Goal: Contribute content: Contribute content

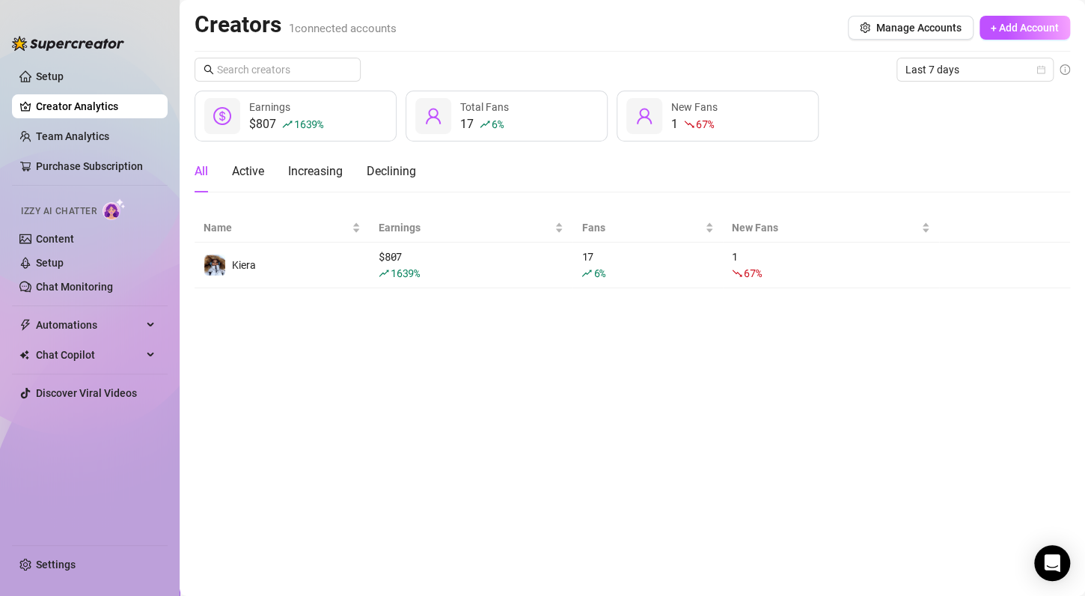
click at [695, 25] on div "Creators 1 connected accounts Manage Accounts + Add Account" at bounding box center [633, 27] width 876 height 34
click at [61, 239] on link "Content" at bounding box center [55, 239] width 38 height 12
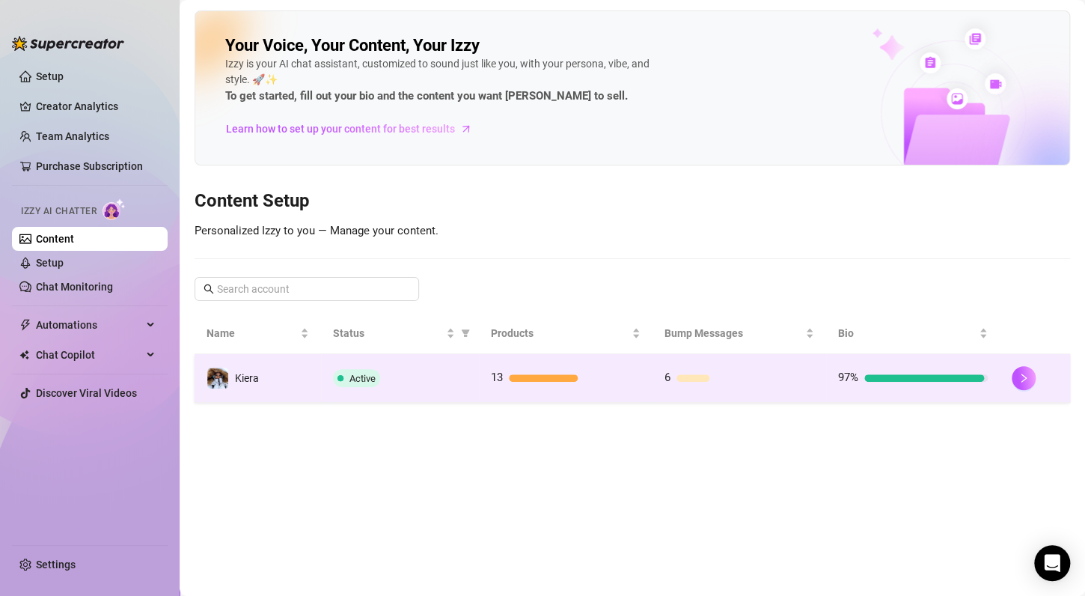
click at [461, 385] on div "Active" at bounding box center [400, 378] width 134 height 18
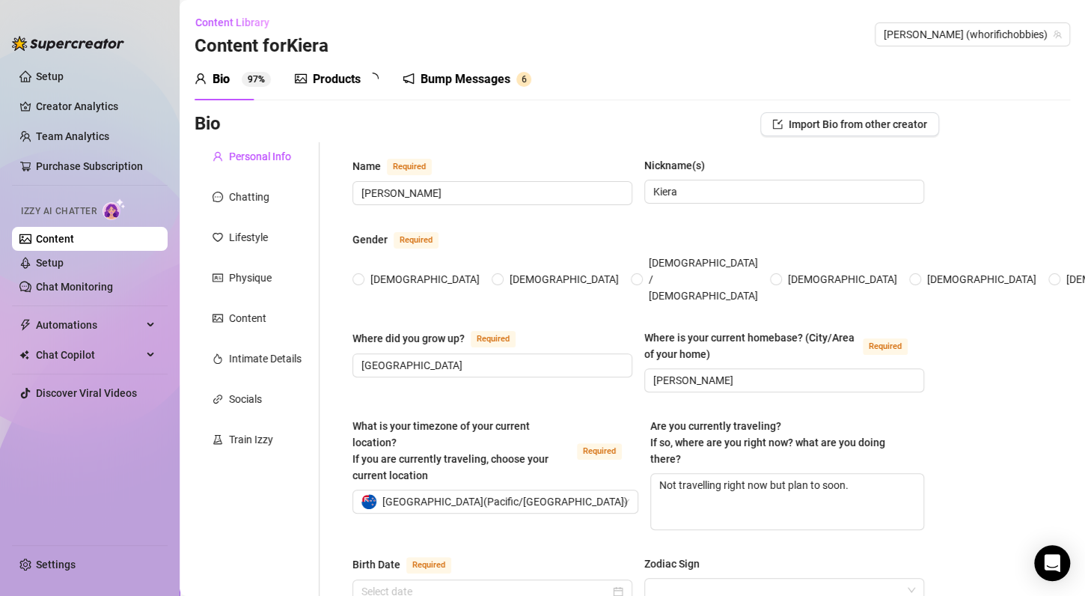
radio input "true"
type input "[DATE]"
click at [362, 73] on div "Products 1 3" at bounding box center [342, 79] width 94 height 18
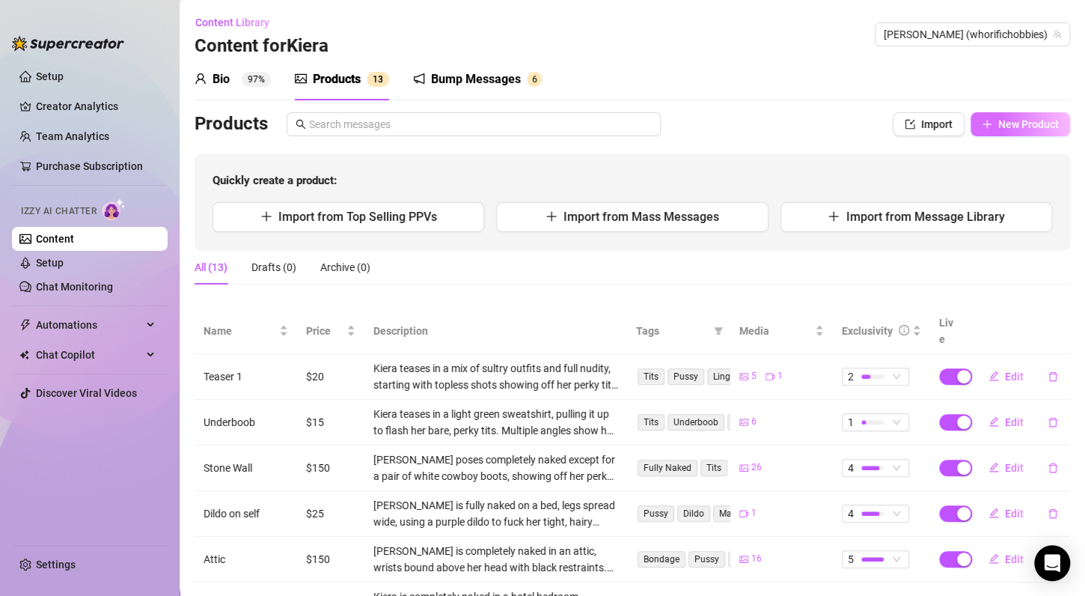
click at [1032, 125] on span "New Product" at bounding box center [1028, 124] width 61 height 12
type textarea "Type your message here..."
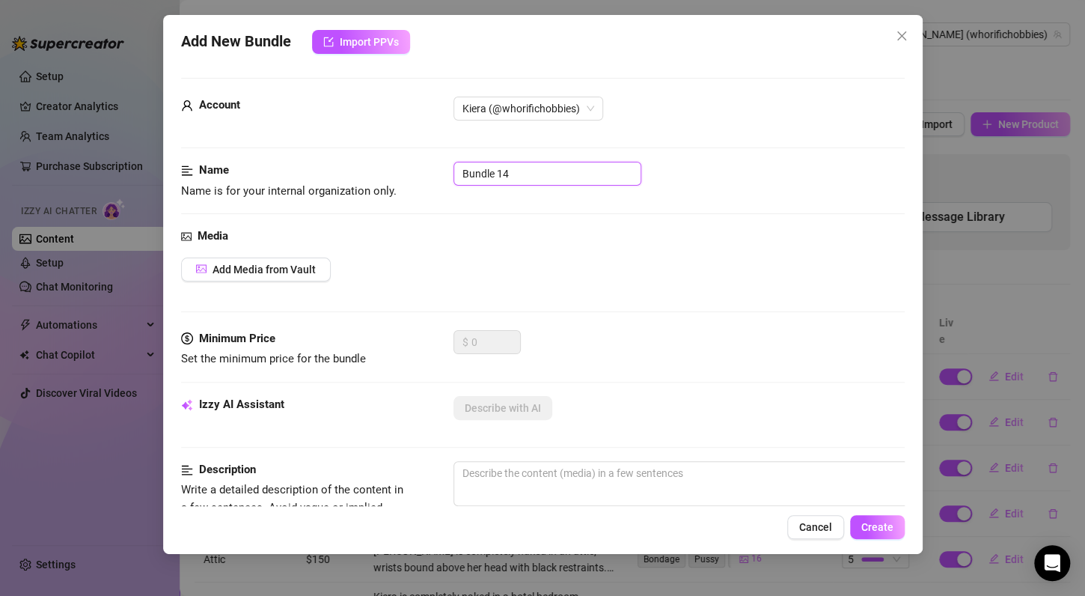
click at [576, 174] on input "Bundle 14" at bounding box center [548, 174] width 188 height 24
type input "BG"
click at [293, 275] on button "Add Media from Vault" at bounding box center [256, 269] width 150 height 24
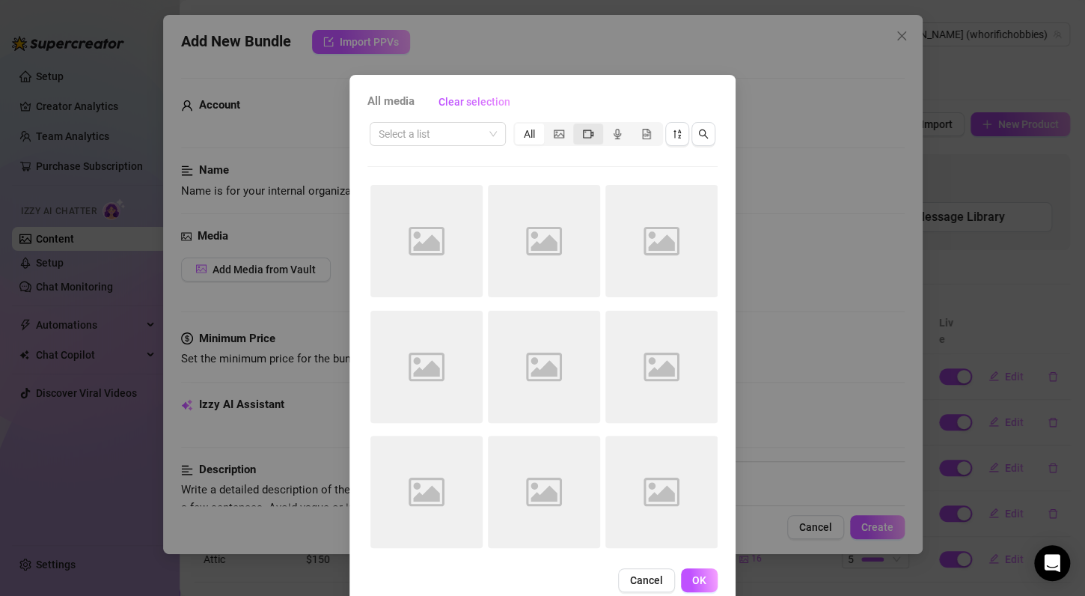
click at [583, 138] on icon "video-camera" at bounding box center [588, 133] width 10 height 8
click at [577, 126] on input "segmented control" at bounding box center [577, 126] width 0 height 0
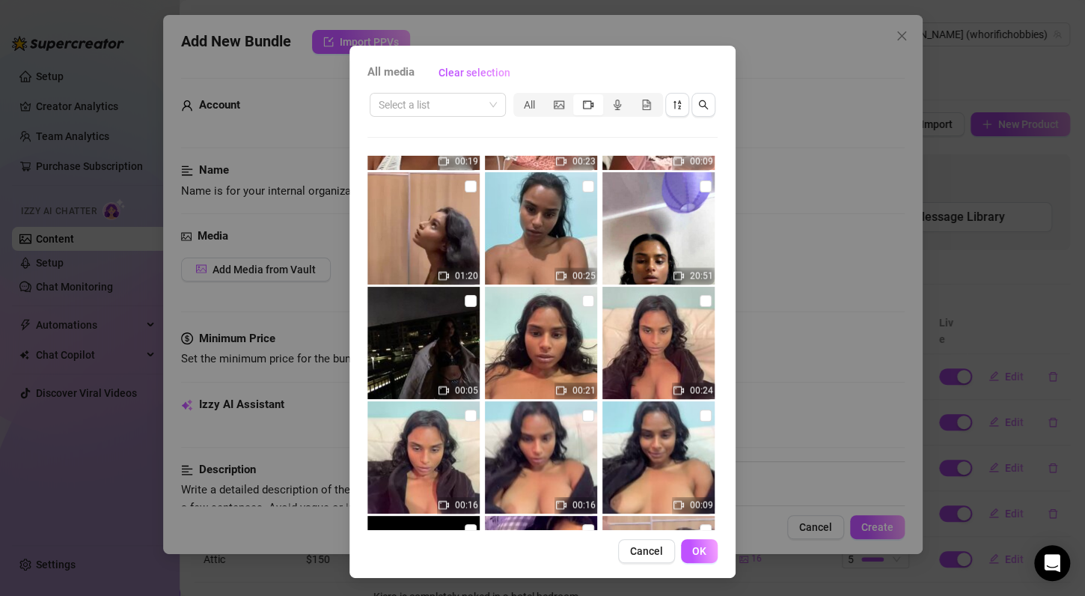
scroll to position [1237, 0]
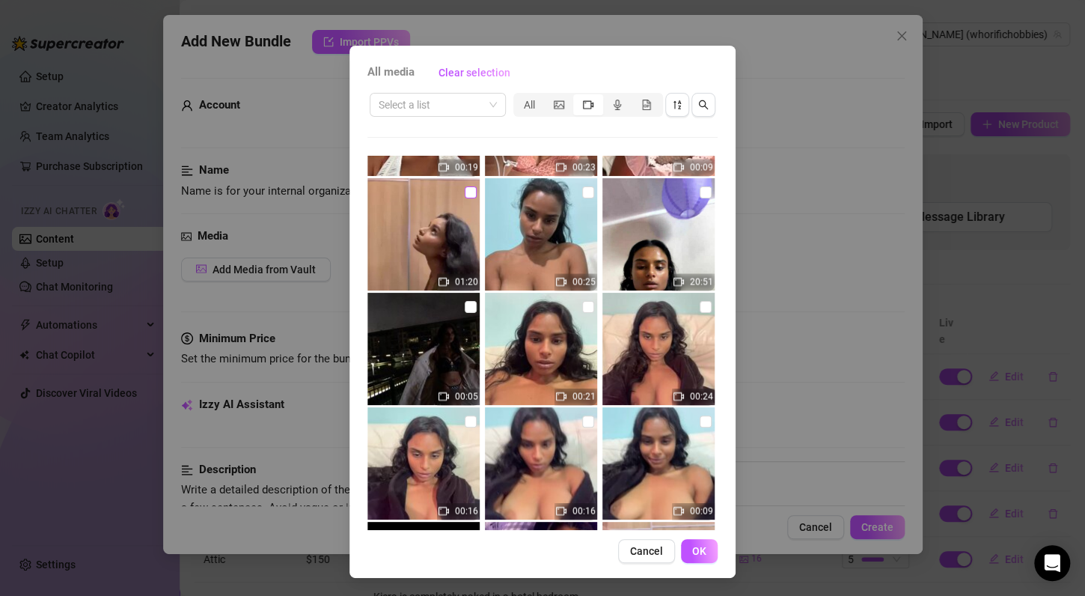
click at [465, 194] on input "checkbox" at bounding box center [471, 192] width 12 height 12
checkbox input "true"
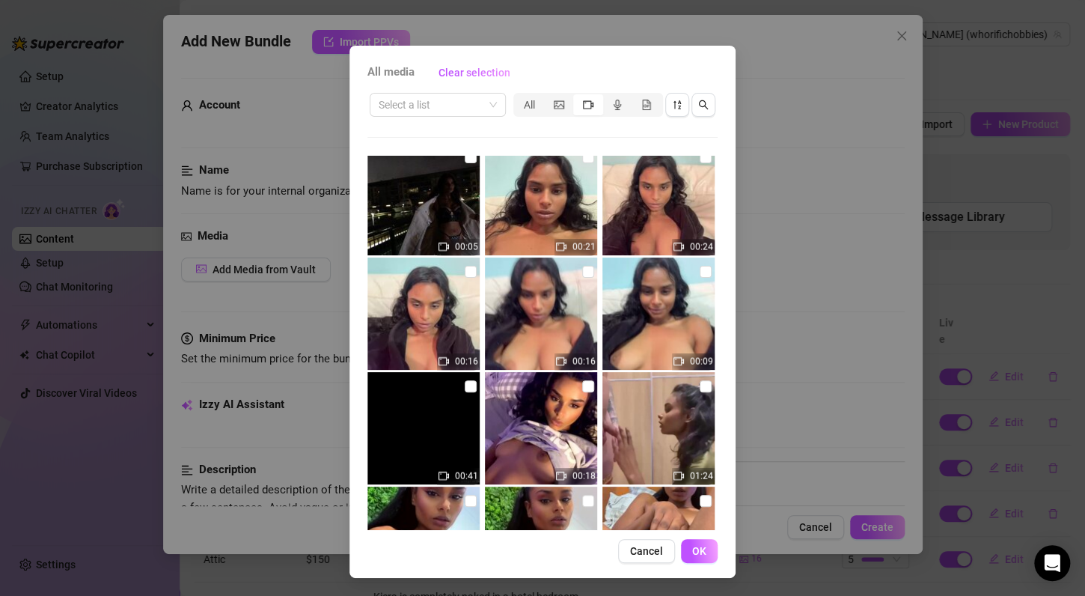
scroll to position [1537, 0]
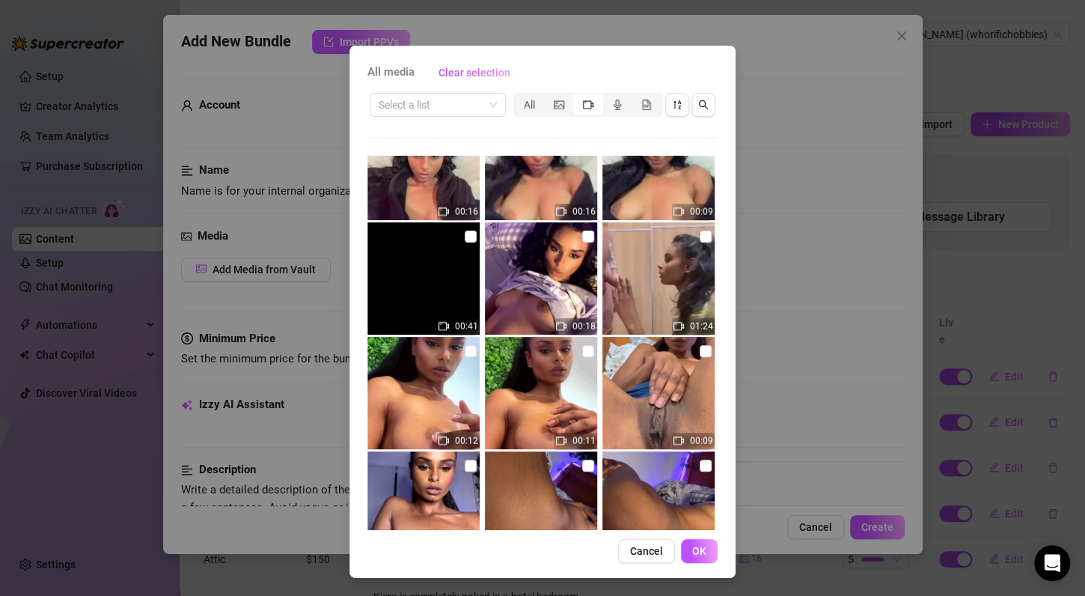
click at [682, 243] on img at bounding box center [659, 278] width 112 height 112
click at [700, 239] on input "checkbox" at bounding box center [706, 237] width 12 height 12
checkbox input "true"
click at [692, 555] on span "OK" at bounding box center [699, 551] width 14 height 12
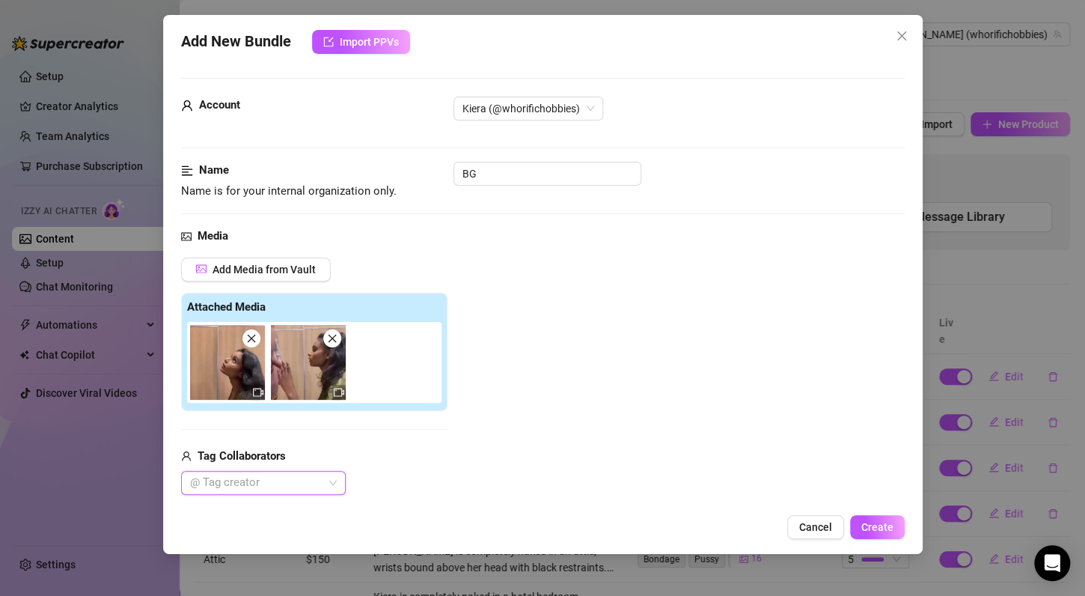
scroll to position [150, 0]
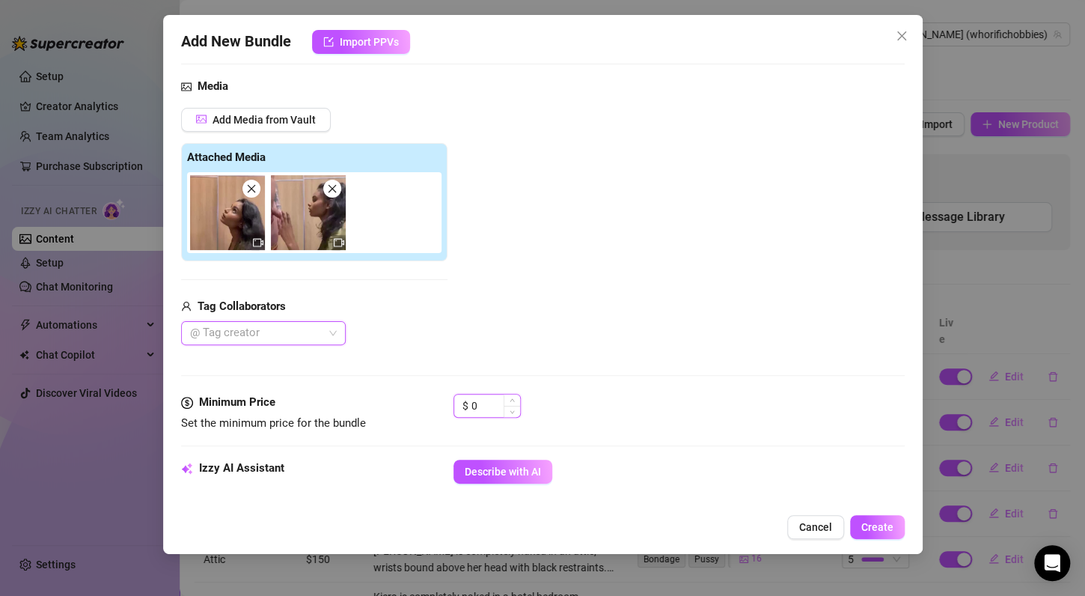
click at [475, 406] on input "0" at bounding box center [496, 405] width 49 height 22
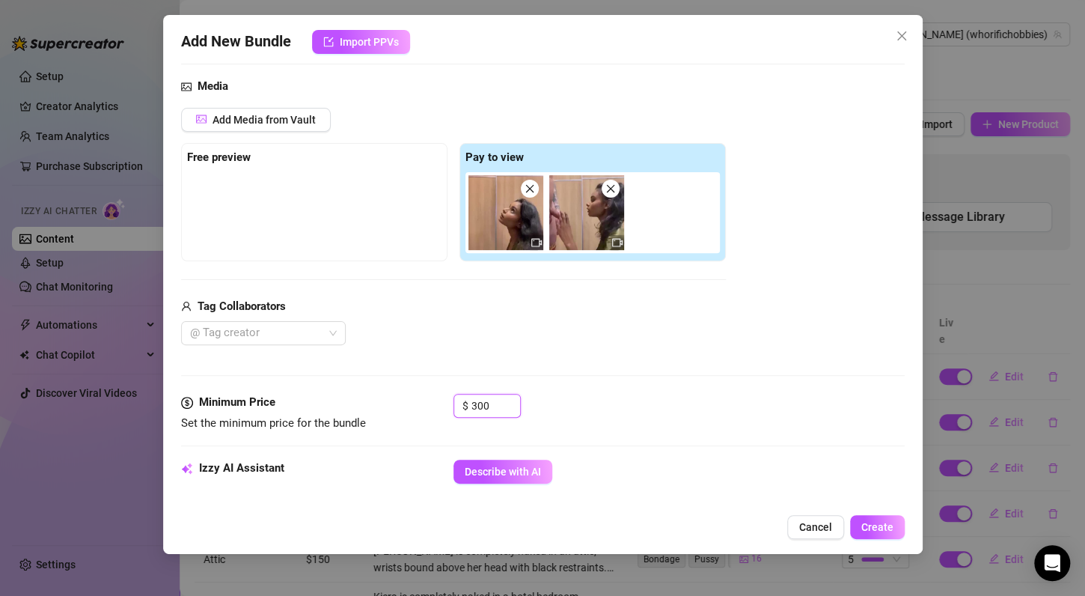
type input "300"
click at [647, 394] on div "$ 300" at bounding box center [679, 412] width 451 height 37
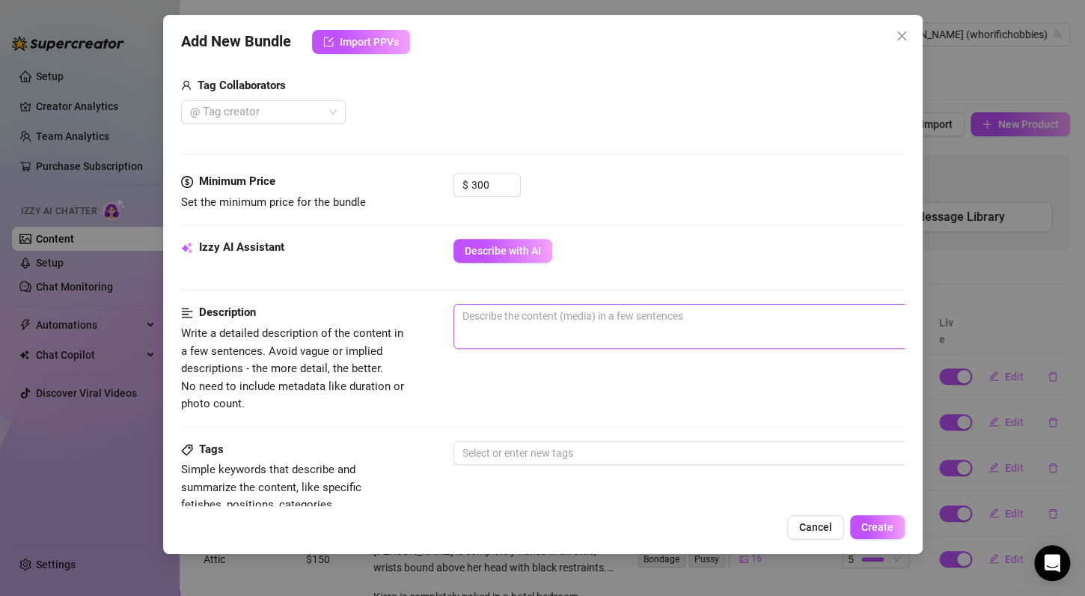
scroll to position [374, 0]
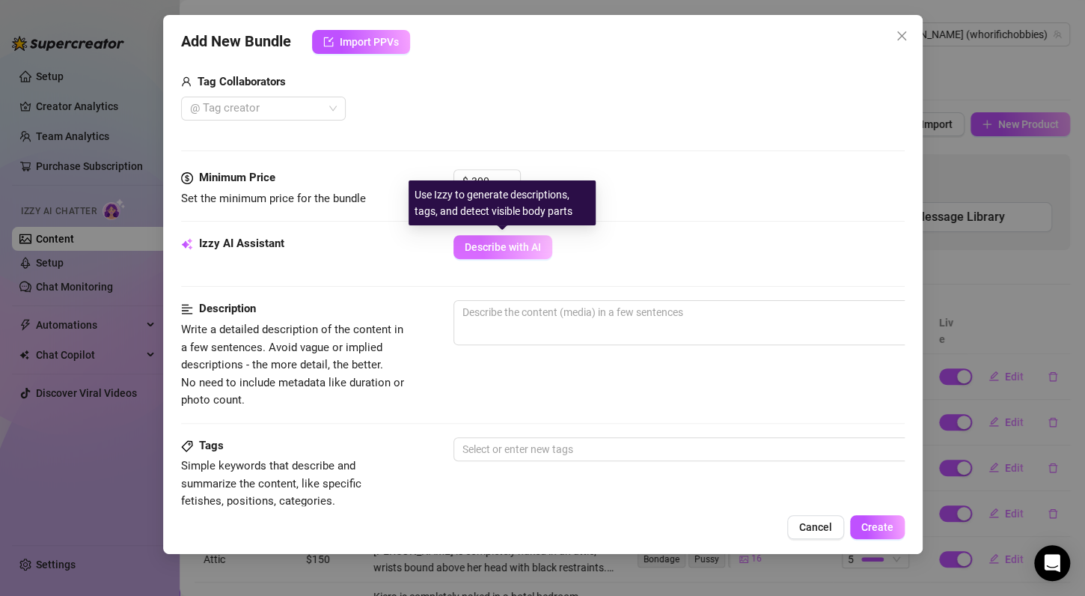
click at [522, 241] on span "Describe with AI" at bounding box center [503, 247] width 76 height 12
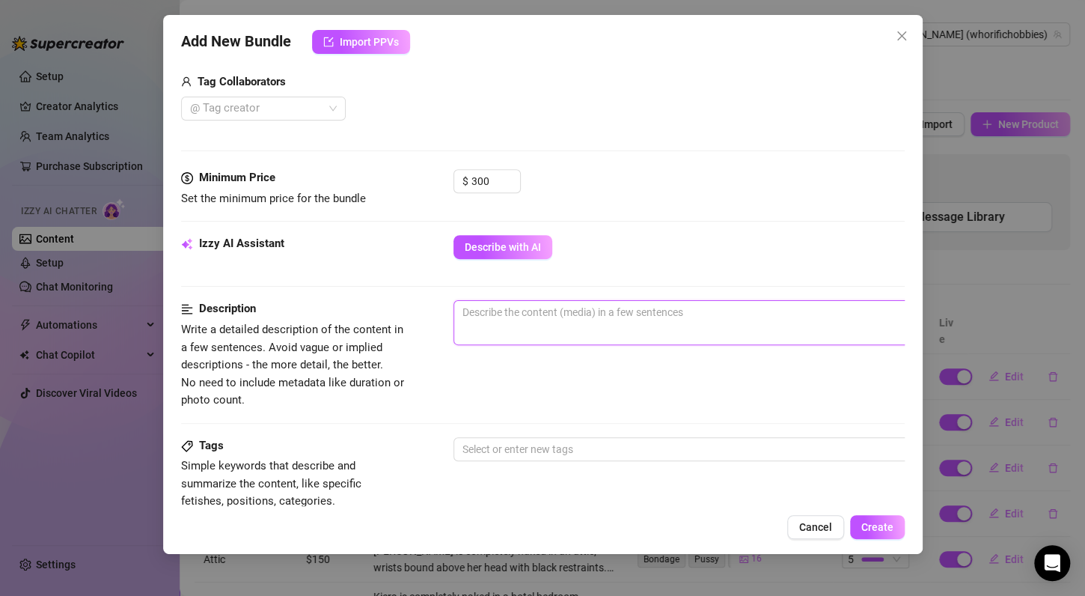
click at [555, 319] on textarea at bounding box center [715, 312] width 522 height 22
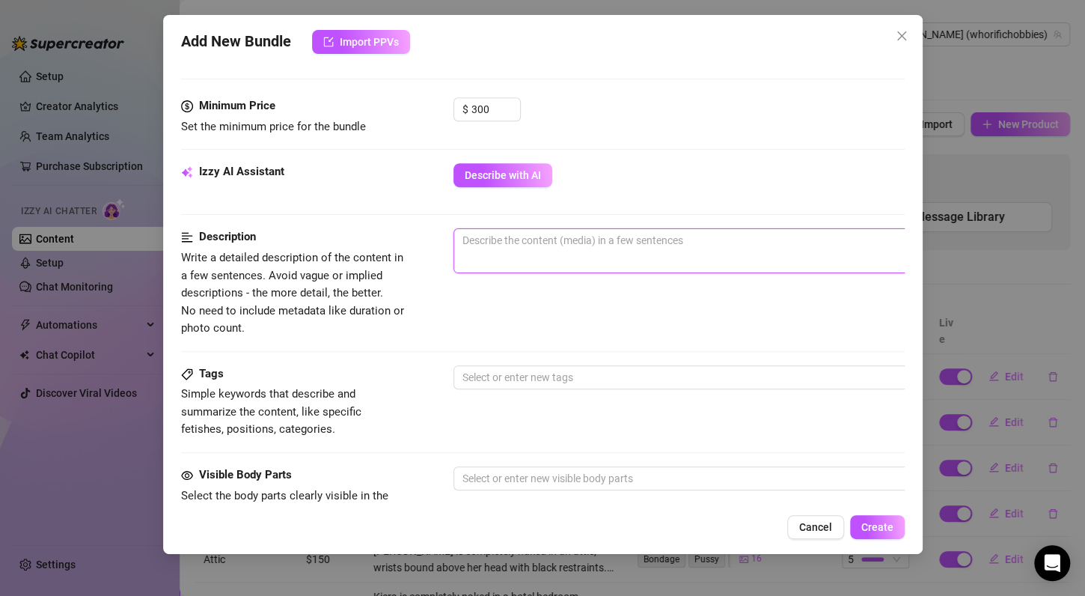
scroll to position [449, 0]
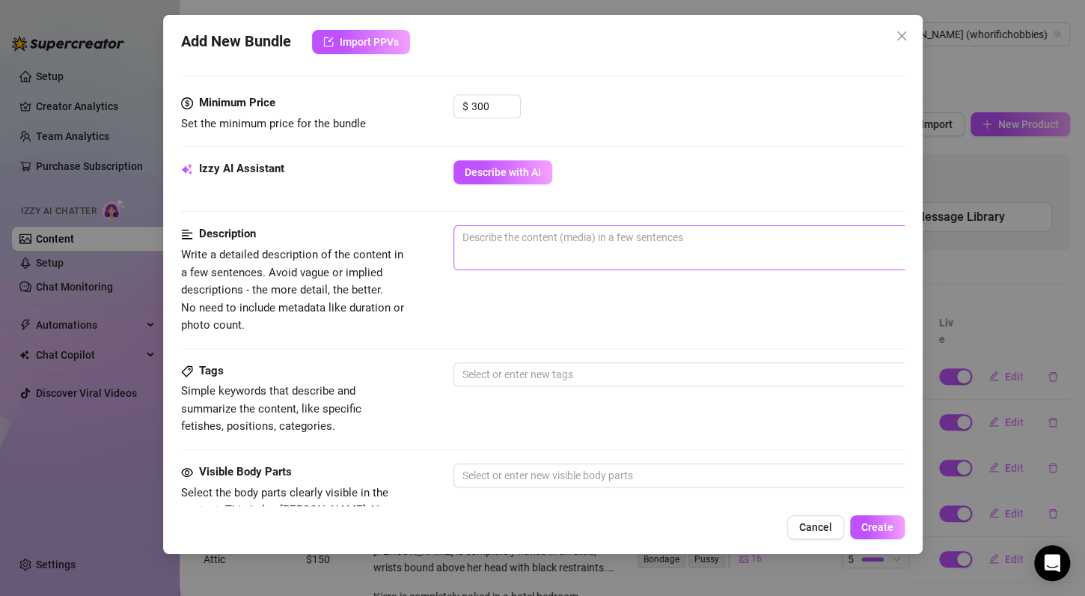
click at [579, 250] on span "0 / 1000" at bounding box center [716, 247] width 524 height 45
click at [588, 241] on textarea at bounding box center [715, 237] width 522 height 22
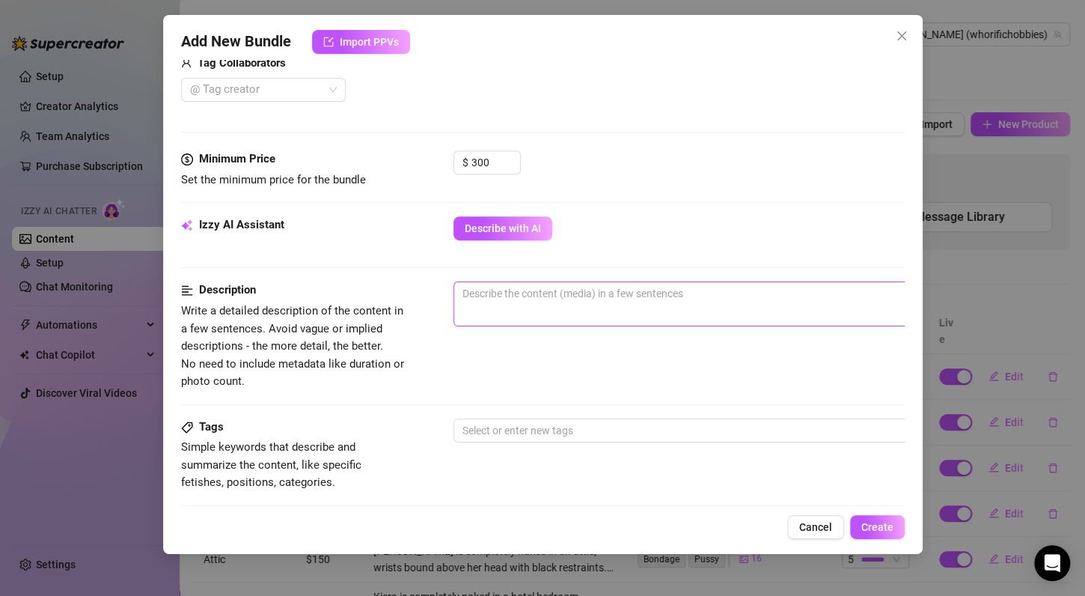
scroll to position [299, 0]
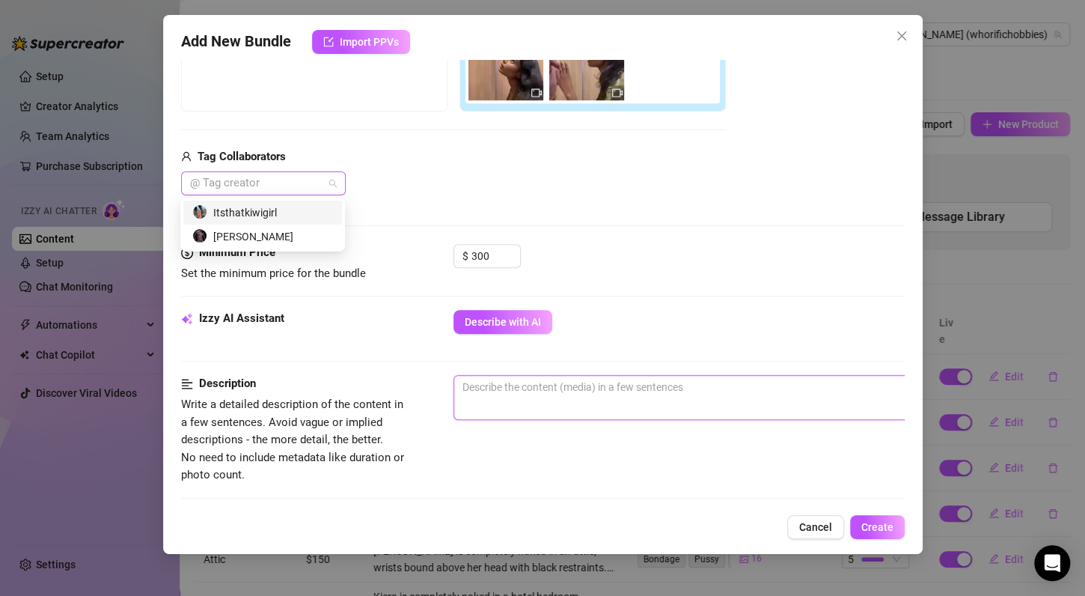
click at [253, 182] on div at bounding box center [255, 183] width 143 height 21
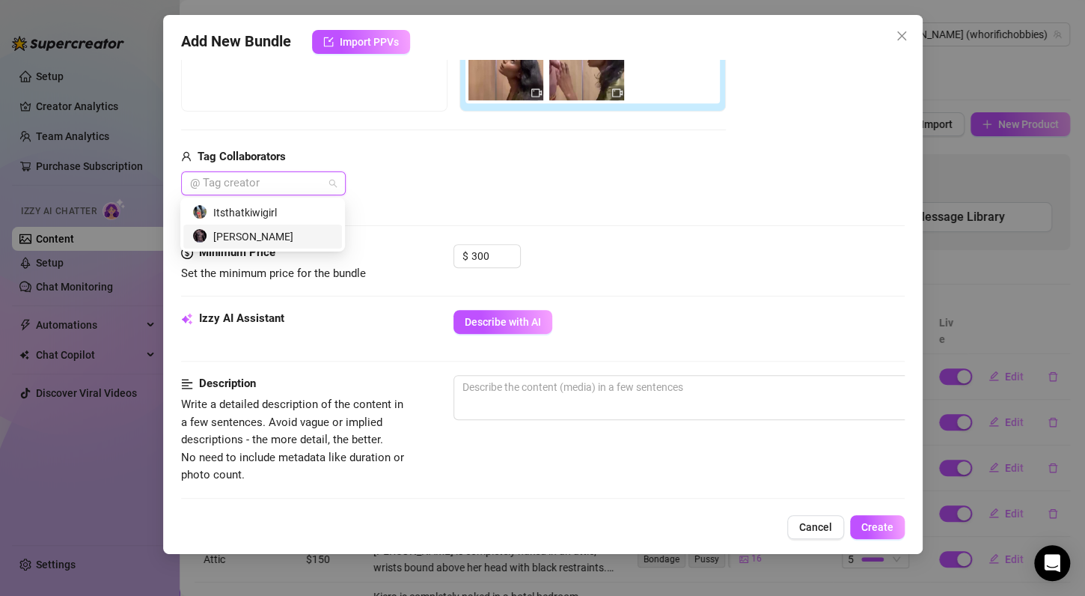
click at [245, 239] on div "[PERSON_NAME]" at bounding box center [262, 236] width 141 height 16
click at [571, 161] on div "Tag Collaborators" at bounding box center [453, 157] width 545 height 18
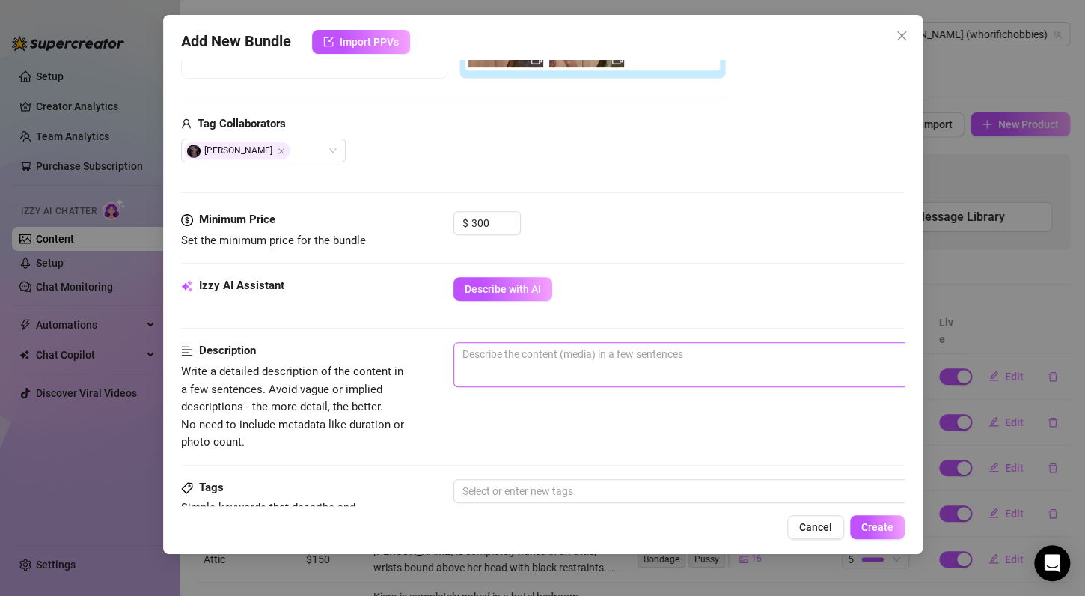
scroll to position [374, 0]
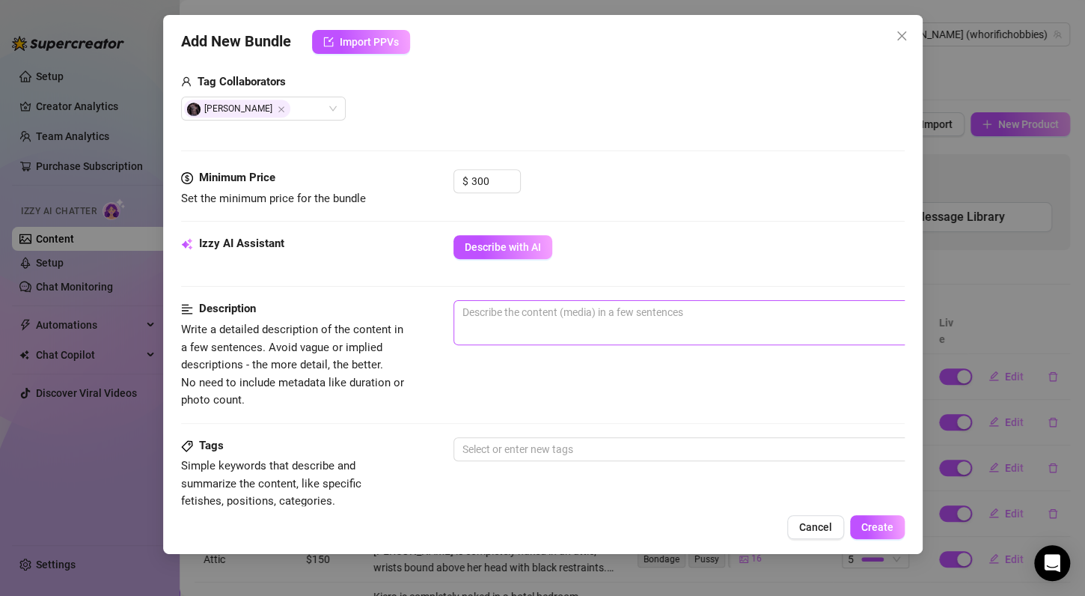
click at [609, 323] on span "0 / 1000" at bounding box center [716, 322] width 524 height 45
click at [601, 311] on textarea at bounding box center [715, 312] width 522 height 22
type textarea "w"
type textarea "Describe the content (media) in a few sentences"
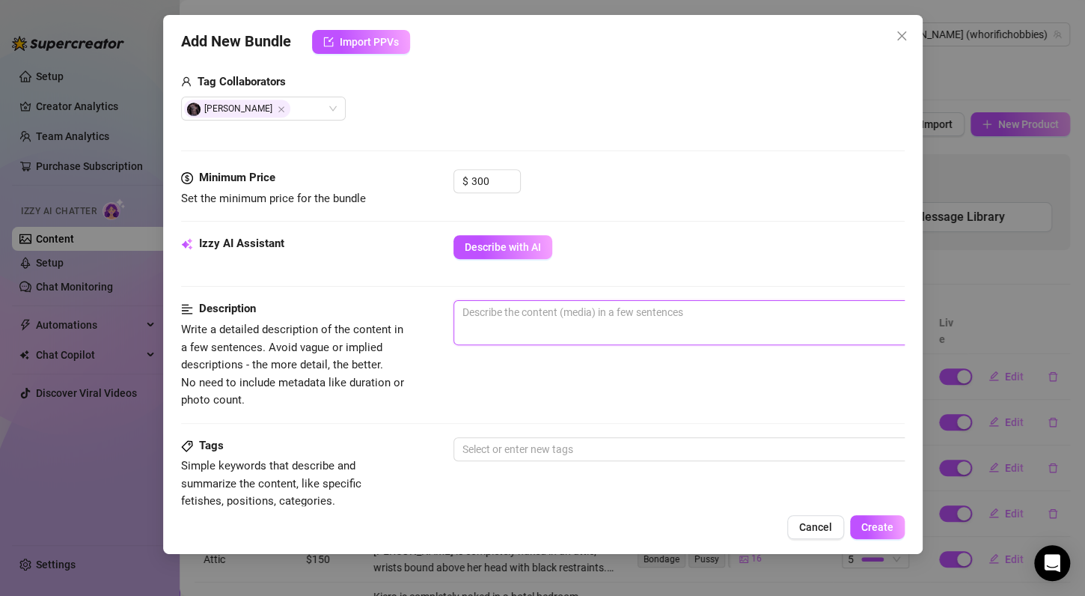
type textarea "W"
type textarea "Wa"
type textarea "Wat"
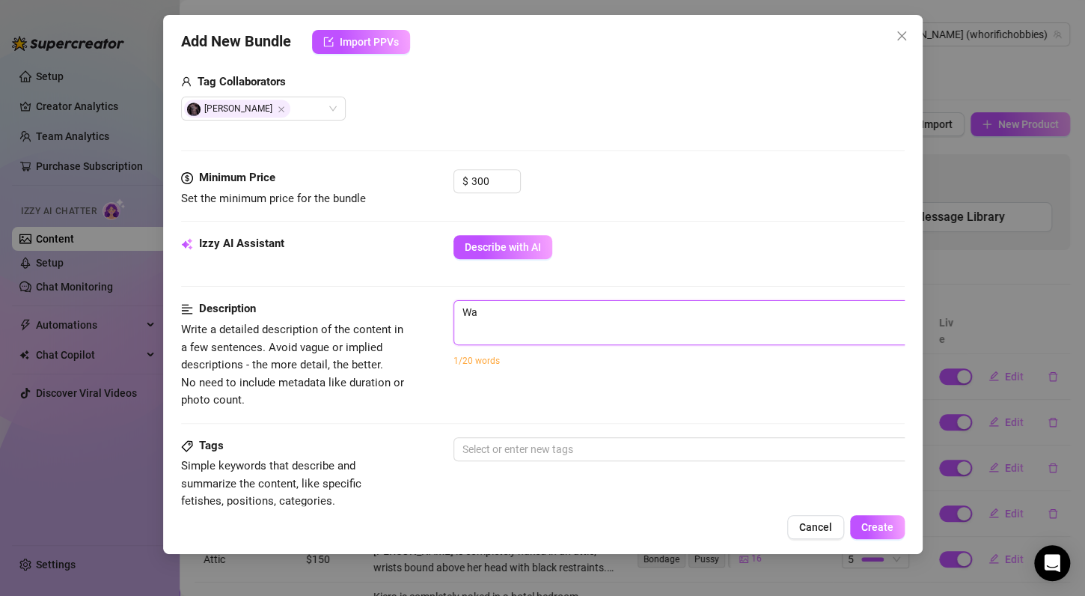
type textarea "Wat"
type textarea "Watc"
type textarea "Watch"
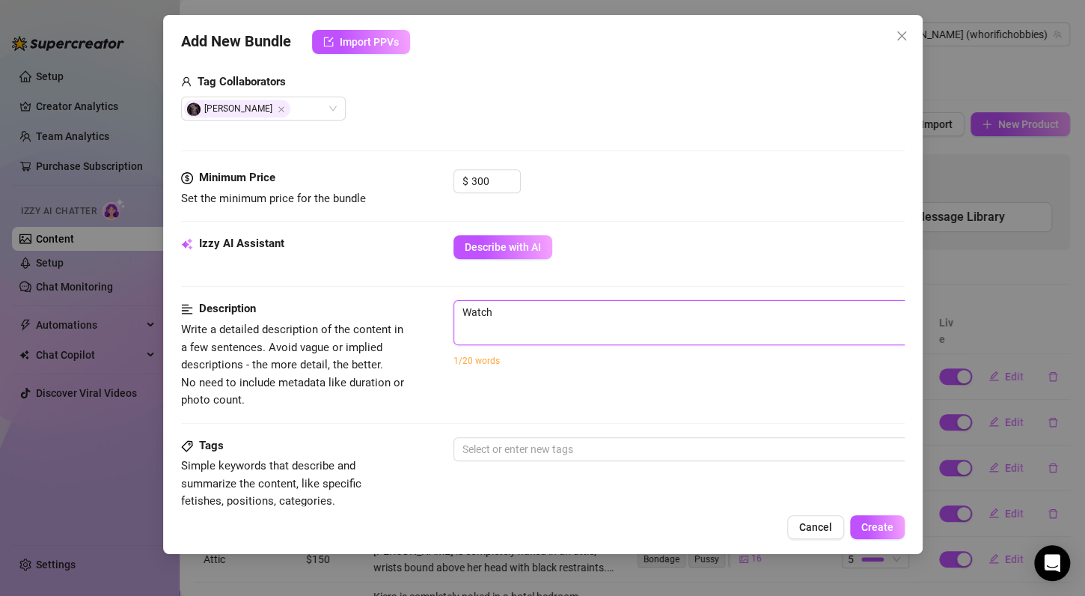
type textarea "Watch"
type textarea "Watch K"
type textarea "Watch Ki"
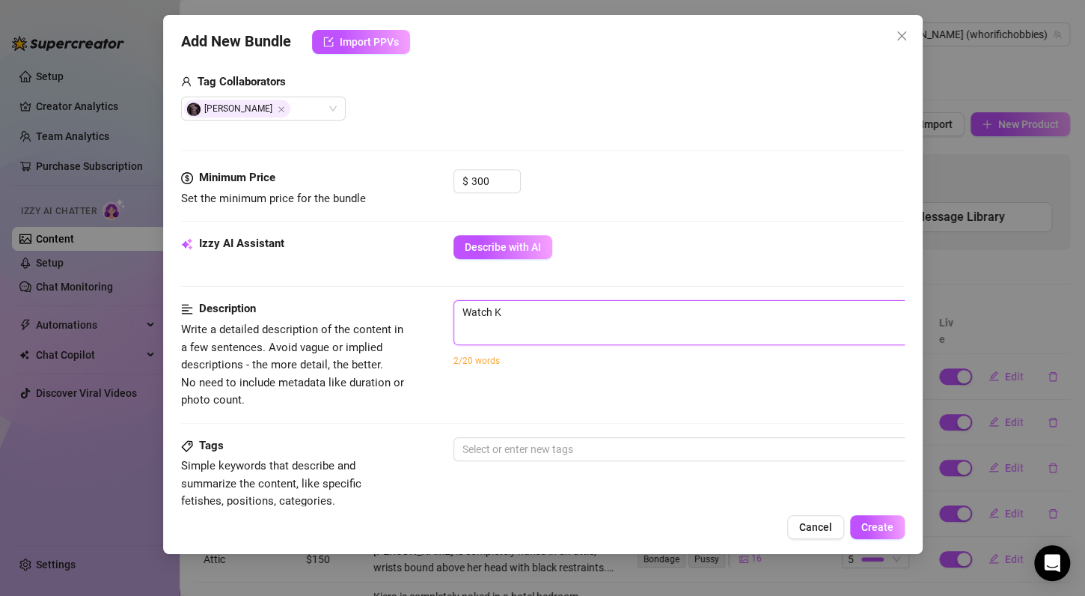
type textarea "Watch Ki"
type textarea "Watch Kie"
type textarea "Watch [PERSON_NAME]"
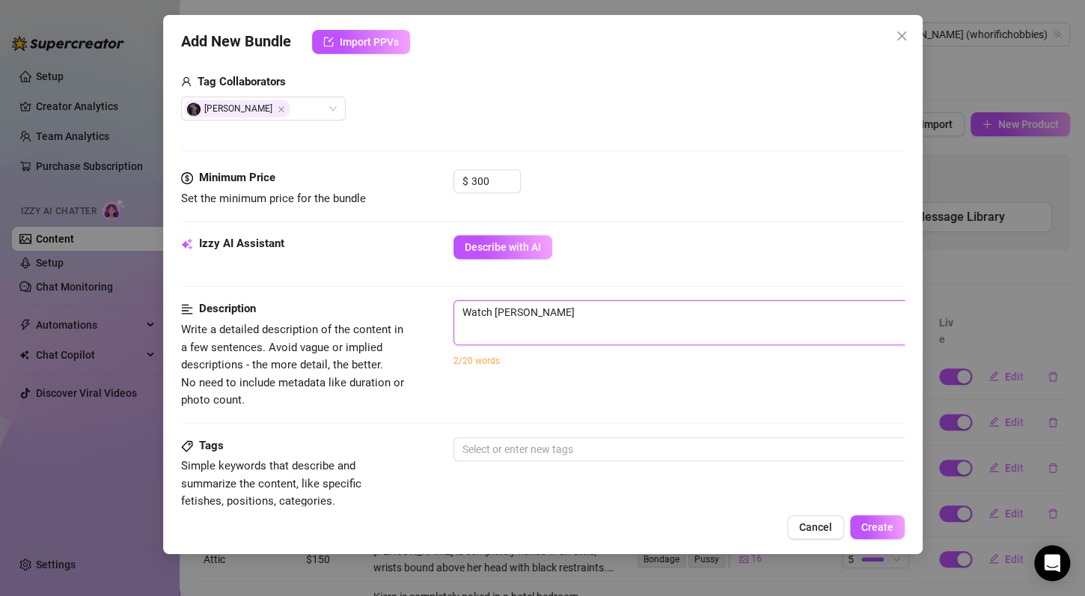
type textarea "Watch Kiera"
type textarea "Watch Kiera s"
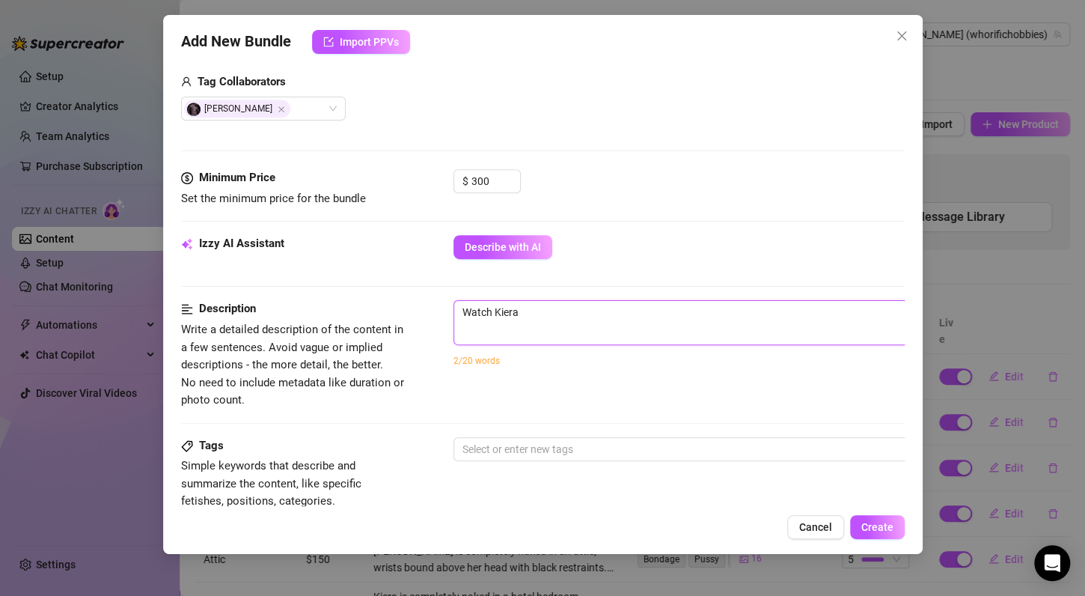
type textarea "Watch Kiera s"
type textarea "Watch Kiera su"
type textarea "Watch Kiera suc"
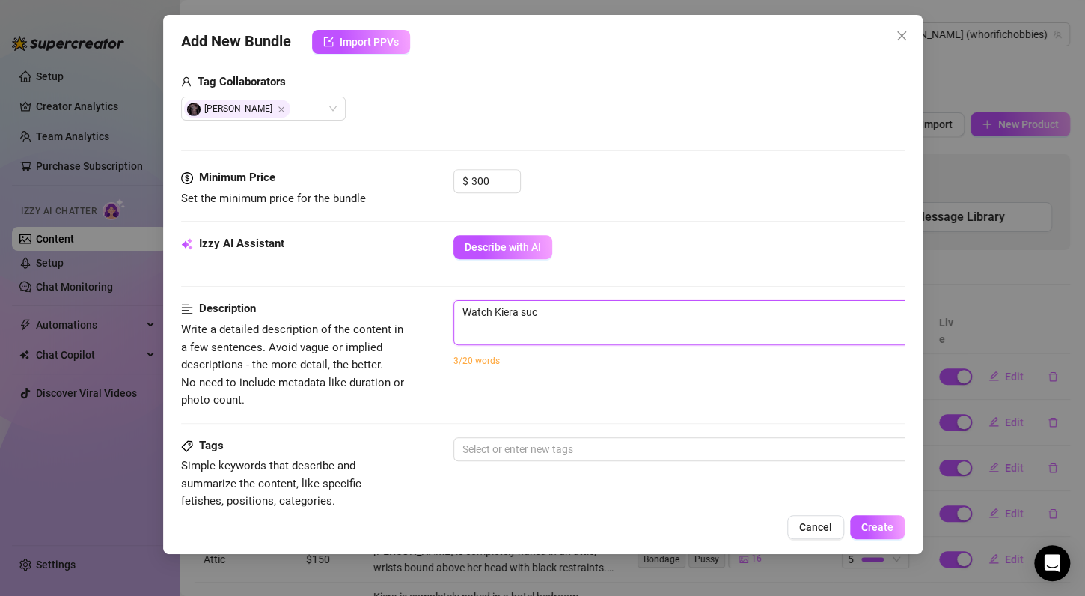
type textarea "Watch Kiera suck"
type textarea "Watch Kiera suck L"
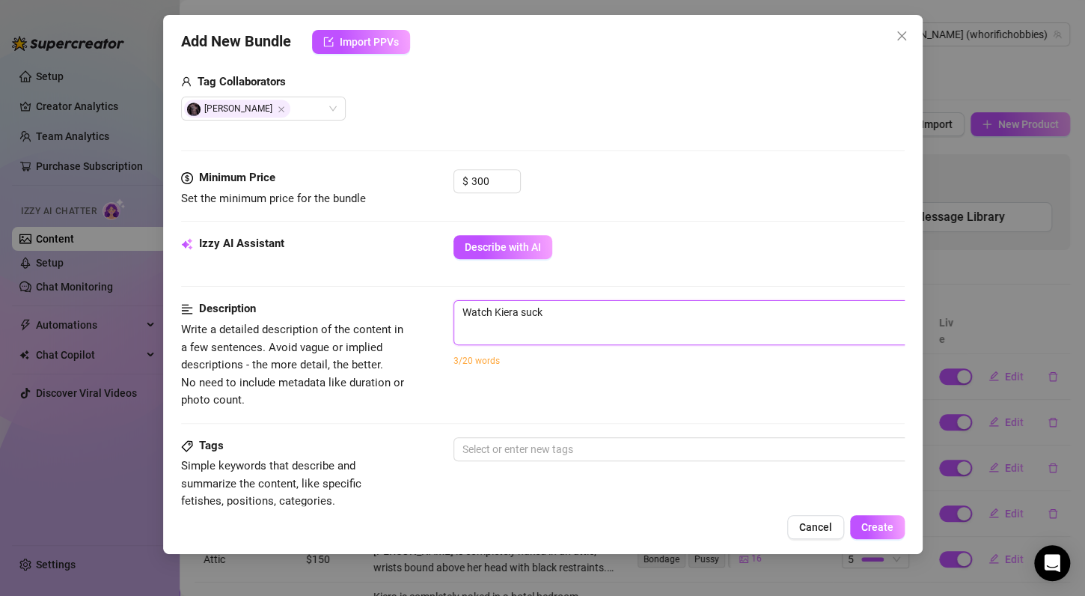
type textarea "Watch Kiera suck L"
type textarea "Watch Kiera suck Lu"
type textarea "Watch Kiera suck Luc"
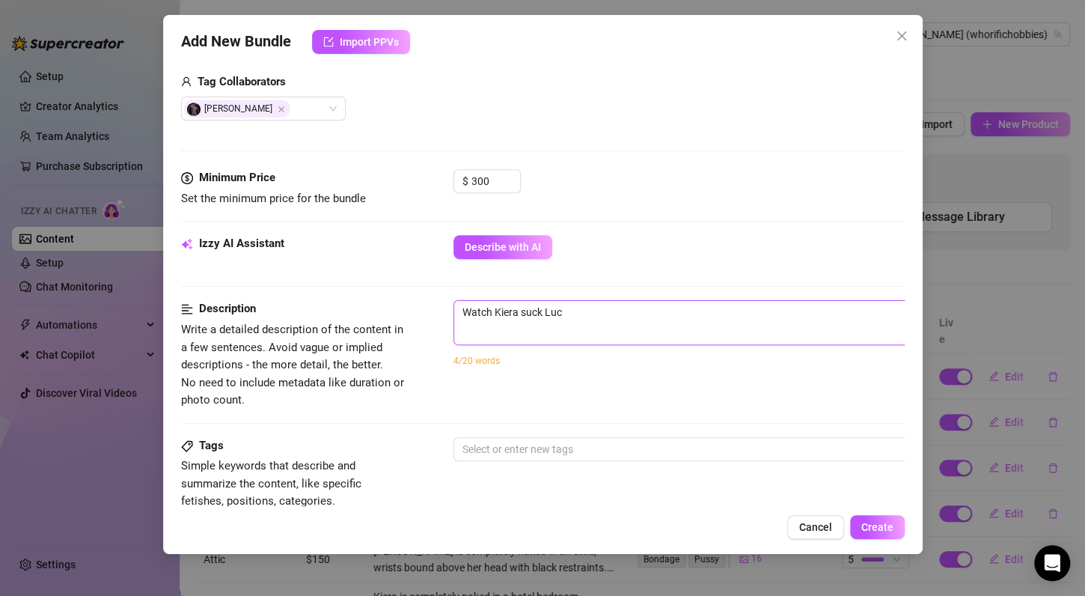
type textarea "Watch Kiera suck Luci"
type textarea "Watch [PERSON_NAME] suck [PERSON_NAME]"
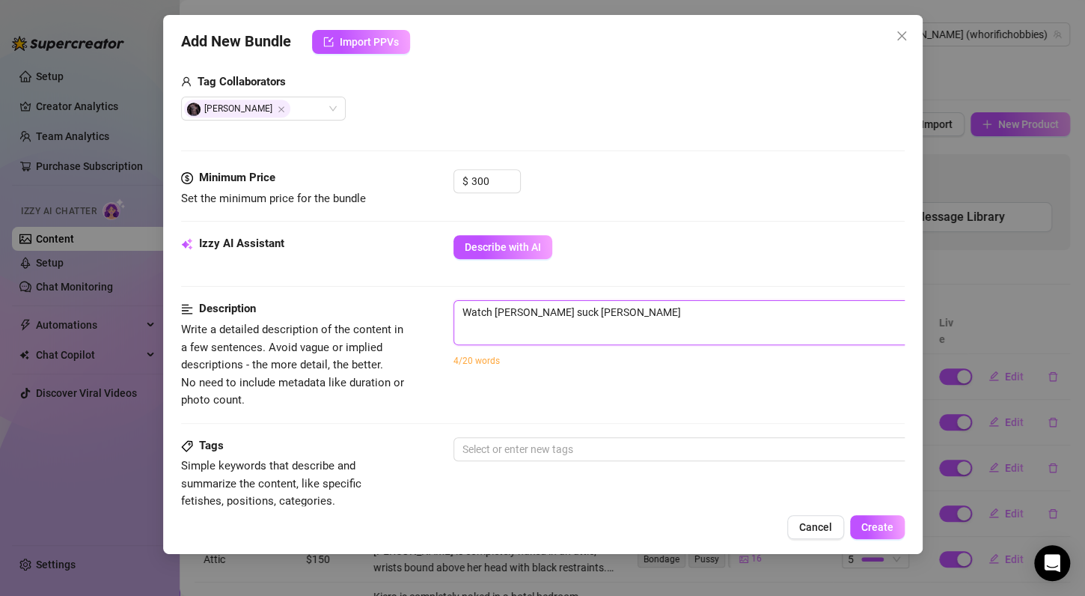
type textarea "Watch [PERSON_NAME] suck [PERSON_NAME]"
type textarea "Watch [PERSON_NAME] [PERSON_NAME]"
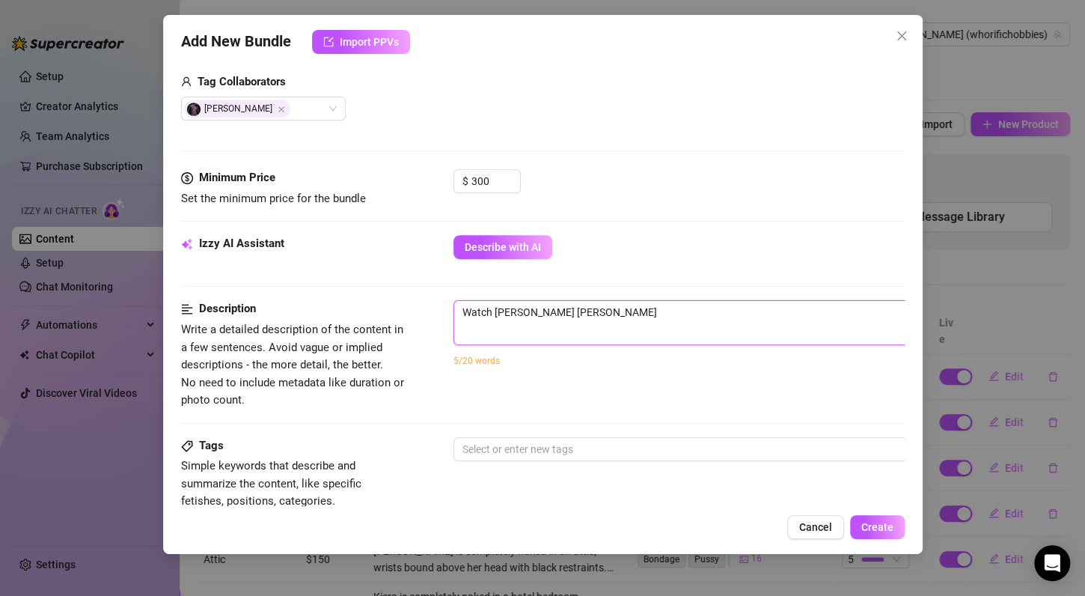
type textarea "Watch [PERSON_NAME] [PERSON_NAME]"
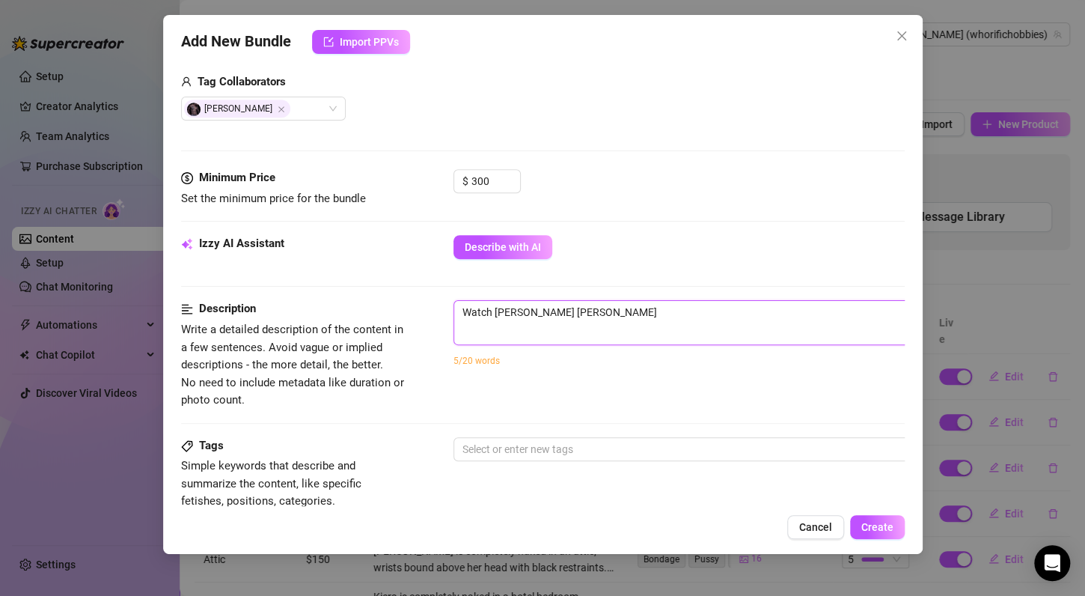
type textarea "Watch [PERSON_NAME] [PERSON_NAME]"
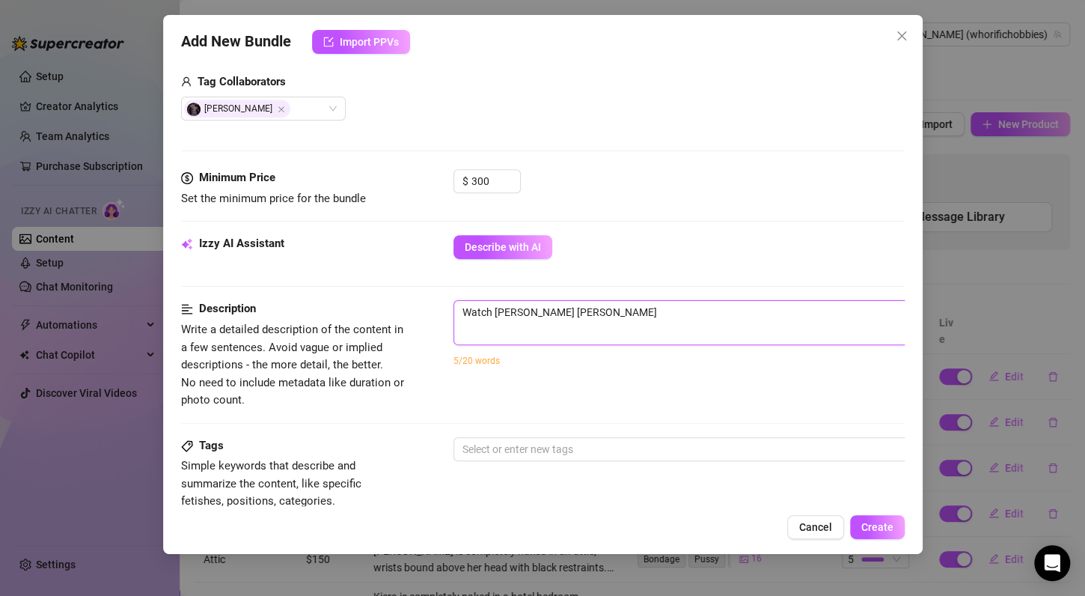
type textarea "Watch [PERSON_NAME] [PERSON_NAME]"
type textarea "Watch [PERSON_NAME] [PERSON_NAME] \"
type textarea "Watch [PERSON_NAME] [PERSON_NAME] \\"
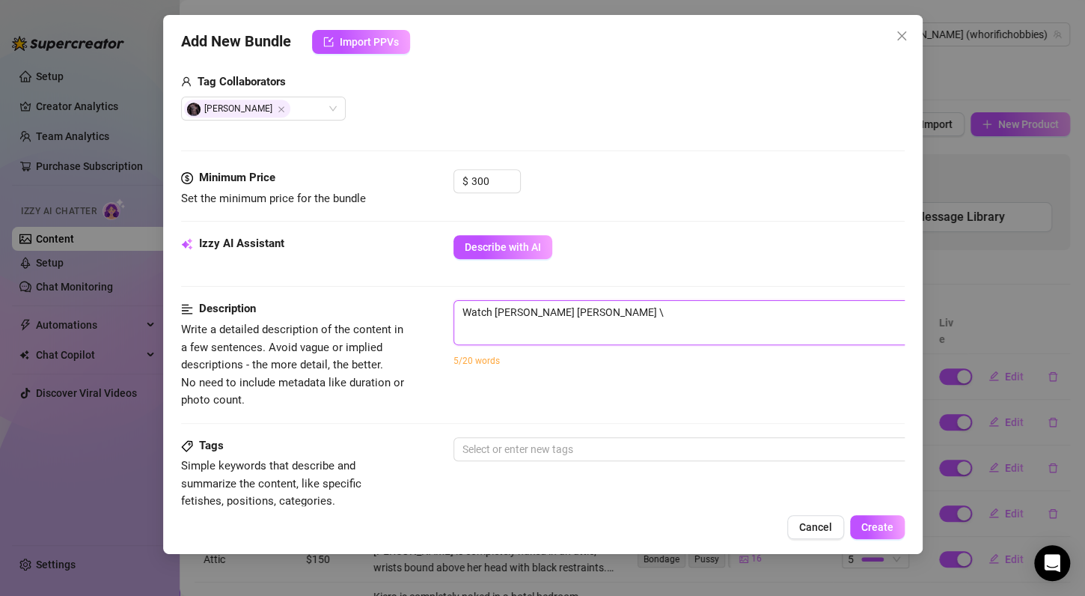
type textarea "Watch [PERSON_NAME] [PERSON_NAME] \\"
type textarea "Watch [PERSON_NAME] [PERSON_NAME] \"
type textarea "Watch [PERSON_NAME] [PERSON_NAME]"
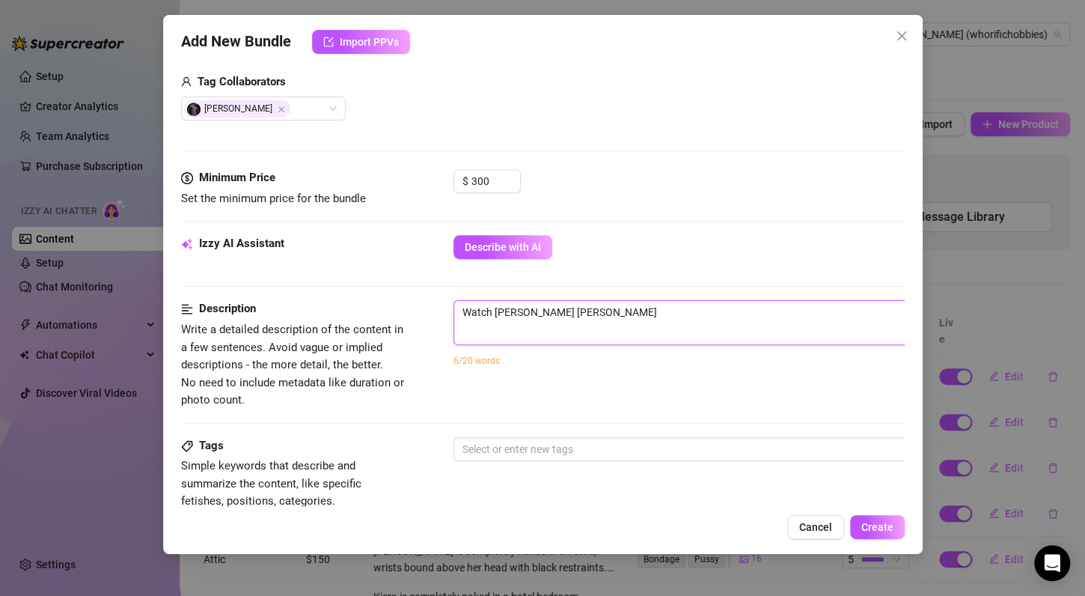
type textarea "Watch [PERSON_NAME] [PERSON_NAME]"
type textarea "Watch [PERSON_NAME] [PERSON_NAME]'"
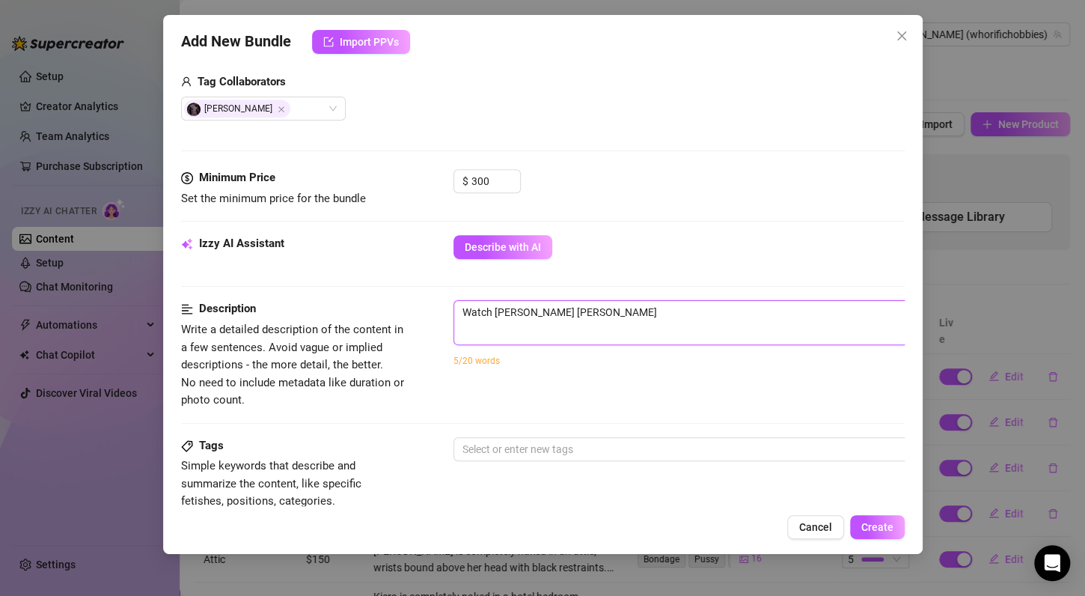
type textarea "Watch [PERSON_NAME] [PERSON_NAME]'"
type textarea "Watch [PERSON_NAME] [PERSON_NAME]"
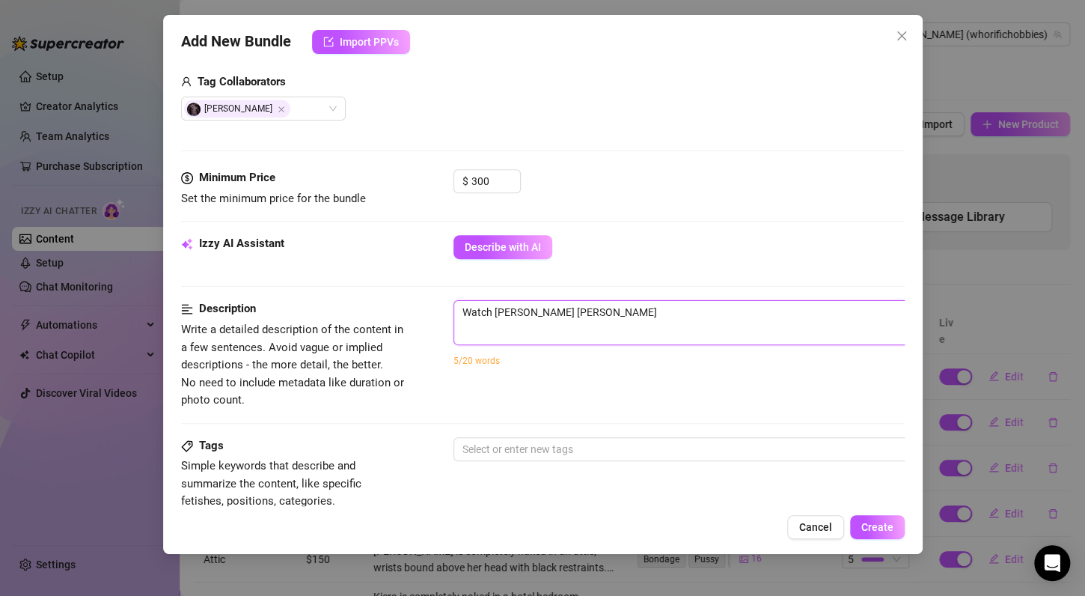
type textarea "Watch Kiera ssuck [PERSON_NAME]"
type textarea "Watch [PERSON_NAME] [PERSON_NAME]"
type textarea "Watch Kiera sensuck [PERSON_NAME]"
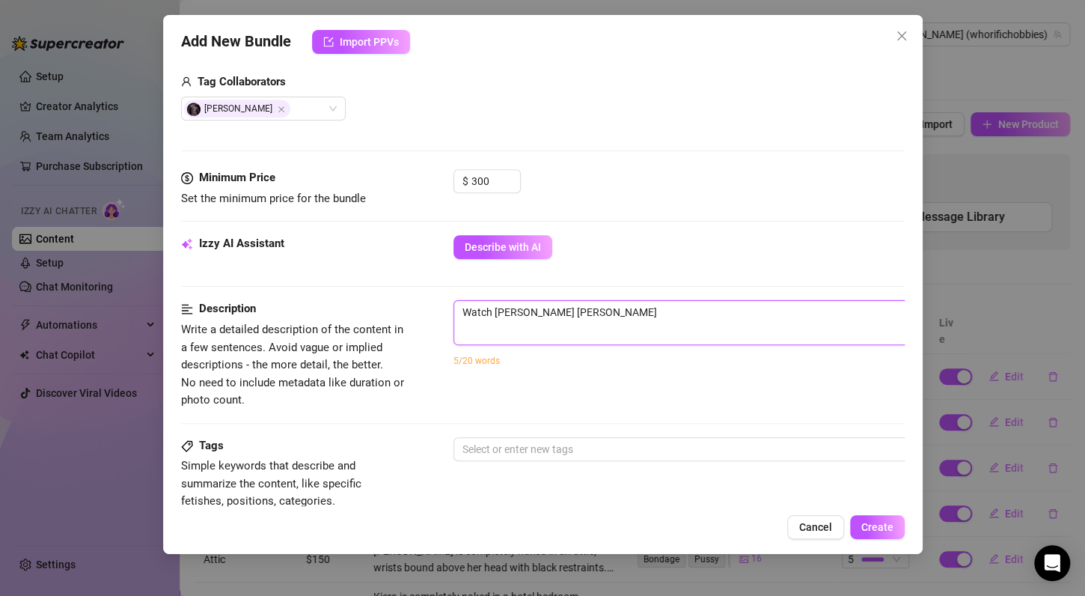
type textarea "Watch Kiera sensuck [PERSON_NAME]"
type textarea "Watch [PERSON_NAME] sentsuck [PERSON_NAME]"
type textarea "Watch [PERSON_NAME] sentusuck [PERSON_NAME]"
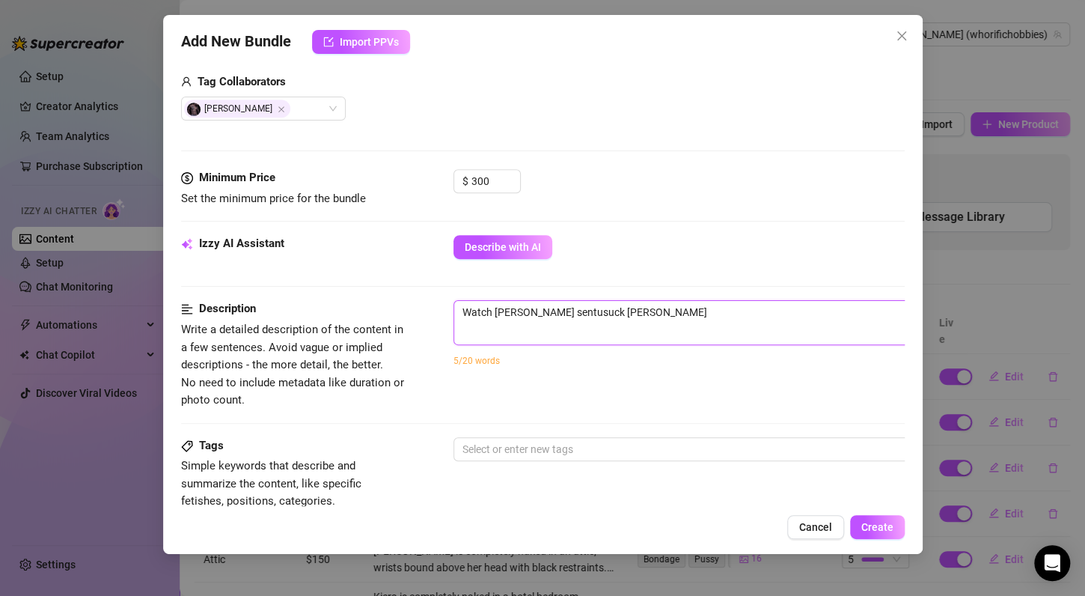
type textarea "Watch [PERSON_NAME] sentuasuck [PERSON_NAME]"
type textarea "Watch [PERSON_NAME] sentualsuck [PERSON_NAME]"
type textarea "Watch [PERSON_NAME] sentuallsuck [PERSON_NAME]"
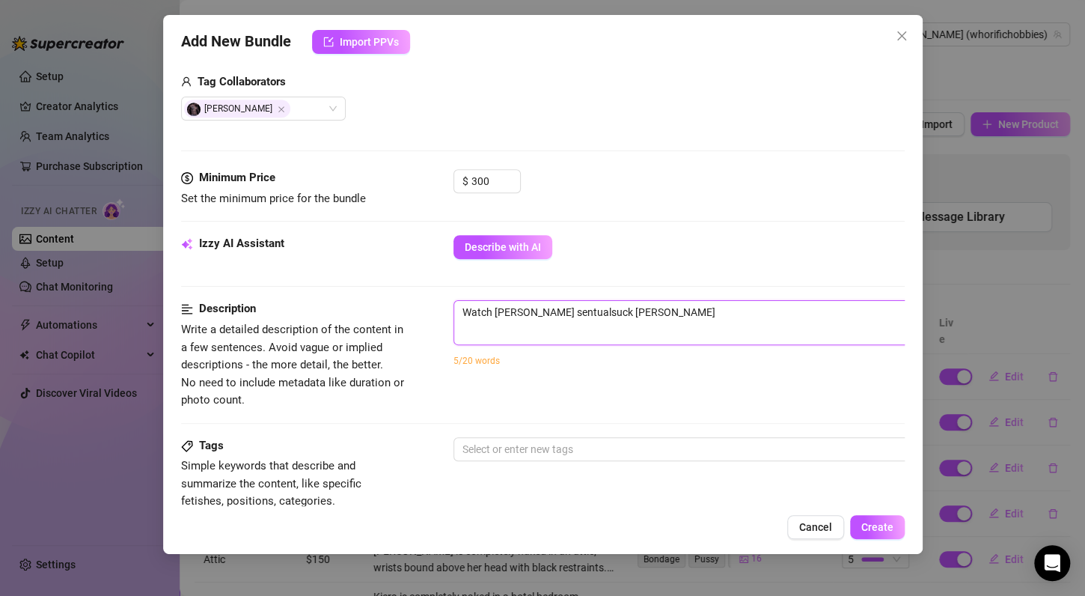
type textarea "Watch [PERSON_NAME] sentuallsuck [PERSON_NAME]"
type textarea "Watch [PERSON_NAME] sentuallysuck [PERSON_NAME]"
type textarea "Watch [PERSON_NAME] sentually suck [PERSON_NAME]"
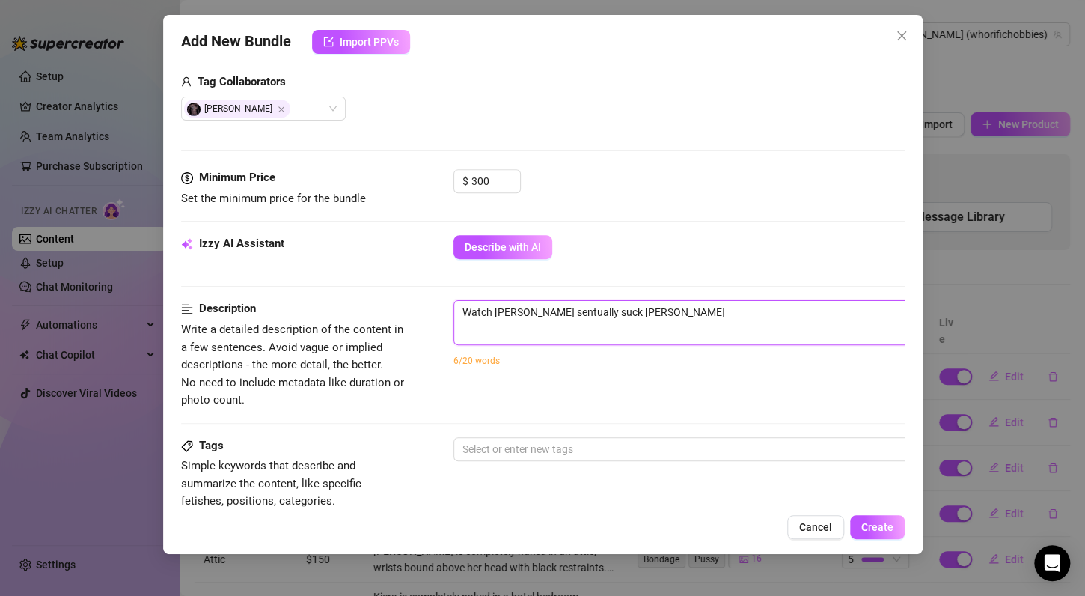
drag, startPoint x: 555, startPoint y: 311, endPoint x: 532, endPoint y: 311, distance: 23.2
click at [532, 311] on textarea "Watch [PERSON_NAME] sentually suck [PERSON_NAME]" at bounding box center [715, 312] width 522 height 22
click at [538, 309] on textarea "Watch [PERSON_NAME] sentually suck [PERSON_NAME]" at bounding box center [715, 312] width 522 height 22
type textarea "Watch [PERSON_NAME] [PERSON_NAME]"
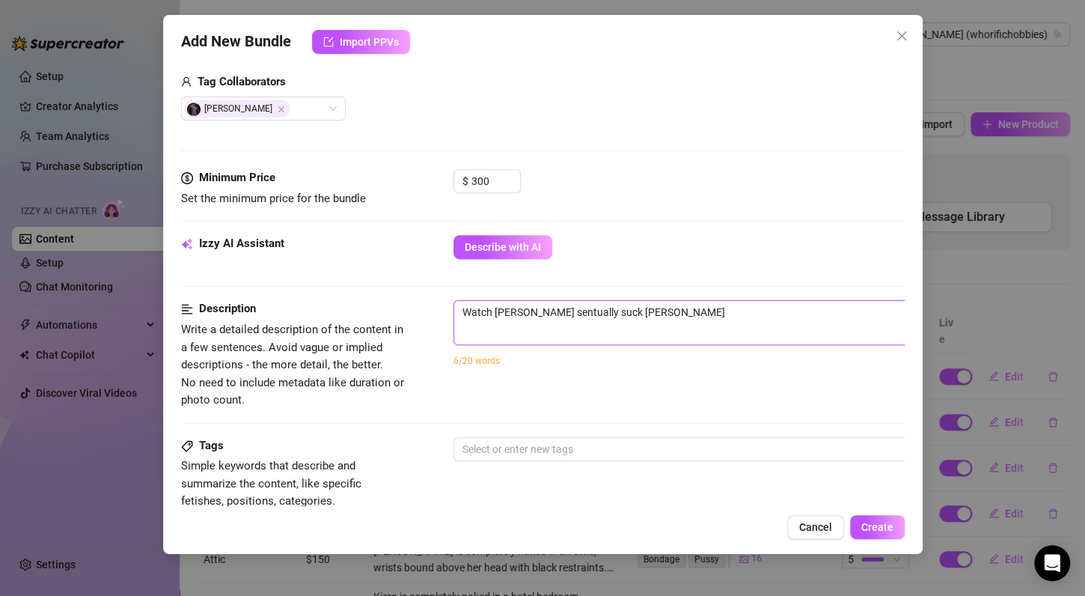
type textarea "Watch [PERSON_NAME] [PERSON_NAME]"
click at [707, 310] on textarea "Watch [PERSON_NAME] [PERSON_NAME]" at bounding box center [715, 312] width 522 height 22
type textarea "Watch [PERSON_NAME] [PERSON_NAME] c"
type textarea "Watch [PERSON_NAME] [PERSON_NAME] co"
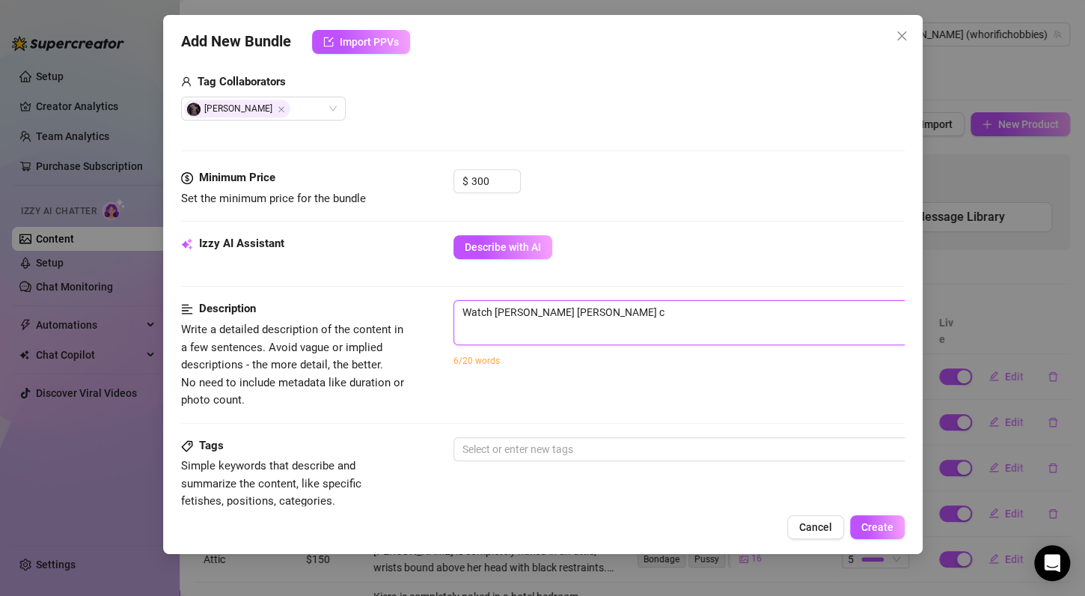
type textarea "Watch [PERSON_NAME] [PERSON_NAME] co"
type textarea "Watch [PERSON_NAME] [PERSON_NAME] coc"
type textarea "Watch [PERSON_NAME] [PERSON_NAME] cock"
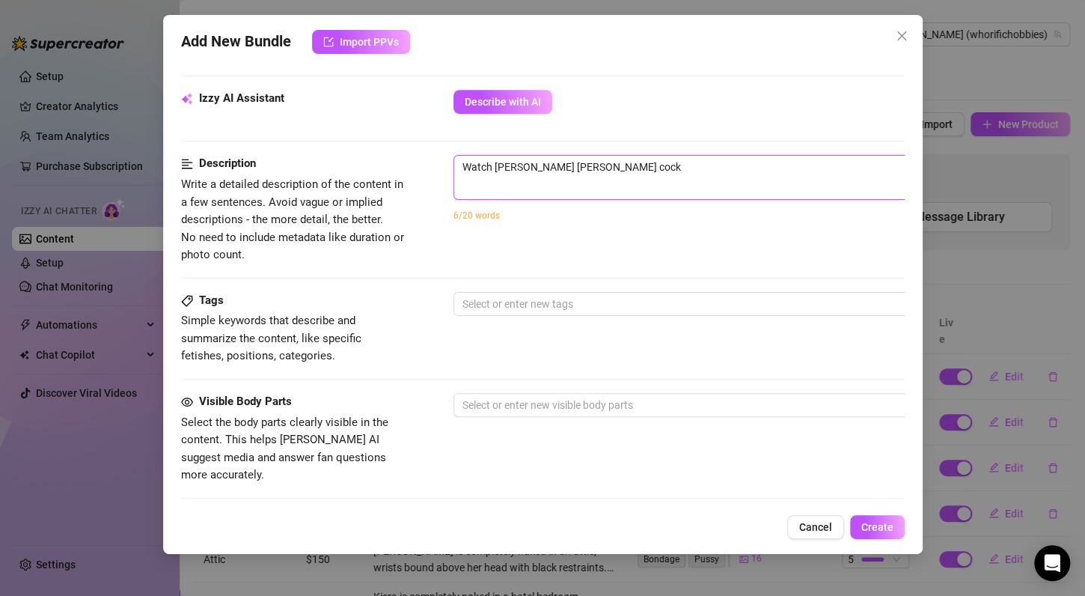
scroll to position [524, 0]
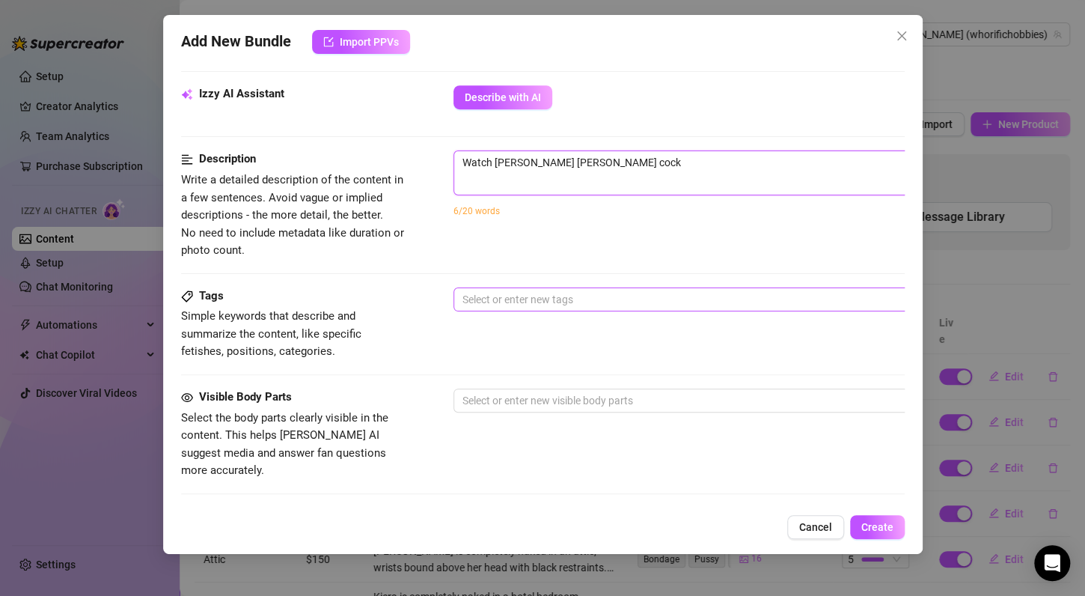
click at [513, 296] on div at bounding box center [708, 299] width 502 height 21
type textarea "Watch [PERSON_NAME] [PERSON_NAME] cock"
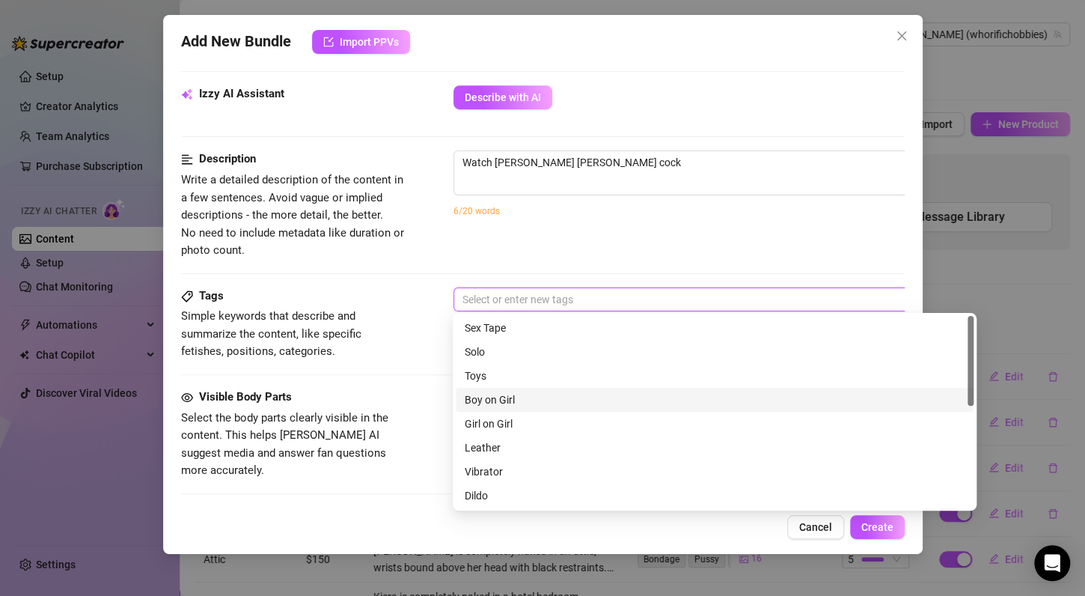
click at [523, 401] on div "Boy on Girl" at bounding box center [715, 399] width 500 height 16
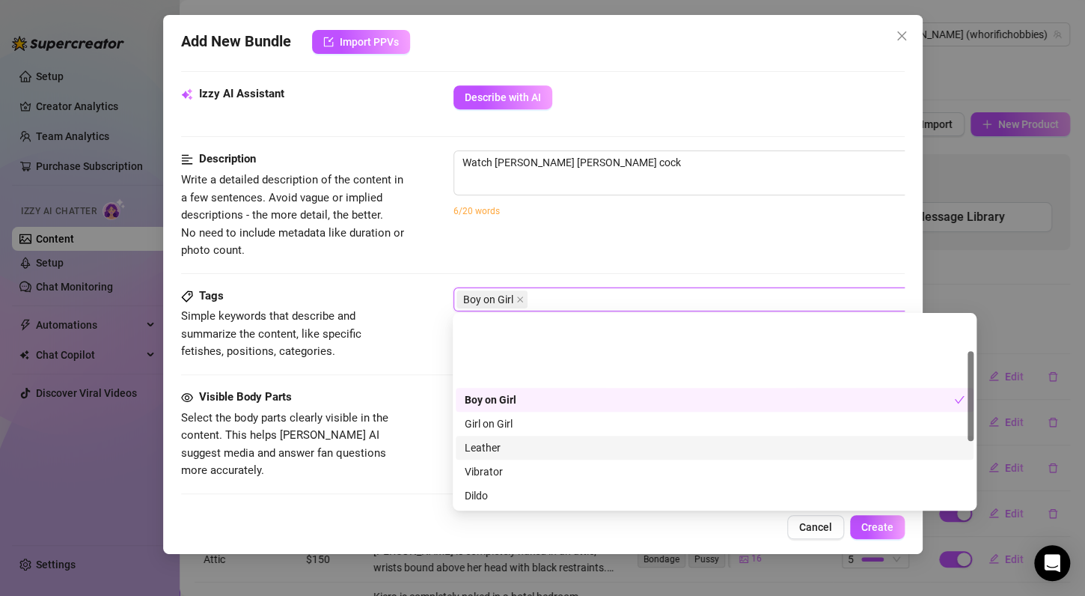
scroll to position [150, 0]
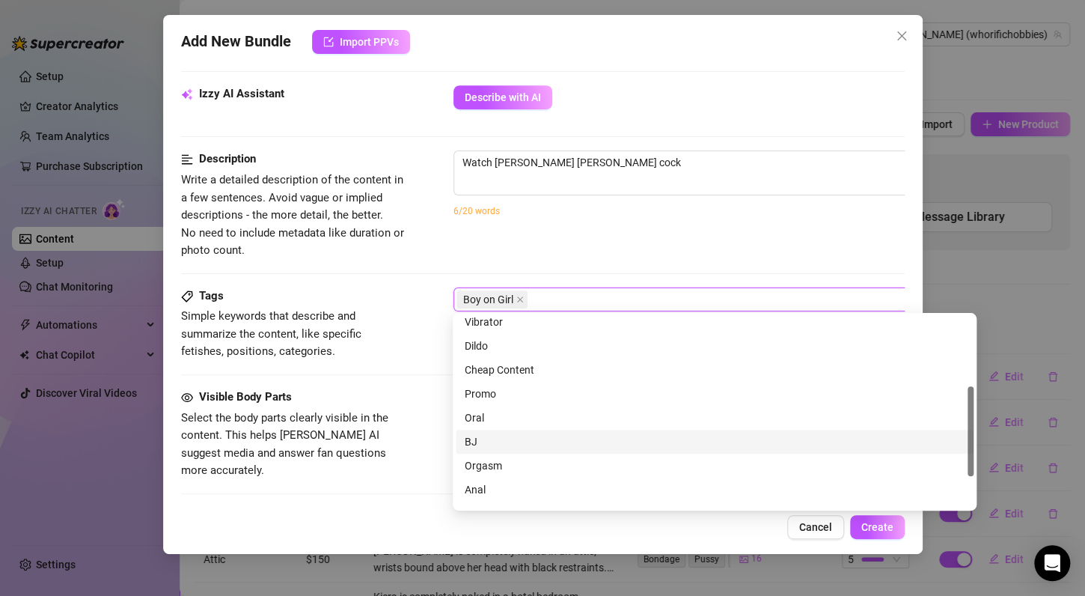
click at [484, 445] on div "BJ" at bounding box center [715, 441] width 500 height 16
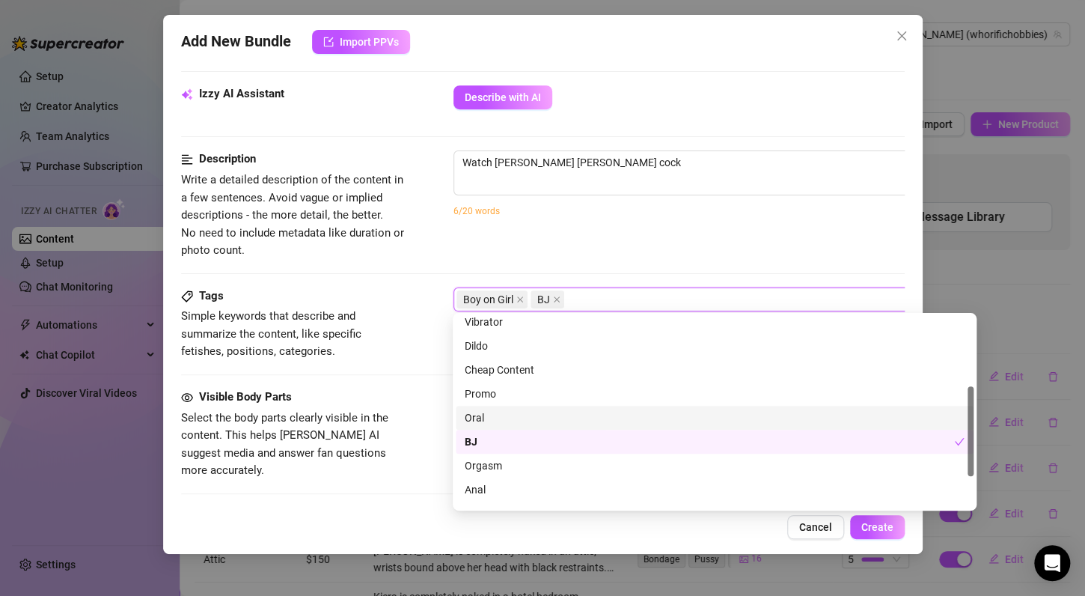
scroll to position [216, 0]
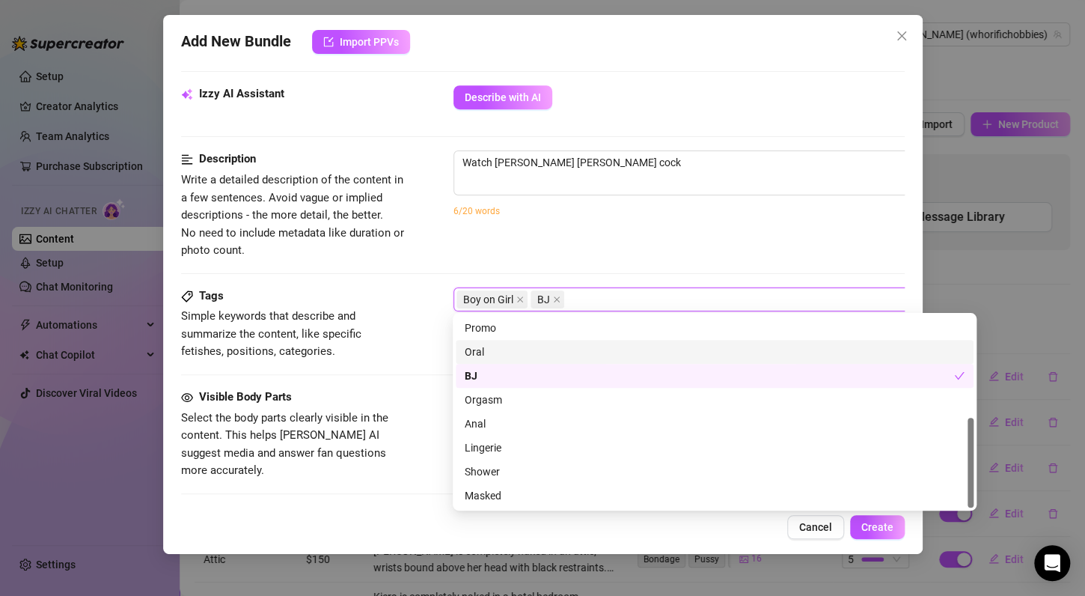
click at [498, 349] on div "Oral" at bounding box center [715, 352] width 500 height 16
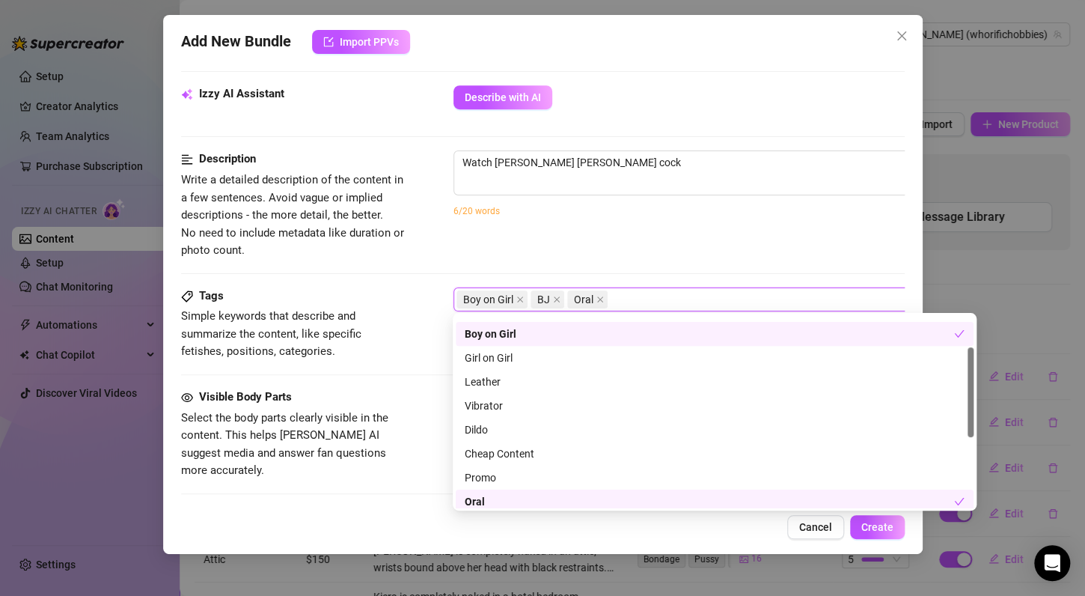
scroll to position [0, 0]
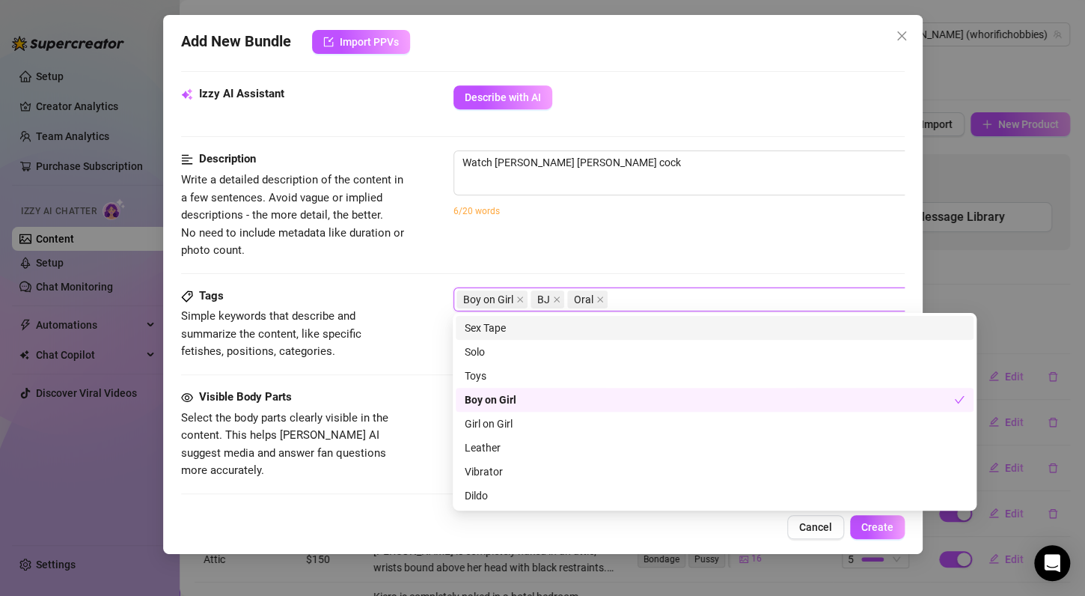
click at [682, 231] on div "Watch [PERSON_NAME] [PERSON_NAME] cock 36 / 1000 6/20 words" at bounding box center [716, 192] width 524 height 85
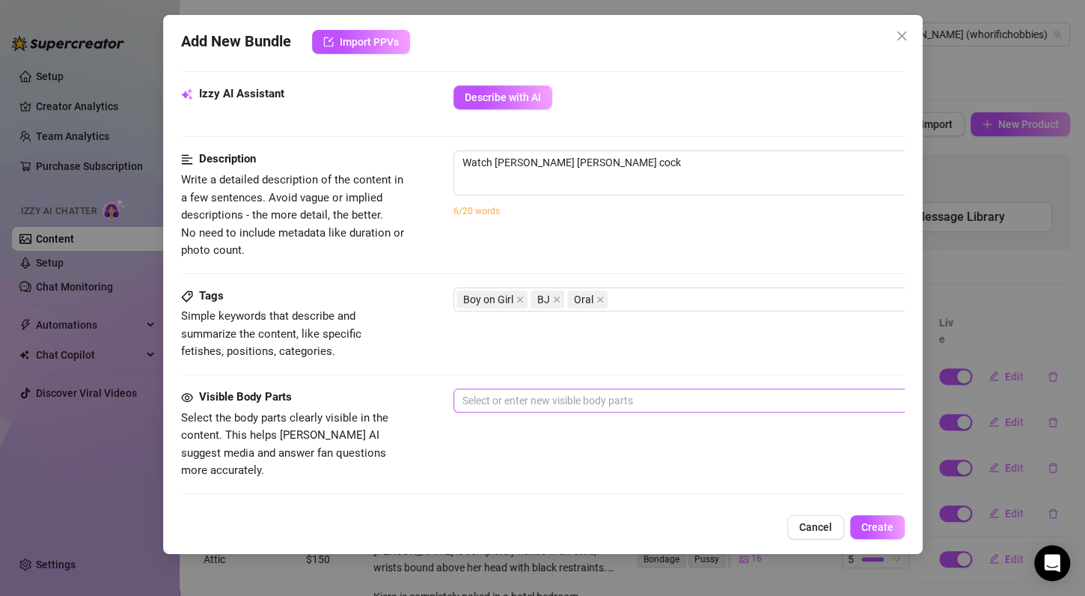
click at [530, 394] on div at bounding box center [708, 400] width 502 height 21
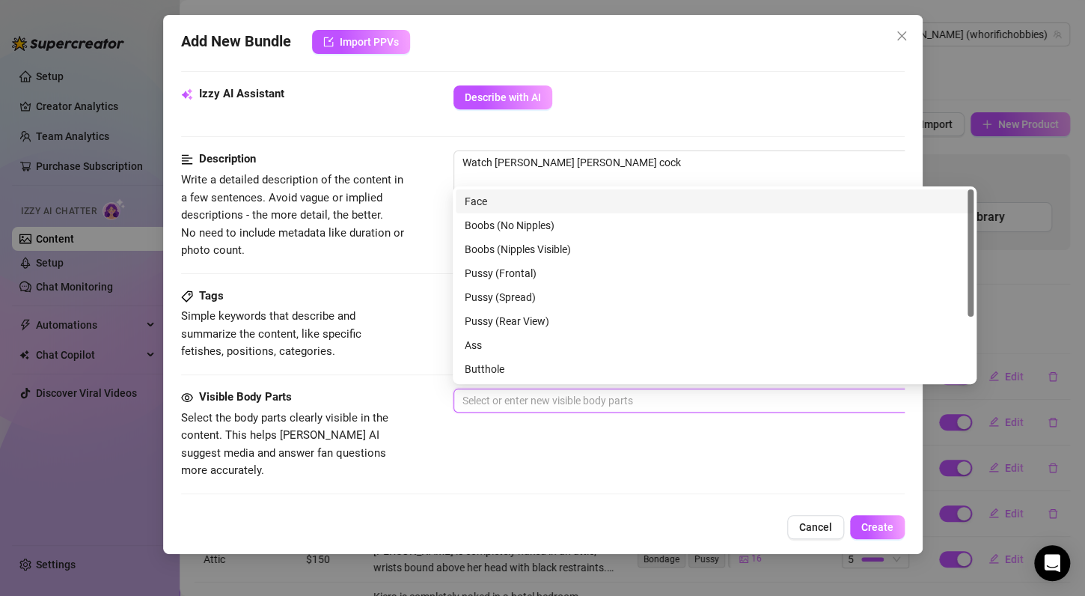
click at [589, 195] on div "Face" at bounding box center [715, 201] width 500 height 16
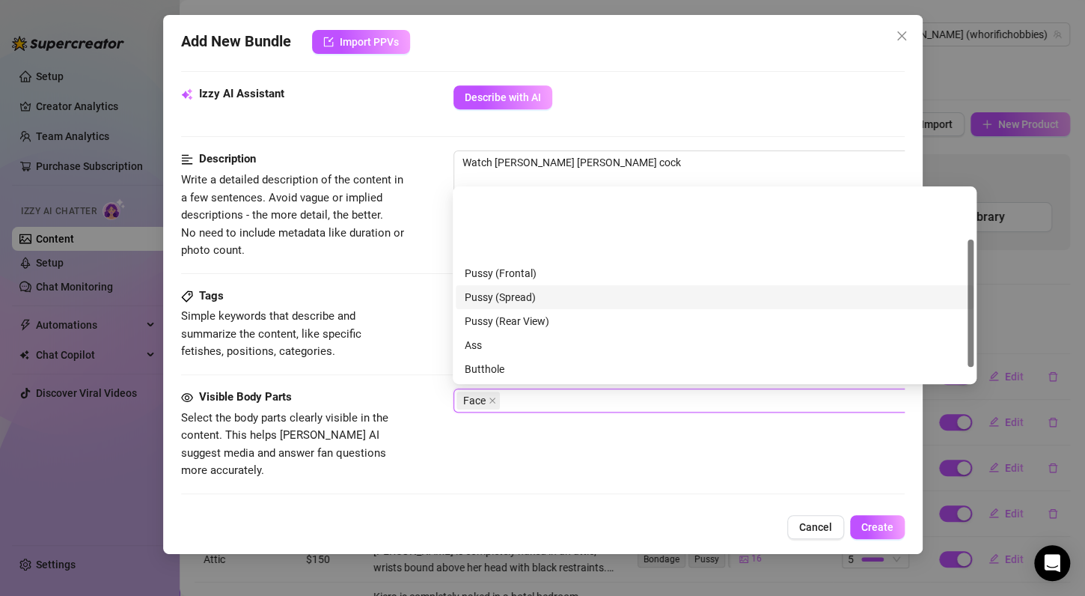
scroll to position [75, 0]
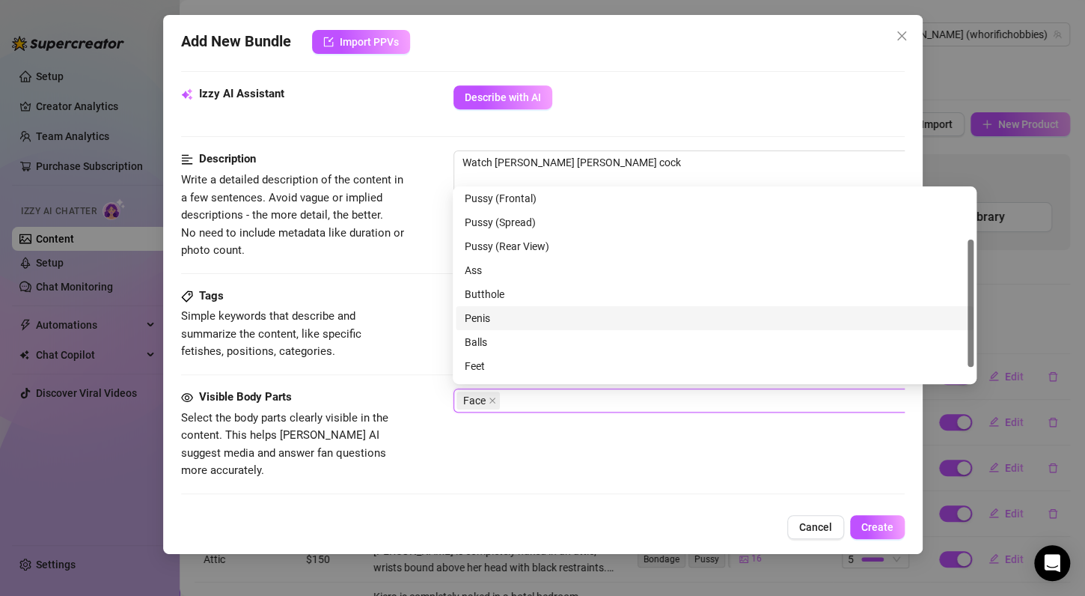
click at [520, 315] on div "Penis" at bounding box center [715, 318] width 500 height 16
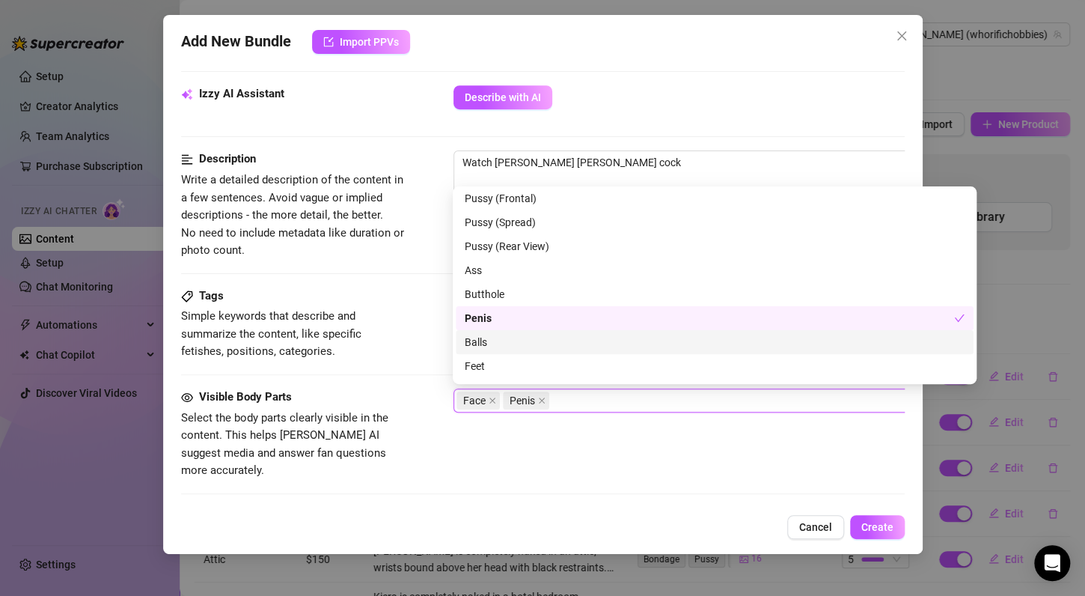
click at [556, 337] on div "Balls" at bounding box center [715, 342] width 500 height 16
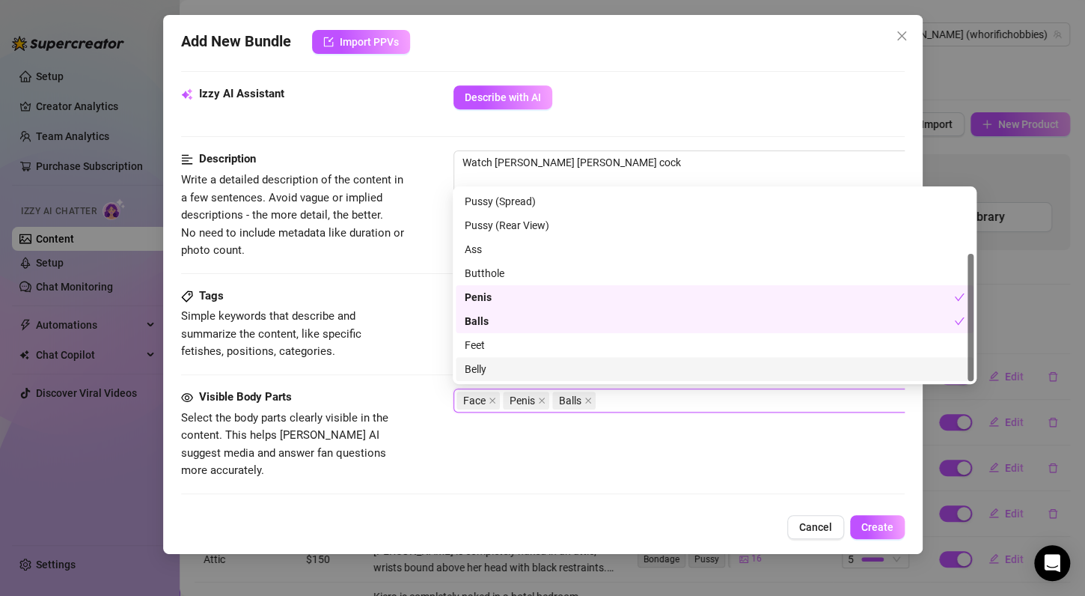
click at [643, 435] on div "Visible Body Parts Select the body parts clearly visible in the content. This h…" at bounding box center [543, 433] width 724 height 91
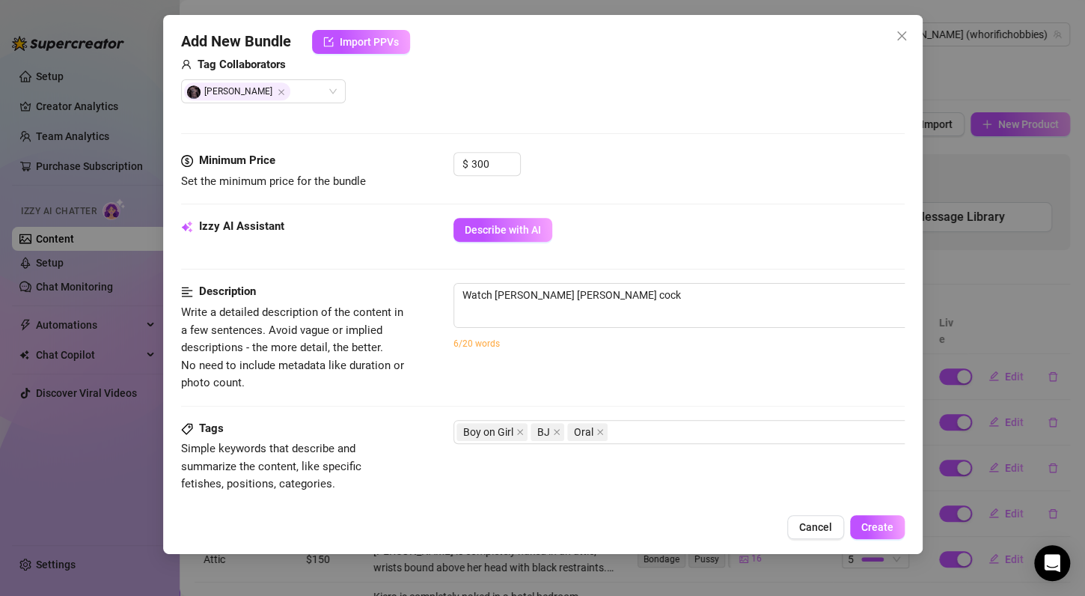
scroll to position [599, 0]
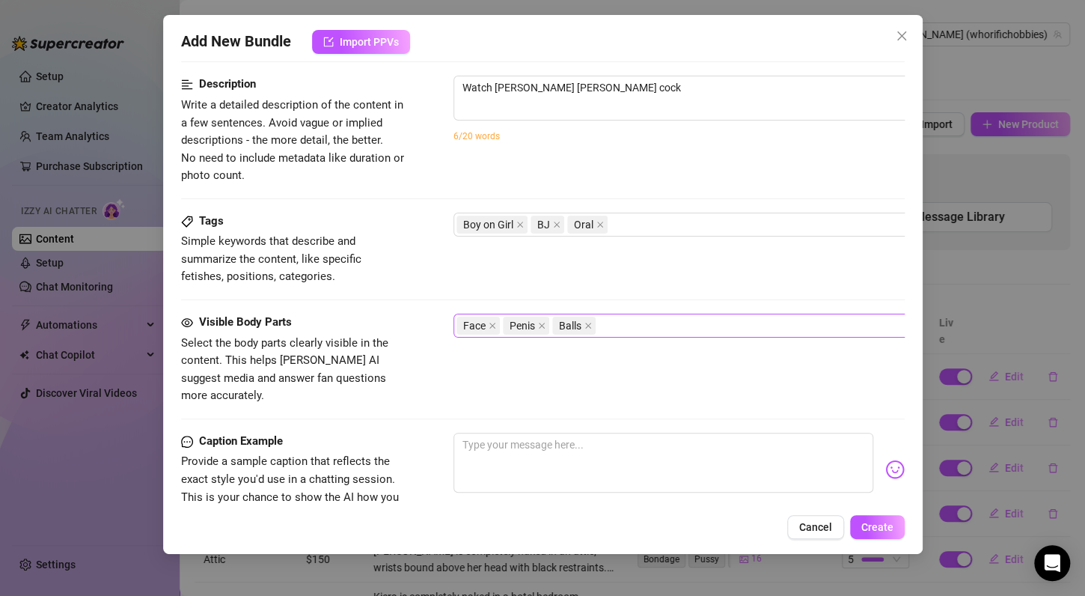
click at [657, 322] on div "Face Penis Balls" at bounding box center [708, 325] width 502 height 21
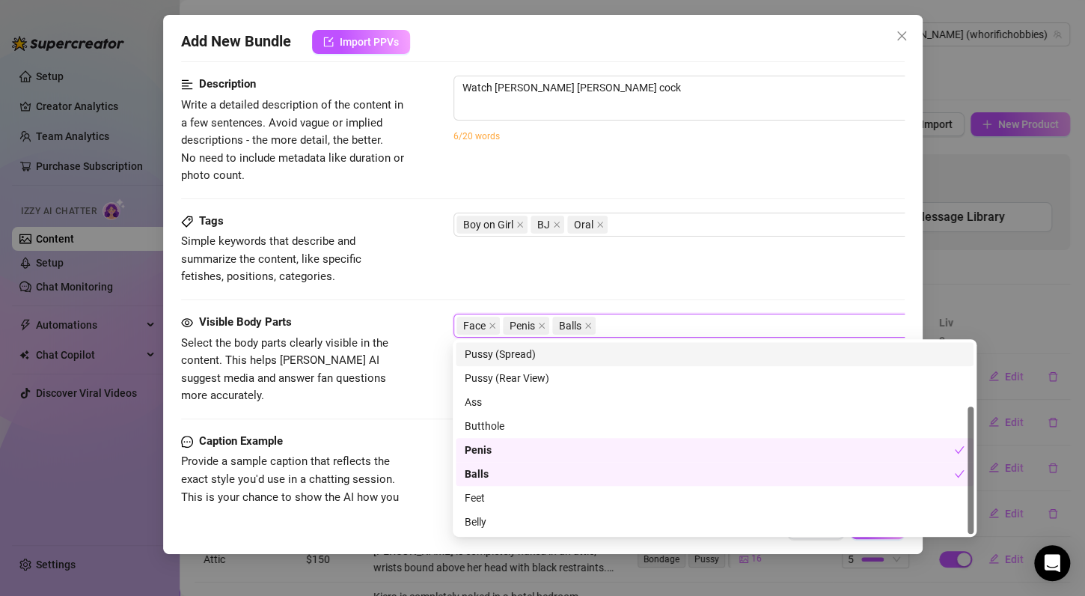
click at [656, 268] on div "Tags Simple keywords that describe and summarize the content, like specific fet…" at bounding box center [543, 249] width 724 height 73
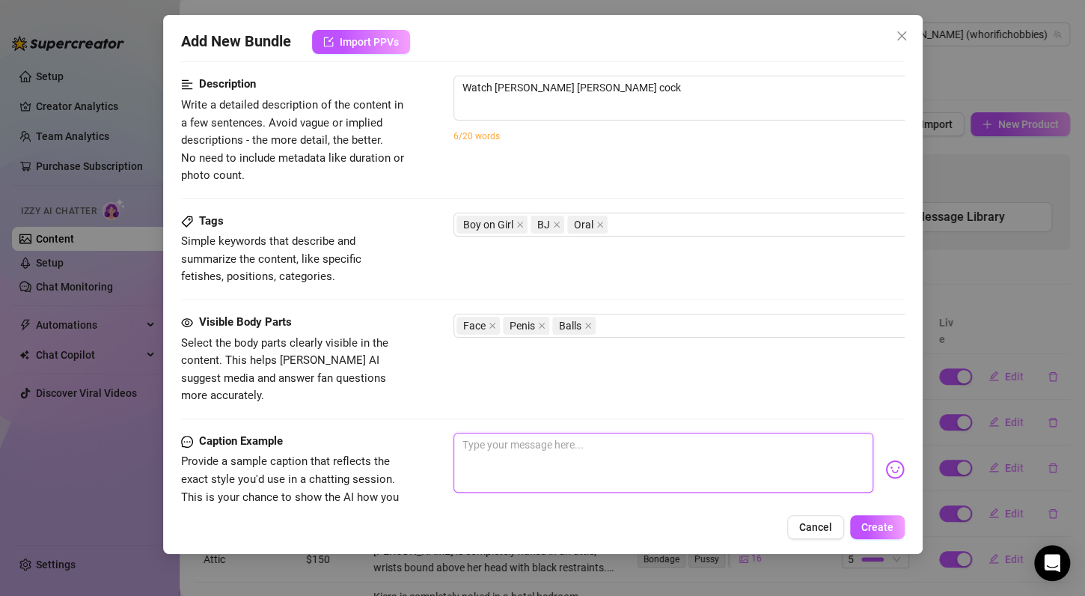
click at [634, 433] on textarea at bounding box center [664, 463] width 420 height 60
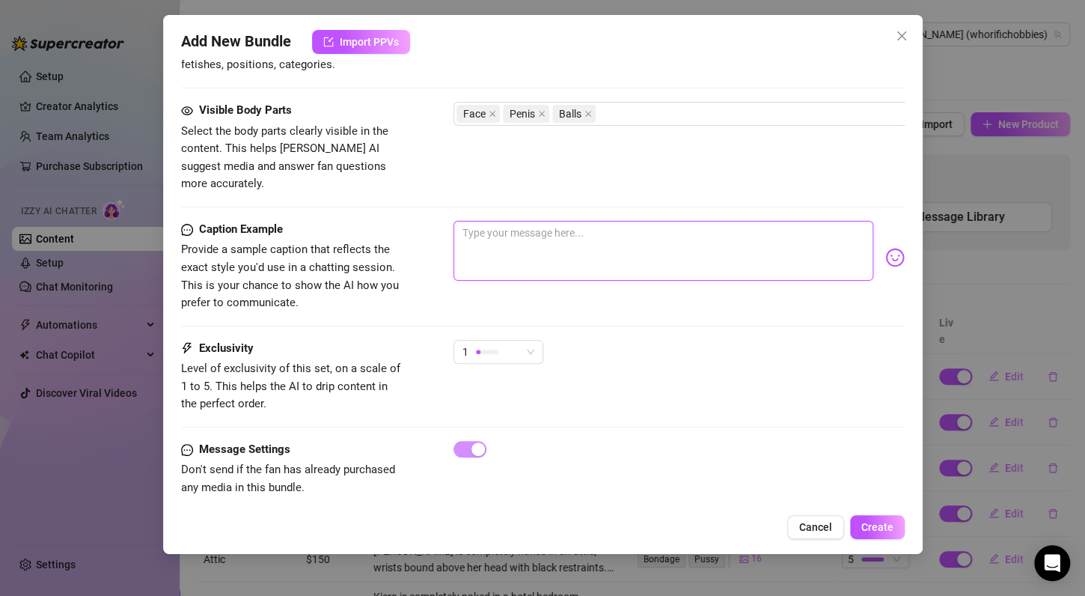
scroll to position [821, 0]
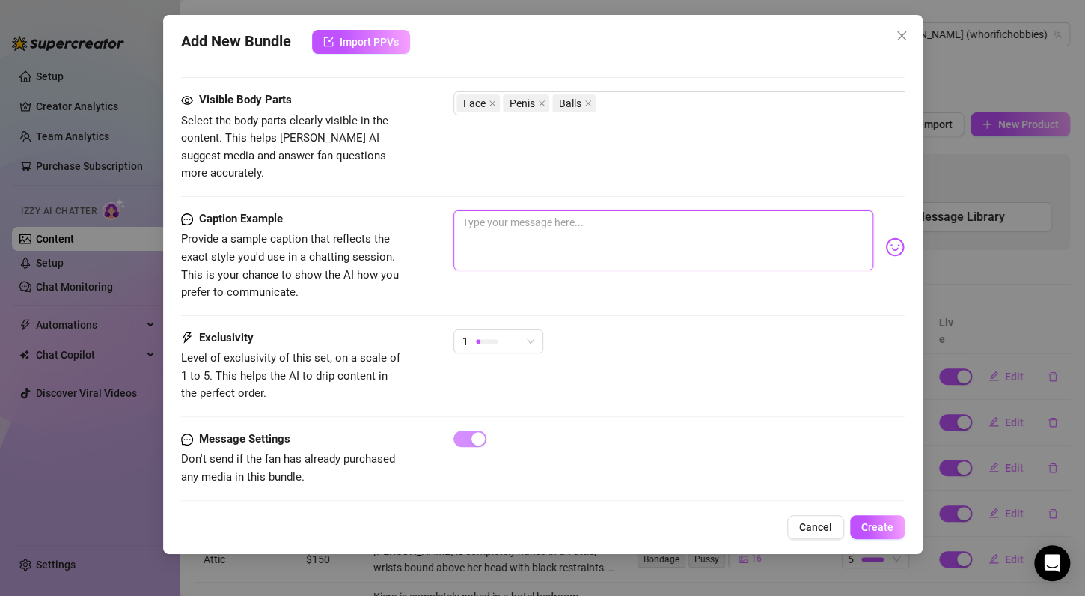
click at [593, 210] on textarea at bounding box center [664, 240] width 420 height 60
click at [508, 330] on div "1" at bounding box center [492, 341] width 58 height 22
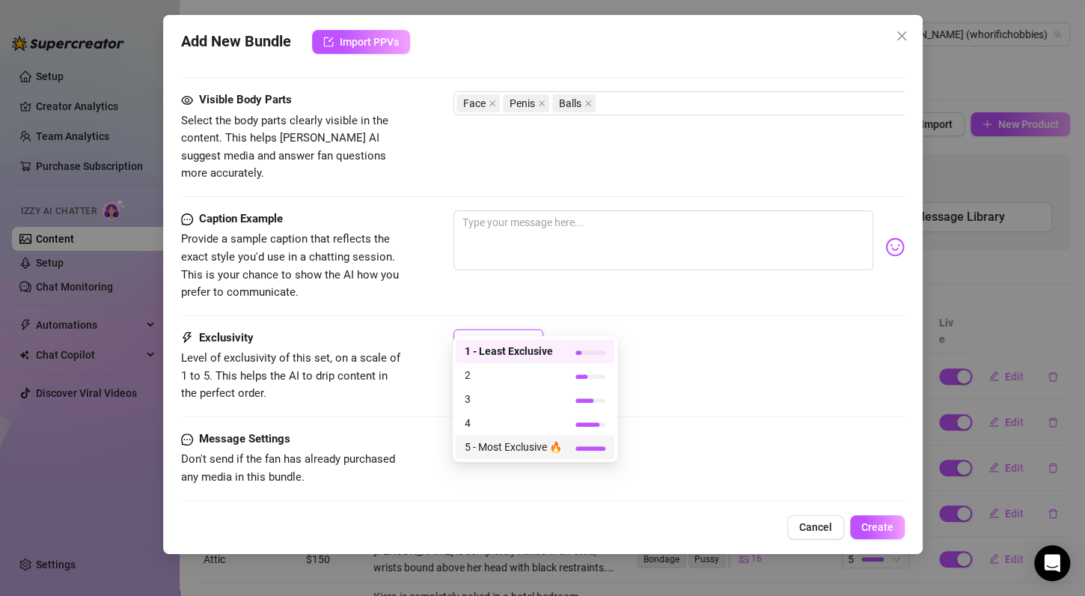
click at [494, 452] on span "5 - Most Exclusive 🔥" at bounding box center [513, 447] width 97 height 16
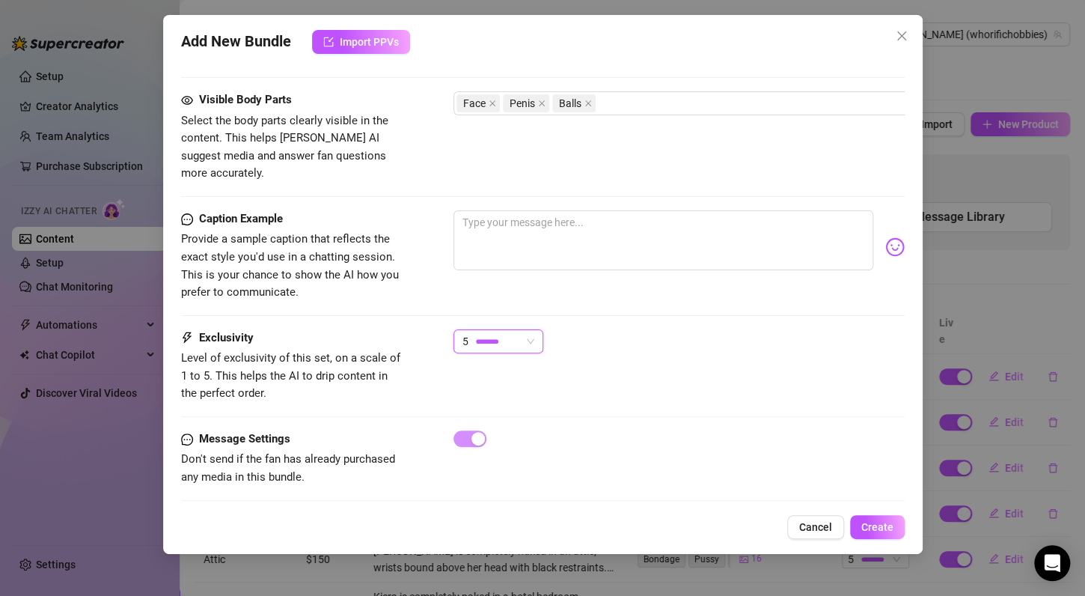
click at [651, 305] on div "Caption Example Provide a sample caption that reflects the exact style you'd us…" at bounding box center [543, 269] width 724 height 119
click at [613, 216] on textarea at bounding box center [664, 240] width 420 height 60
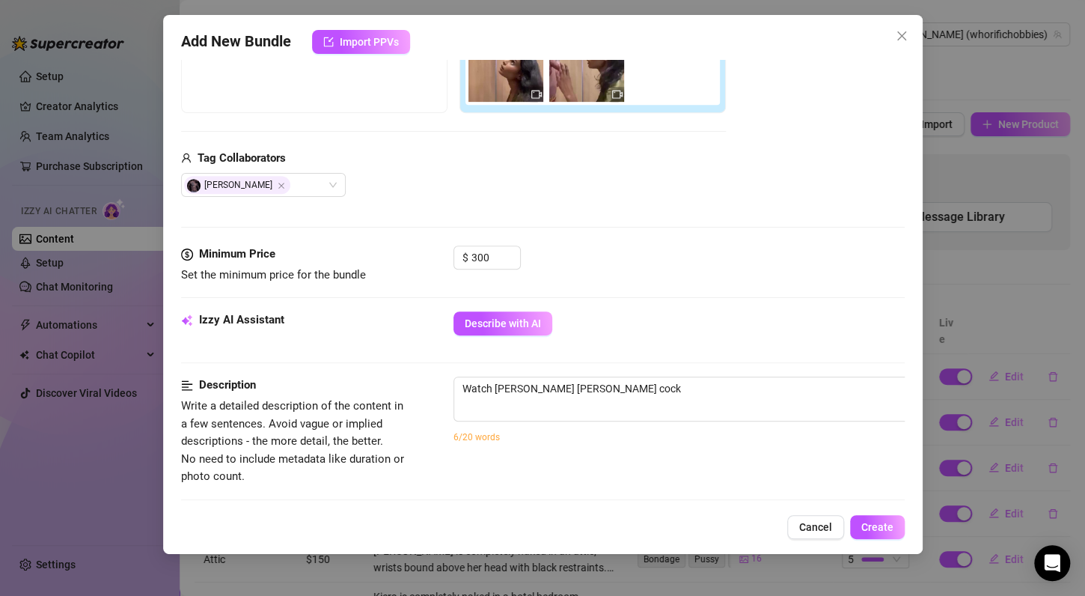
scroll to position [297, 0]
click at [677, 397] on textarea "Watch [PERSON_NAME] [PERSON_NAME] cock" at bounding box center [715, 389] width 522 height 22
click at [538, 389] on textarea "Watch [PERSON_NAME] [PERSON_NAME] cock" at bounding box center [715, 389] width 522 height 22
type textarea "Watch Kiera suc [PERSON_NAME] cock"
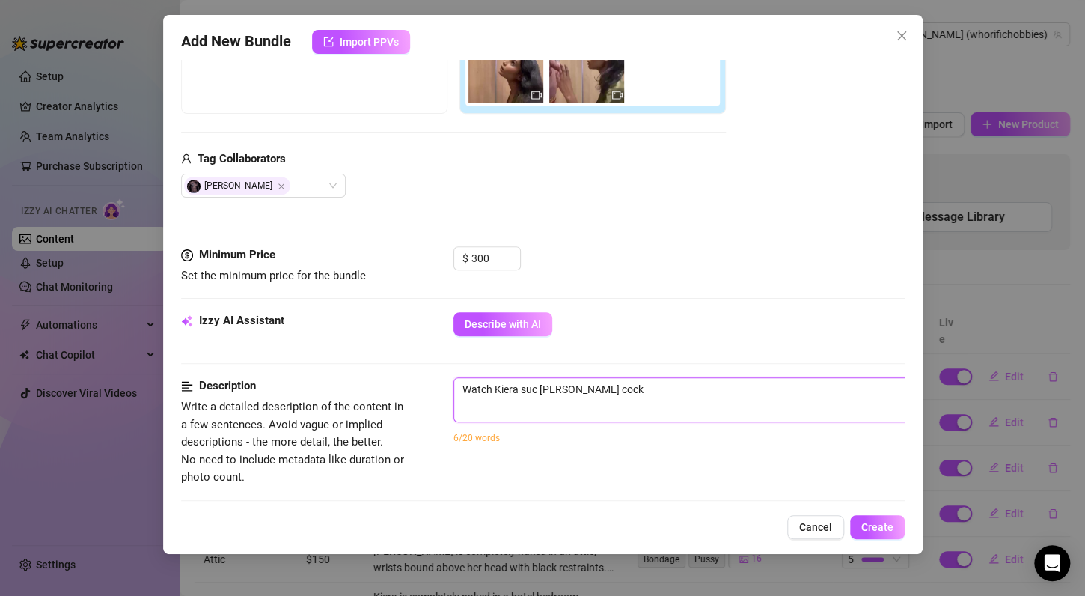
type textarea "Watch Kiera su [PERSON_NAME] cock"
type textarea "Watch Kiera s [PERSON_NAME] cock"
type textarea "Watch [PERSON_NAME] [PERSON_NAME] cock"
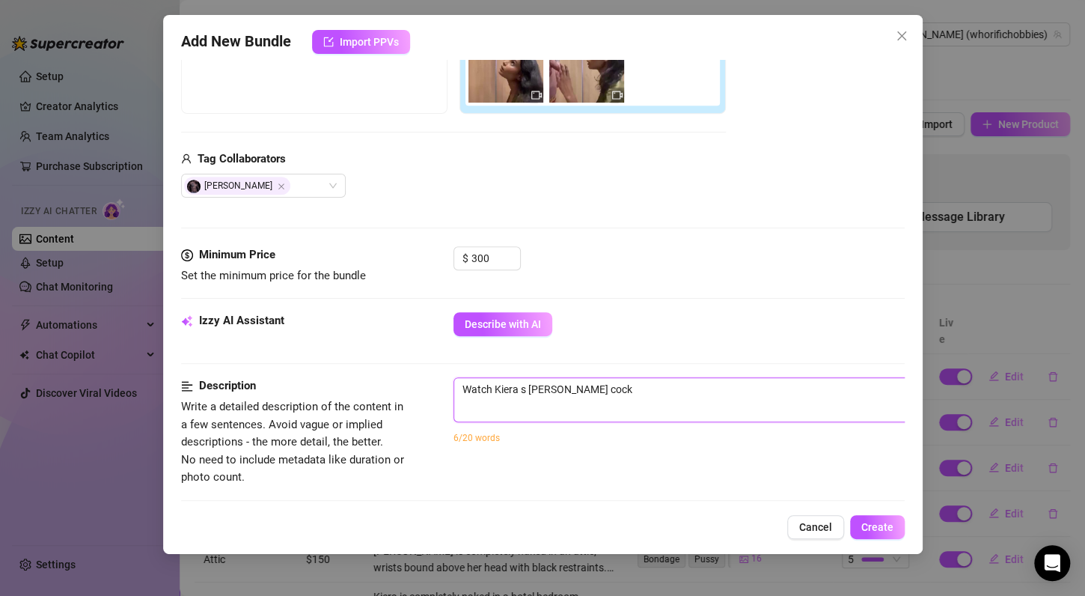
type textarea "Watch [PERSON_NAME] [PERSON_NAME] cock"
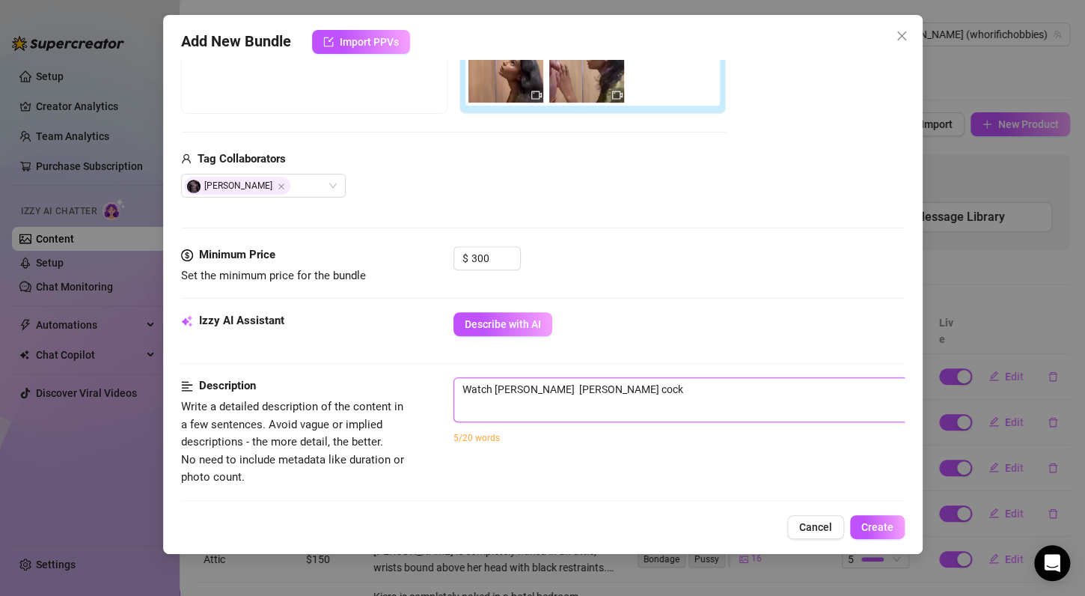
type textarea "Watch Kiera m [PERSON_NAME] cock"
type textarea "Watch Kiera ma [PERSON_NAME] cock"
type textarea "Watch [PERSON_NAME] [PERSON_NAME] cock"
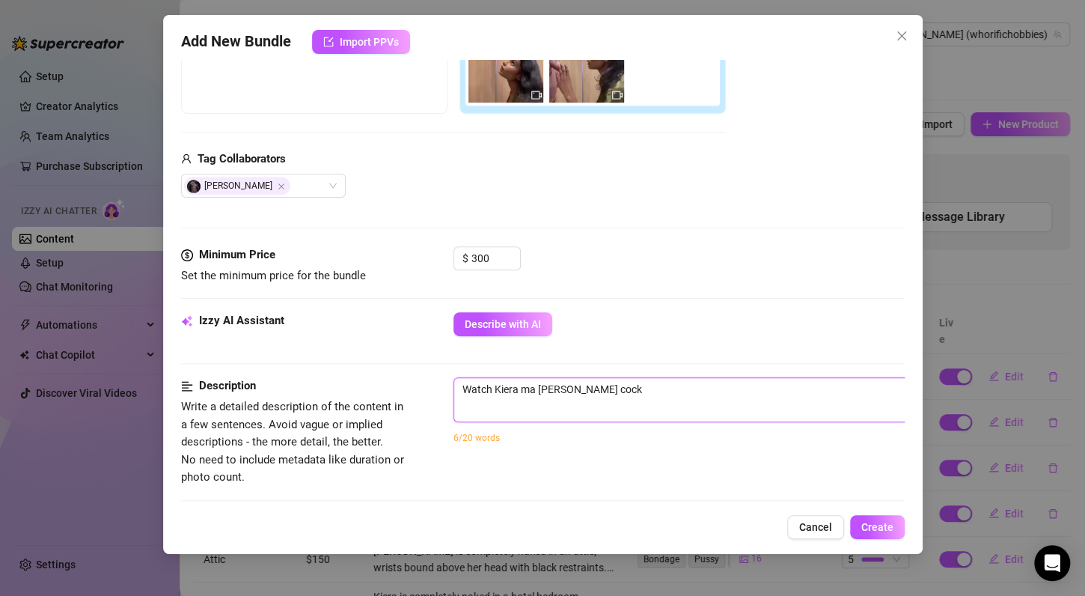
type textarea "Watch [PERSON_NAME] [PERSON_NAME] cock"
type textarea "Watch [PERSON_NAME] make [PERSON_NAME] cock"
type textarea "Watch [PERSON_NAME] make [PERSON_NAME]' cock"
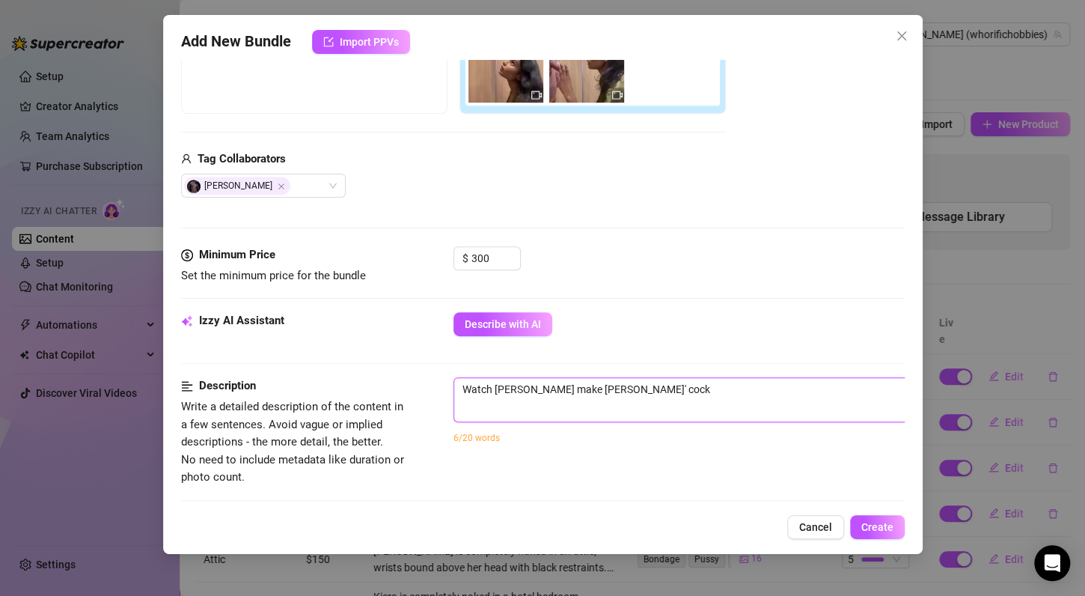
type textarea "Watch [PERSON_NAME] make [PERSON_NAME]"
type textarea "Watch [PERSON_NAME] make [PERSON_NAME] h cock"
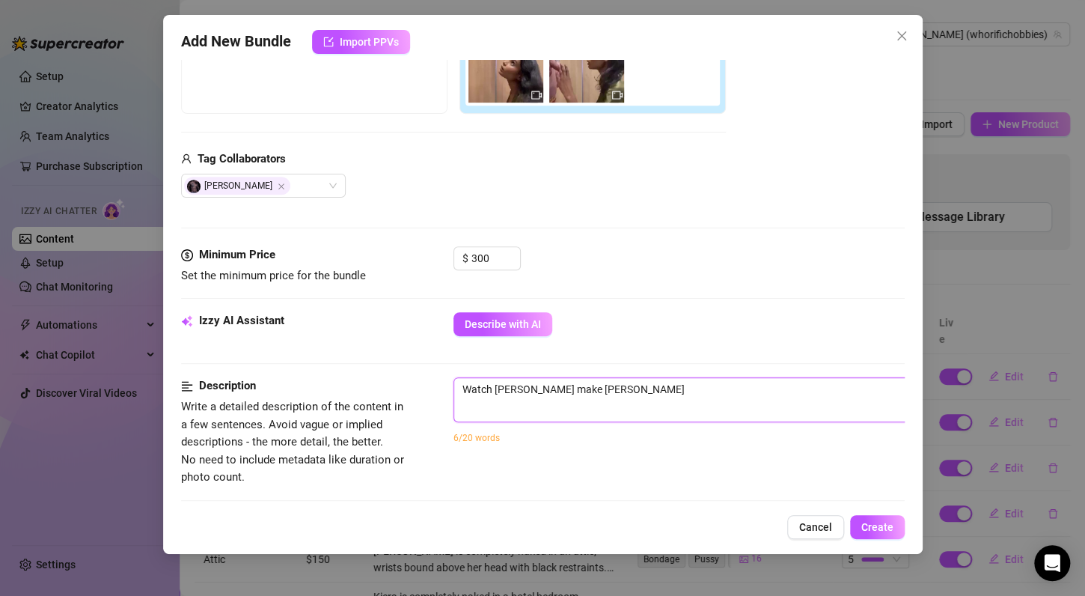
type textarea "Watch [PERSON_NAME] make [PERSON_NAME] h cock"
type textarea "Watch [PERSON_NAME] make [PERSON_NAME] ha cock"
type textarea "Watch [PERSON_NAME] make [PERSON_NAME] har cock"
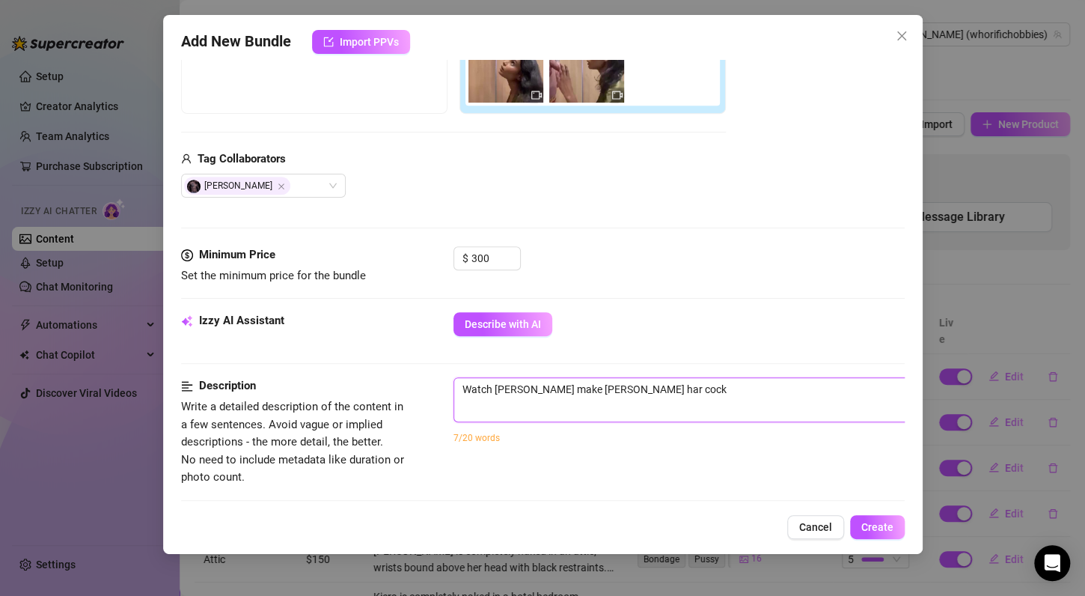
type textarea "Watch [PERSON_NAME] make [PERSON_NAME] hard cock"
type textarea "Watch [PERSON_NAME] make [PERSON_NAME] hard a cock"
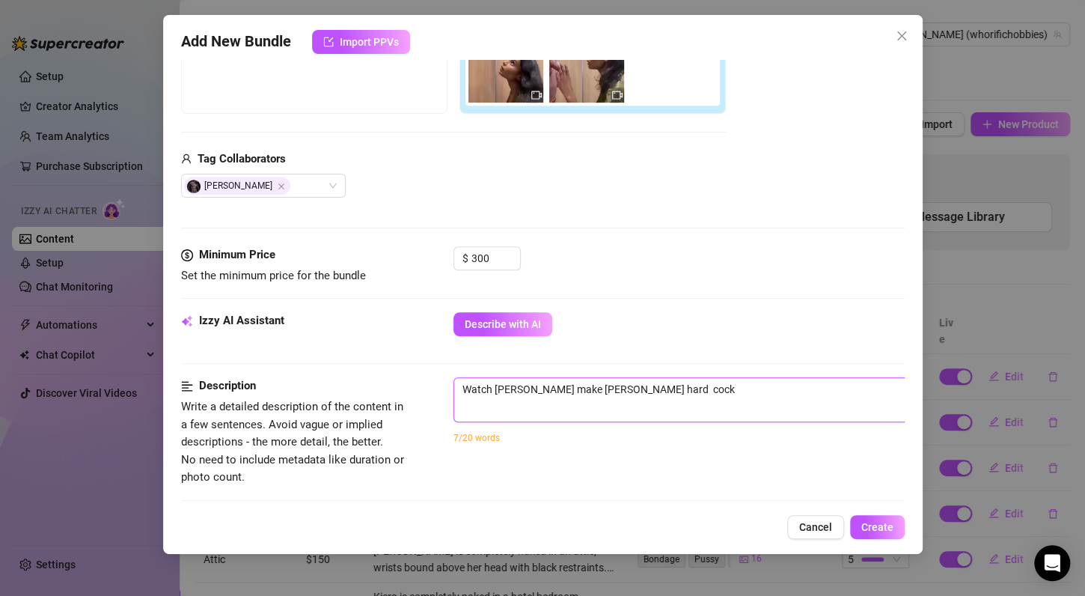
type textarea "Watch [PERSON_NAME] make [PERSON_NAME] hard a cock"
type textarea "Watch [PERSON_NAME] make [PERSON_NAME] hard an cock"
type textarea "Watch [PERSON_NAME] make [PERSON_NAME] hard and cock"
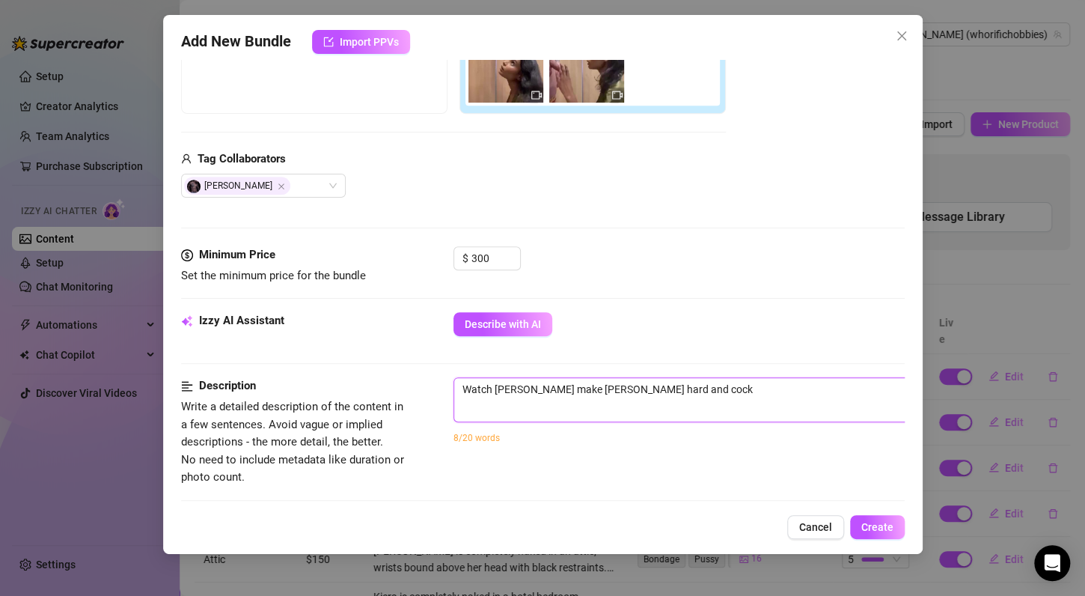
type textarea "Watch [PERSON_NAME] make [PERSON_NAME] hard and cock"
type textarea "Watch [PERSON_NAME] make [PERSON_NAME] hard and s cock"
type textarea "Watch [PERSON_NAME] make [PERSON_NAME] hard and sh cock"
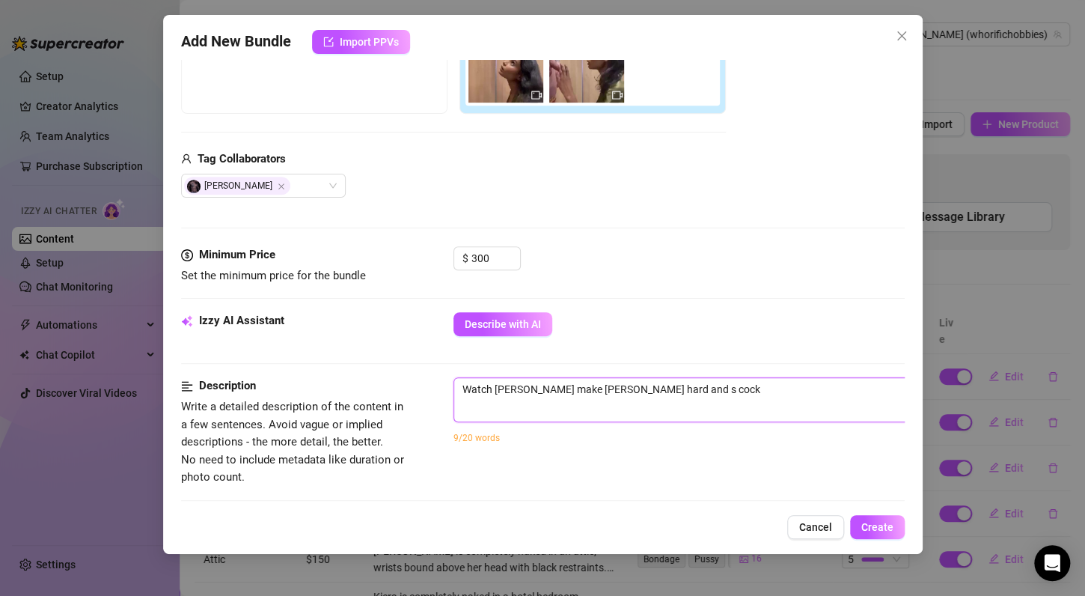
type textarea "Watch [PERSON_NAME] make [PERSON_NAME] hard and sh cock"
type textarea "Watch [PERSON_NAME] make [PERSON_NAME] hard and she cock"
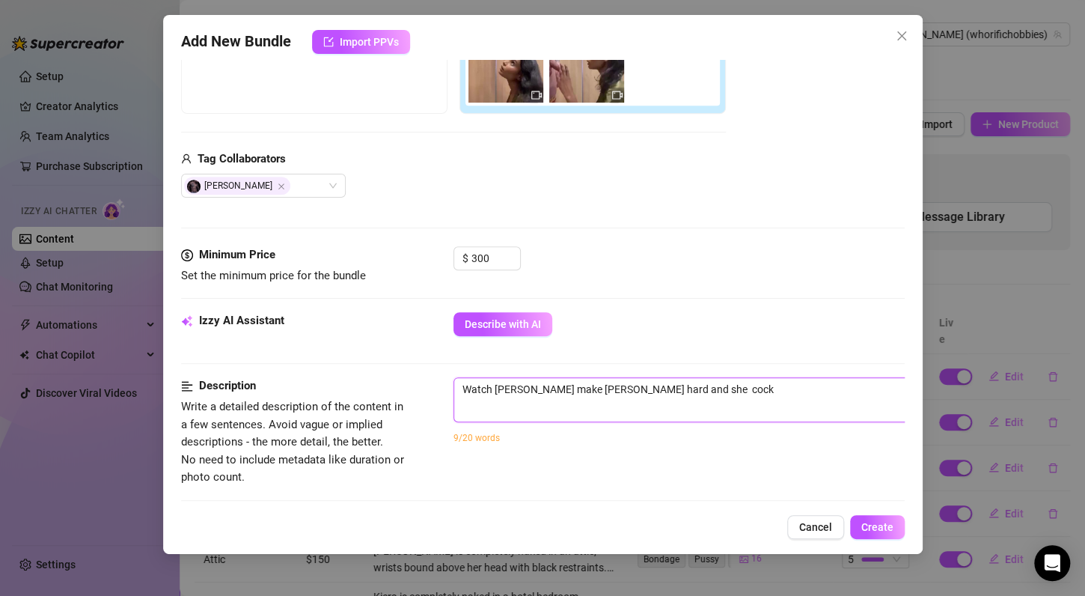
type textarea "Watch [PERSON_NAME] make [PERSON_NAME] hard and she s cock"
type textarea "Watch [PERSON_NAME] make [PERSON_NAME] hard and she so cock"
type textarea "Watch [PERSON_NAME] make [PERSON_NAME] hard and she s cock"
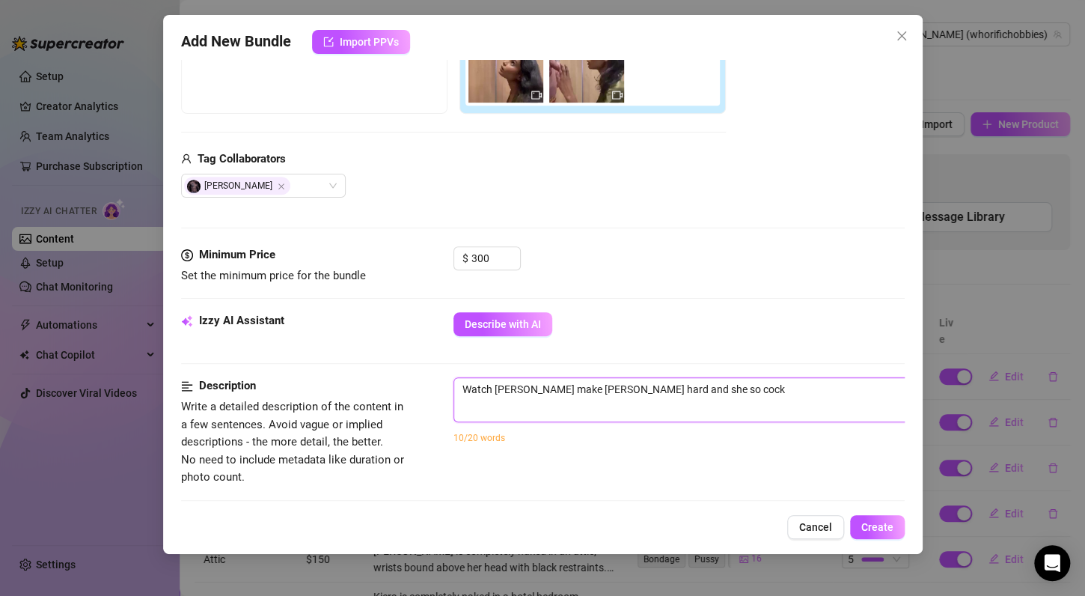
type textarea "Watch [PERSON_NAME] make [PERSON_NAME] hard and she s cock"
type textarea "Watch [PERSON_NAME] make [PERSON_NAME] hard and she su cock"
type textarea "Watch [PERSON_NAME] make [PERSON_NAME] hard and she suc cock"
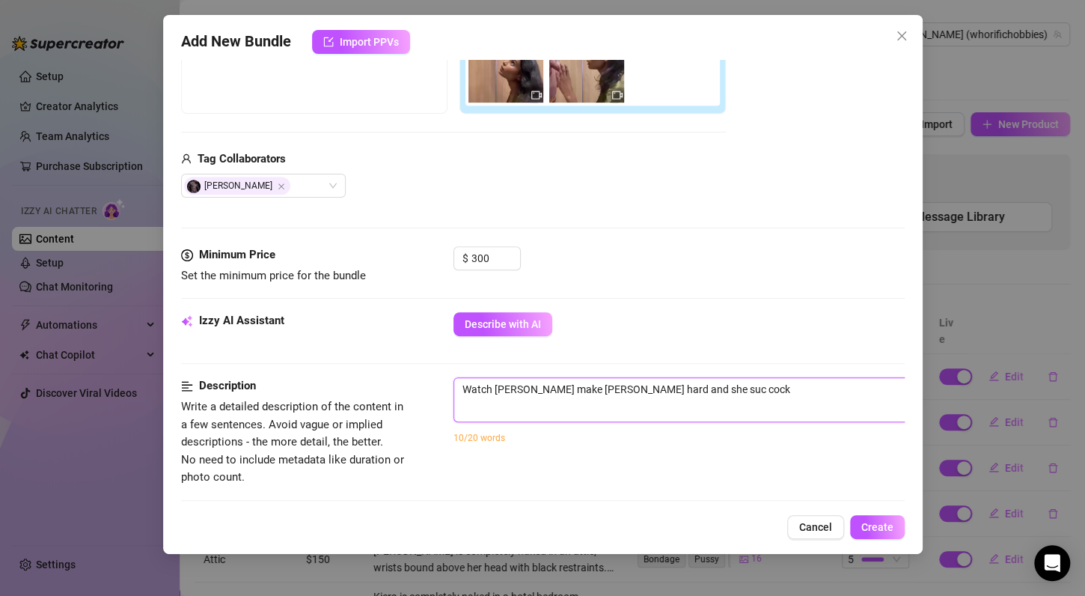
type textarea "Watch [PERSON_NAME] make [PERSON_NAME] hard and she such cock"
type textarea "Watch [PERSON_NAME] make [PERSON_NAME] hard and she suc cock"
type textarea "Watch [PERSON_NAME] make [PERSON_NAME] hard and she suck cock"
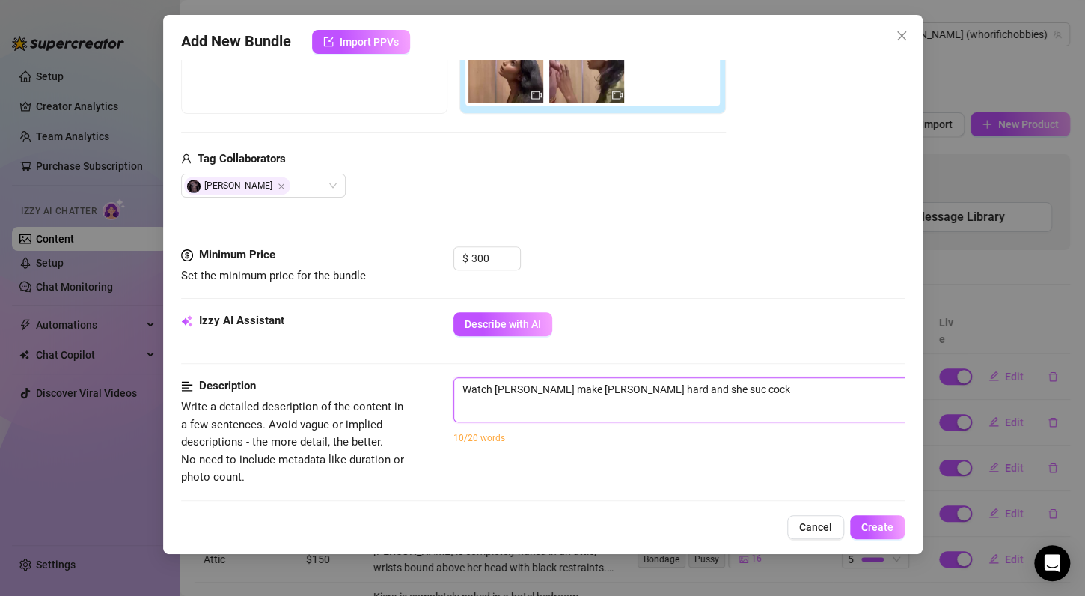
type textarea "Watch [PERSON_NAME] make [PERSON_NAME] hard and she suck cock"
type textarea "Watch [PERSON_NAME] make [PERSON_NAME] hard and she sucks cock"
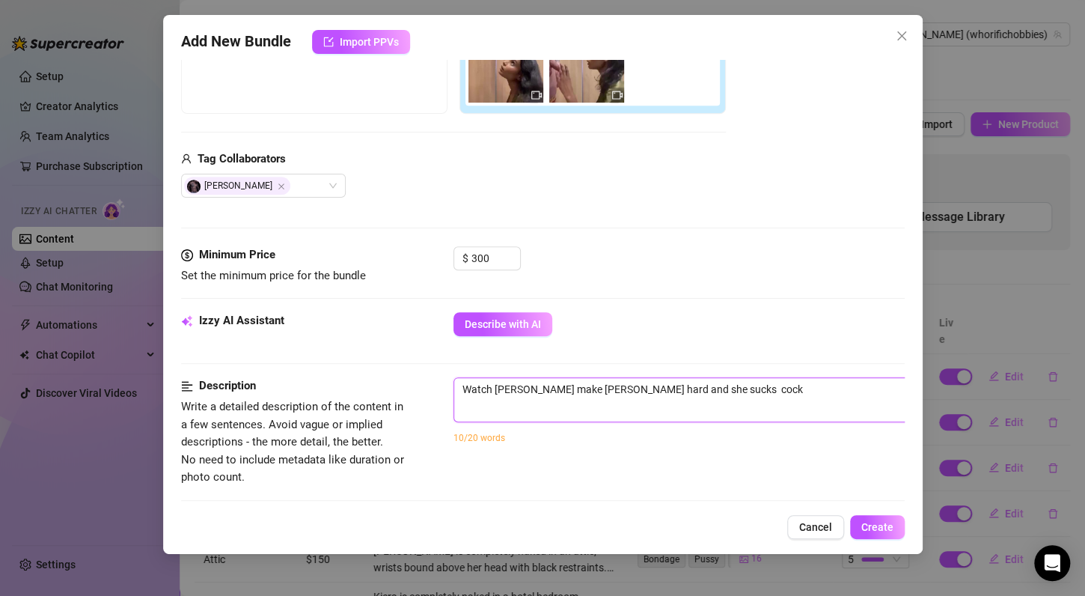
type textarea "Watch [PERSON_NAME] make [PERSON_NAME] hard and she sucks h cock"
type textarea "Watch [PERSON_NAME] make [PERSON_NAME] hard and she sucks hi cock"
type textarea "Watch [PERSON_NAME] make [PERSON_NAME] hard and she sucks his cock"
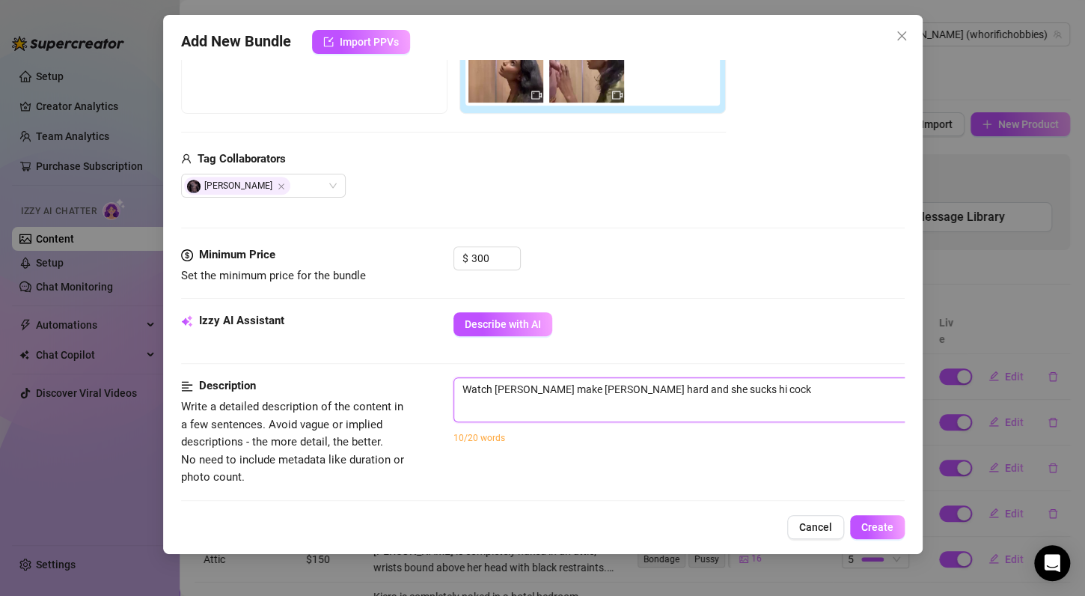
type textarea "Watch [PERSON_NAME] make [PERSON_NAME] hard and she sucks his cock"
click at [517, 391] on textarea "Watch [PERSON_NAME] make [PERSON_NAME] hard and she sucks his amazing cock" at bounding box center [715, 389] width 522 height 22
click at [548, 439] on div "12/20 words" at bounding box center [716, 437] width 524 height 16
click at [544, 381] on textarea "Watch [PERSON_NAME] make [PERSON_NAME] hard and she sucks his amazing cock" at bounding box center [715, 389] width 522 height 22
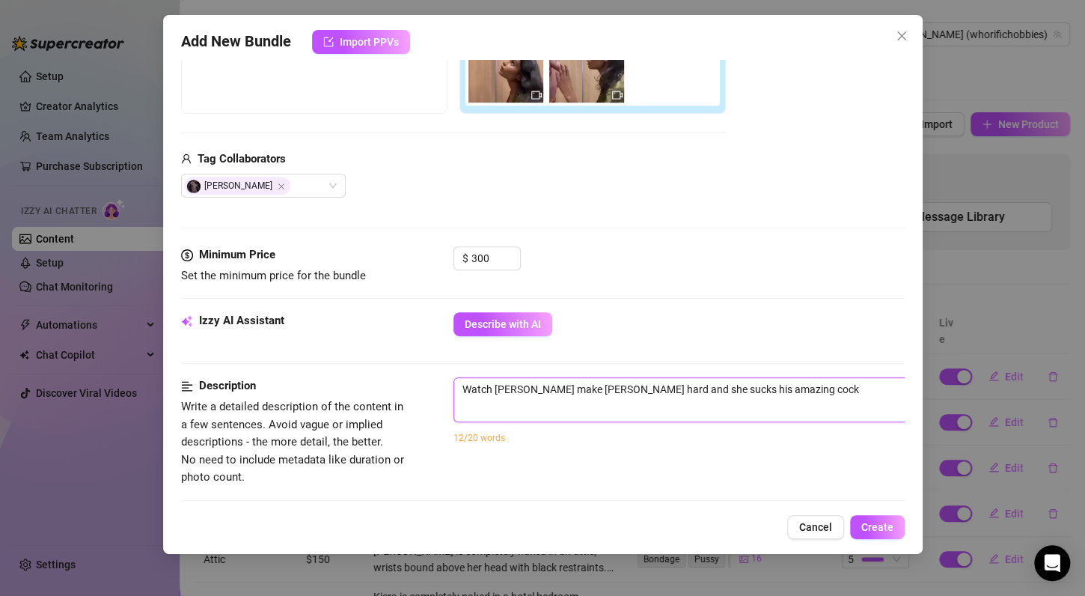
click at [669, 391] on textarea "Watch [PERSON_NAME] make [PERSON_NAME] hard and she sucks his amazing cock" at bounding box center [715, 389] width 522 height 22
drag, startPoint x: 719, startPoint y: 390, endPoint x: 692, endPoint y: 391, distance: 27.0
click at [854, 388] on textarea "Watch [PERSON_NAME] make [PERSON_NAME] hard as her gorgeous face sucks his amaz…" at bounding box center [715, 389] width 522 height 22
drag, startPoint x: 820, startPoint y: 385, endPoint x: 781, endPoint y: 390, distance: 40.0
click at [781, 390] on textarea "Watch [PERSON_NAME] make [PERSON_NAME] hard as her gorgeous face sucks his amaz…" at bounding box center [715, 389] width 522 height 22
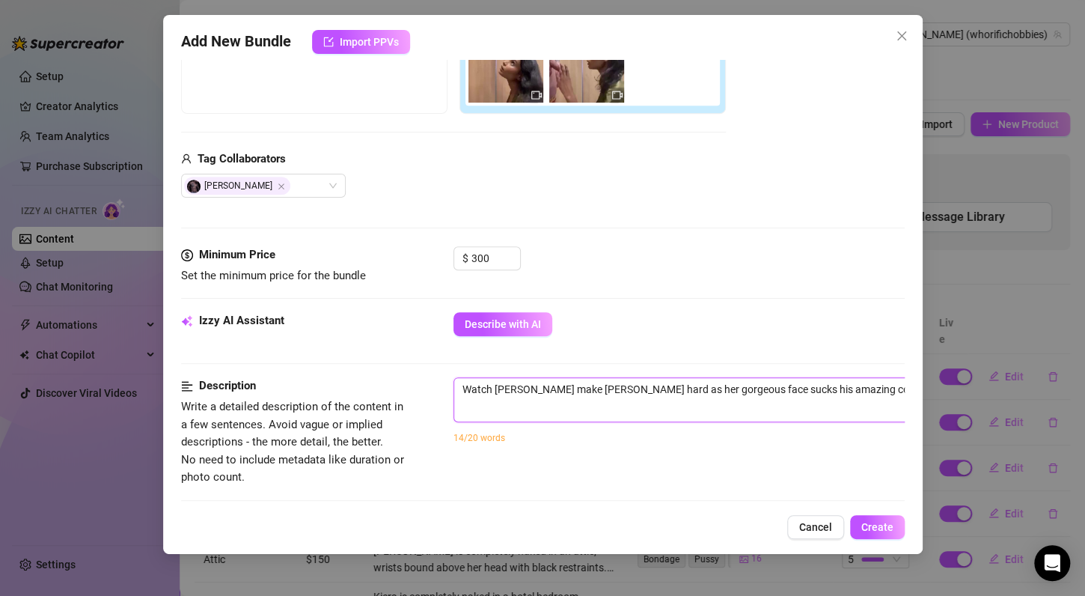
click at [822, 388] on textarea "Watch [PERSON_NAME] make [PERSON_NAME] hard as her gorgeous face sucks his amaz…" at bounding box center [715, 389] width 522 height 22
drag, startPoint x: 817, startPoint y: 389, endPoint x: 784, endPoint y: 390, distance: 33.7
click at [784, 390] on textarea "Watch [PERSON_NAME] make [PERSON_NAME] hard as her gorgeous face sucks his amaz…" at bounding box center [715, 389] width 522 height 22
drag, startPoint x: 818, startPoint y: 385, endPoint x: 782, endPoint y: 386, distance: 36.0
click at [782, 385] on textarea "Watch [PERSON_NAME] make [PERSON_NAME] hard as her gorgeous face sucks his amaz…" at bounding box center [715, 389] width 522 height 22
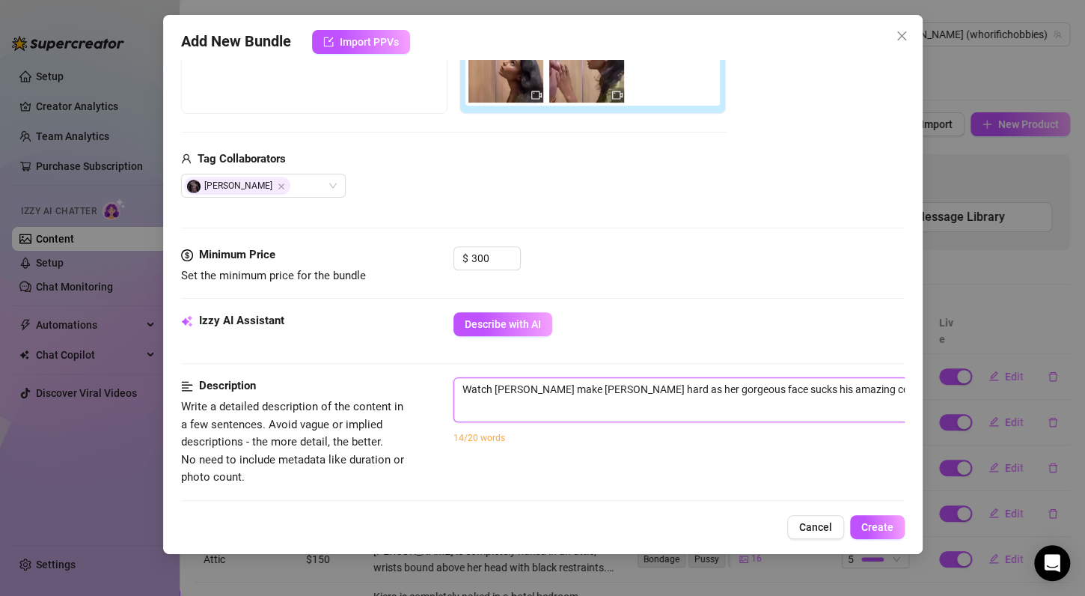
click at [859, 388] on textarea "Watch [PERSON_NAME] make [PERSON_NAME] hard as her gorgeous face sucks his amaz…" at bounding box center [715, 389] width 522 height 22
click at [634, 385] on textarea "Watch [PERSON_NAME] make [PERSON_NAME] hard as her gorgeous face sucks his amaz…" at bounding box center [715, 389] width 522 height 22
click at [853, 391] on textarea "Watch [PERSON_NAME] make [PERSON_NAME] hard as her gorgeous face sucks his amaz…" at bounding box center [715, 389] width 522 height 22
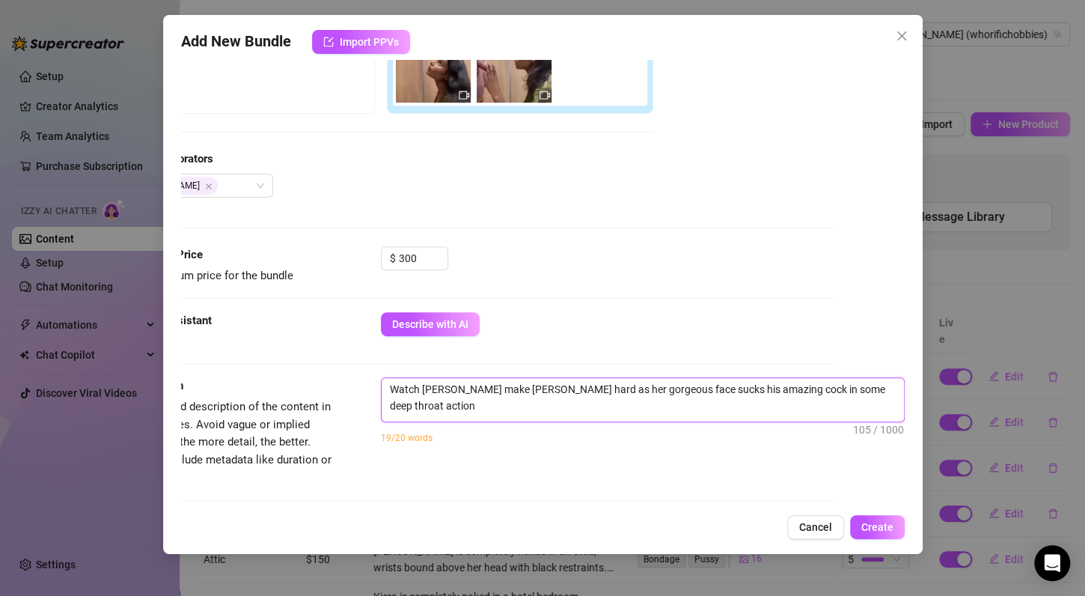
scroll to position [0, 0]
click at [417, 384] on textarea "Watch [PERSON_NAME] make [PERSON_NAME] hard as her gorgeous face sucks his amaz…" at bounding box center [643, 397] width 522 height 39
click at [504, 406] on textarea "Watch [PERSON_NAME] make [PERSON_NAME] hard as her gorgeous face sucks his amaz…" at bounding box center [643, 397] width 522 height 39
drag, startPoint x: 419, startPoint y: 382, endPoint x: 380, endPoint y: 385, distance: 39.0
click at [382, 385] on textarea "Watch [PERSON_NAME] make [PERSON_NAME] hard as her gorgeous face sucks his amaz…" at bounding box center [643, 397] width 522 height 39
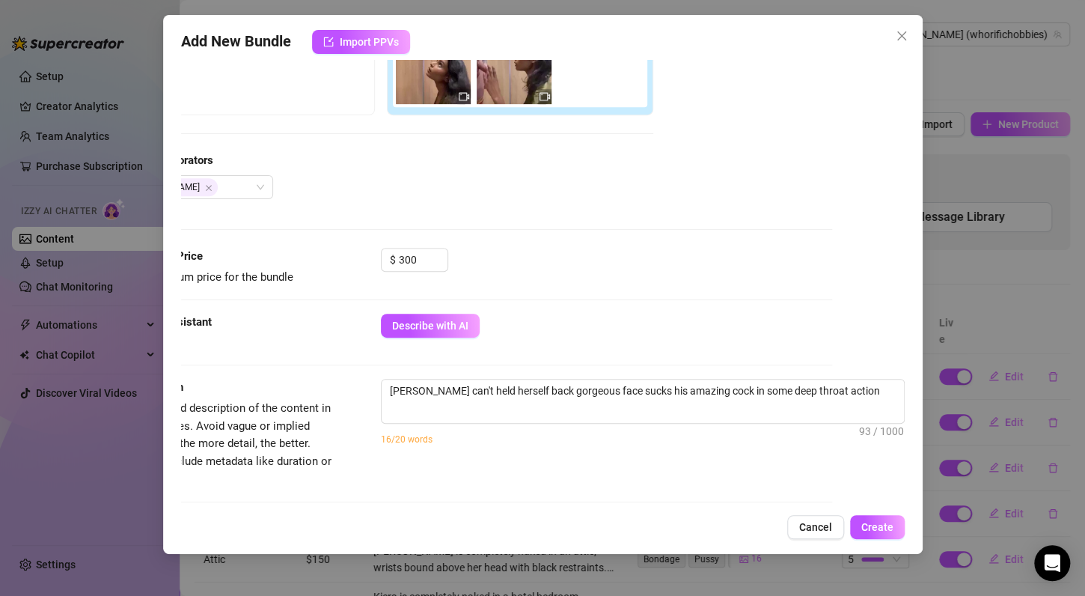
scroll to position [297, 75]
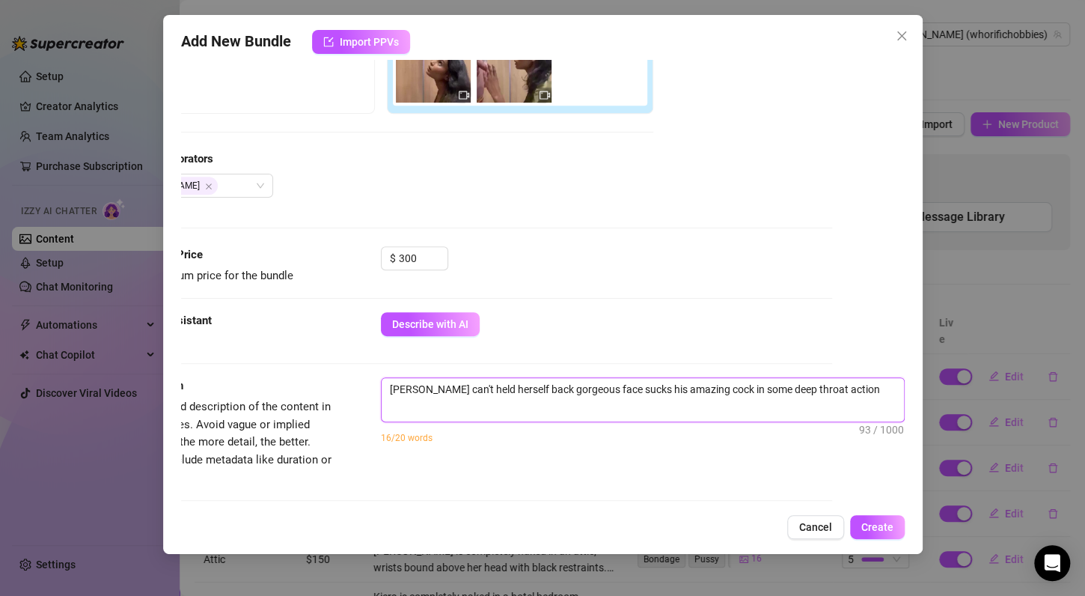
click at [850, 388] on textarea "[PERSON_NAME] can't held herself back gorgeous face sucks his amazing cock in s…" at bounding box center [643, 389] width 522 height 22
click at [517, 386] on textarea "[PERSON_NAME] can't held herself back gorgeous face sucks his amazing cock in s…" at bounding box center [643, 389] width 522 height 22
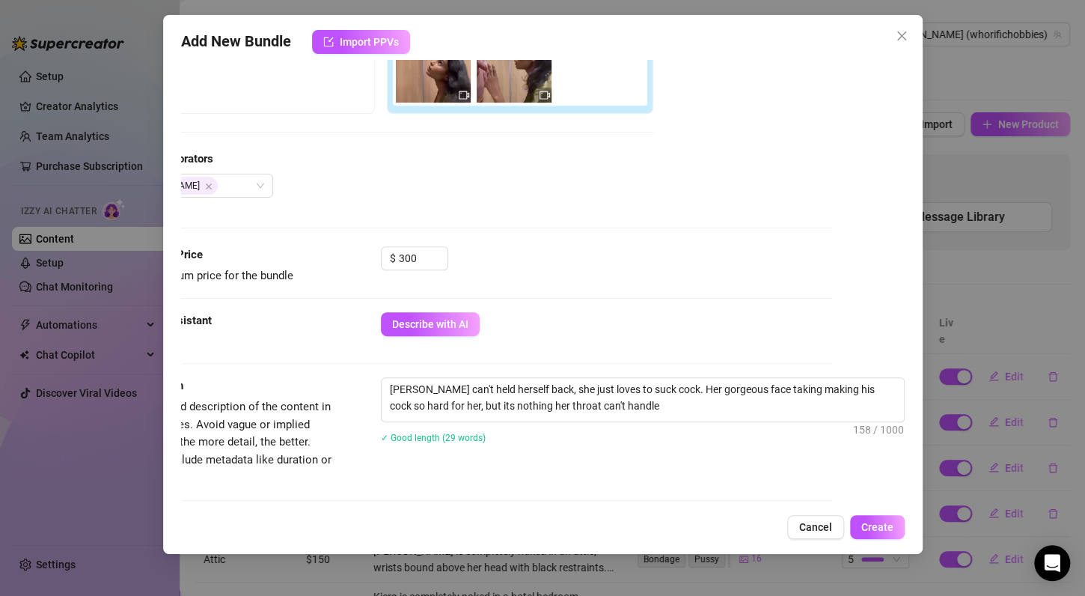
scroll to position [297, 85]
click at [600, 412] on textarea "[PERSON_NAME] can't held herself back, she just loves to suck cock. Her gorgeou…" at bounding box center [643, 397] width 522 height 39
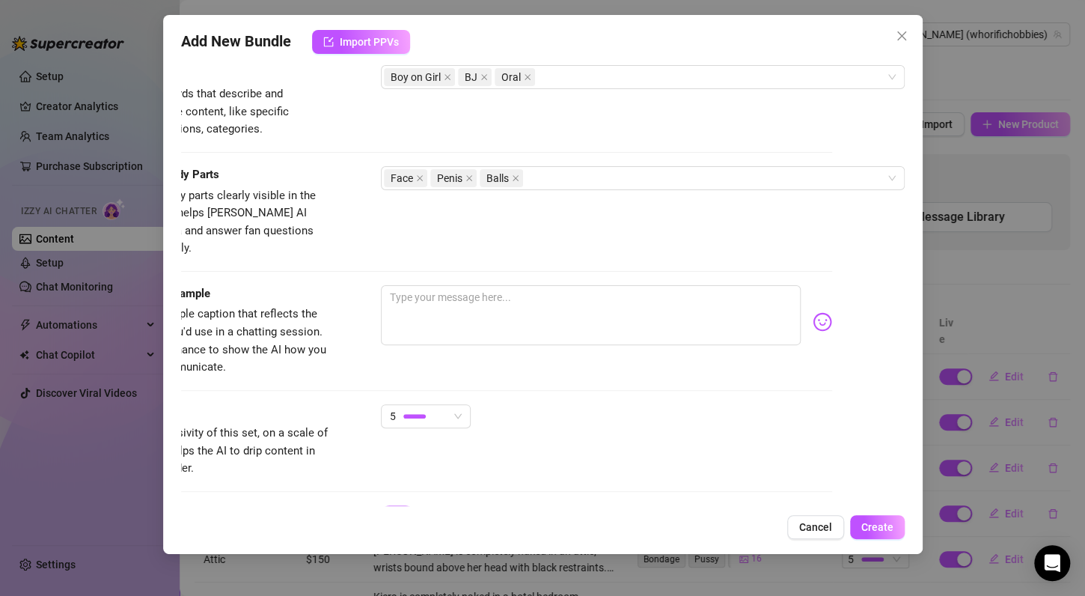
scroll to position [746, 0]
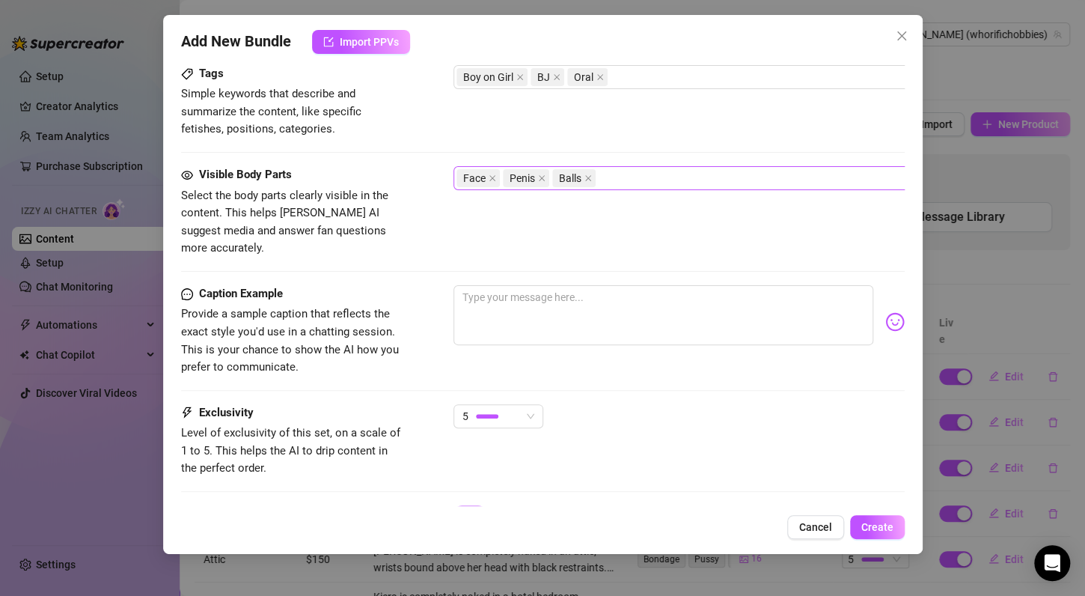
click at [656, 178] on div "Face Penis Balls" at bounding box center [708, 178] width 502 height 21
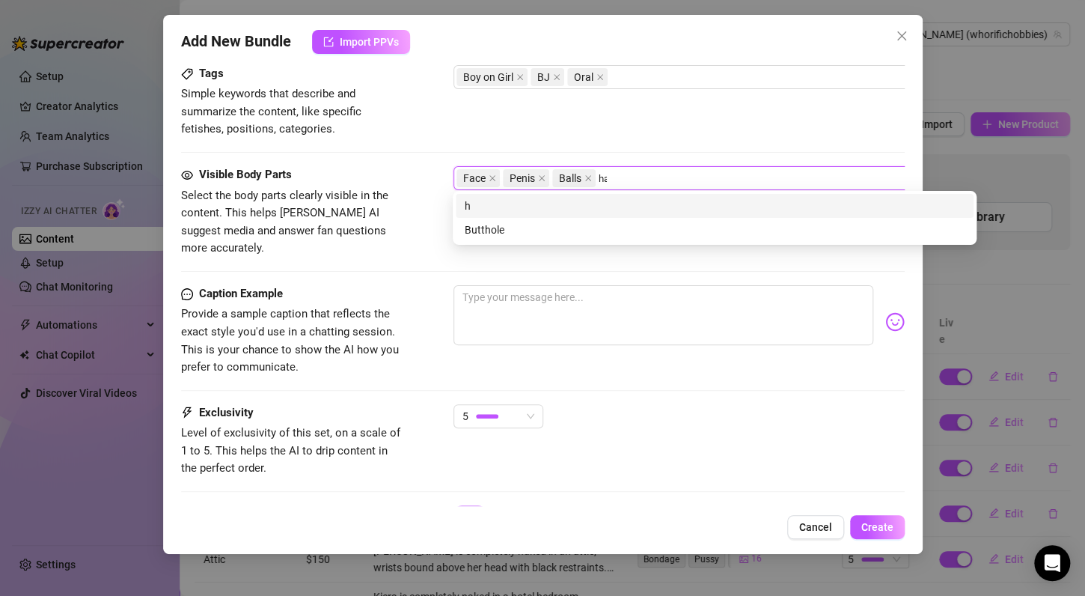
scroll to position [0, 0]
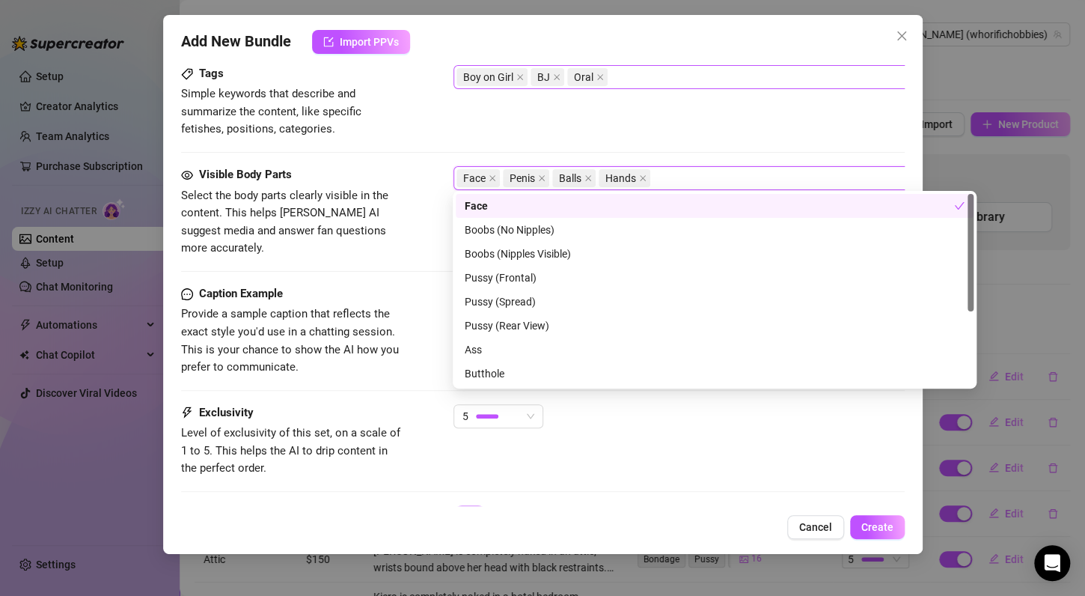
click at [715, 72] on div "Boy on Girl BJ Oral" at bounding box center [708, 77] width 502 height 21
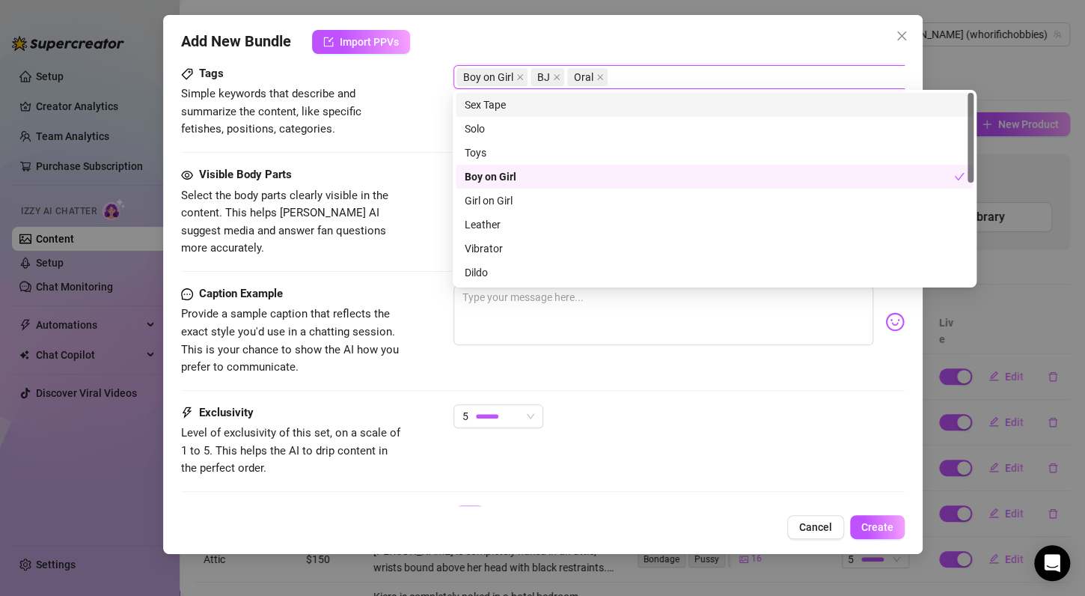
click at [755, 43] on div "Add New Bundle Import PPVs" at bounding box center [543, 42] width 724 height 24
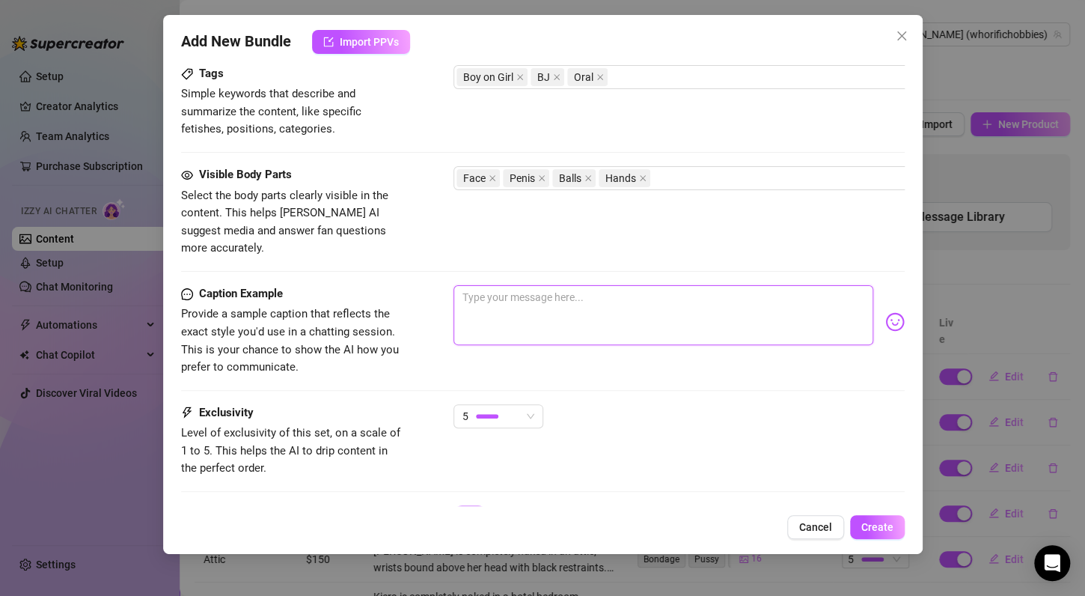
click at [610, 307] on textarea at bounding box center [664, 315] width 420 height 60
click at [616, 290] on textarea at bounding box center [664, 315] width 420 height 60
click at [657, 285] on textarea at bounding box center [664, 315] width 420 height 60
click at [652, 292] on textarea at bounding box center [664, 315] width 420 height 60
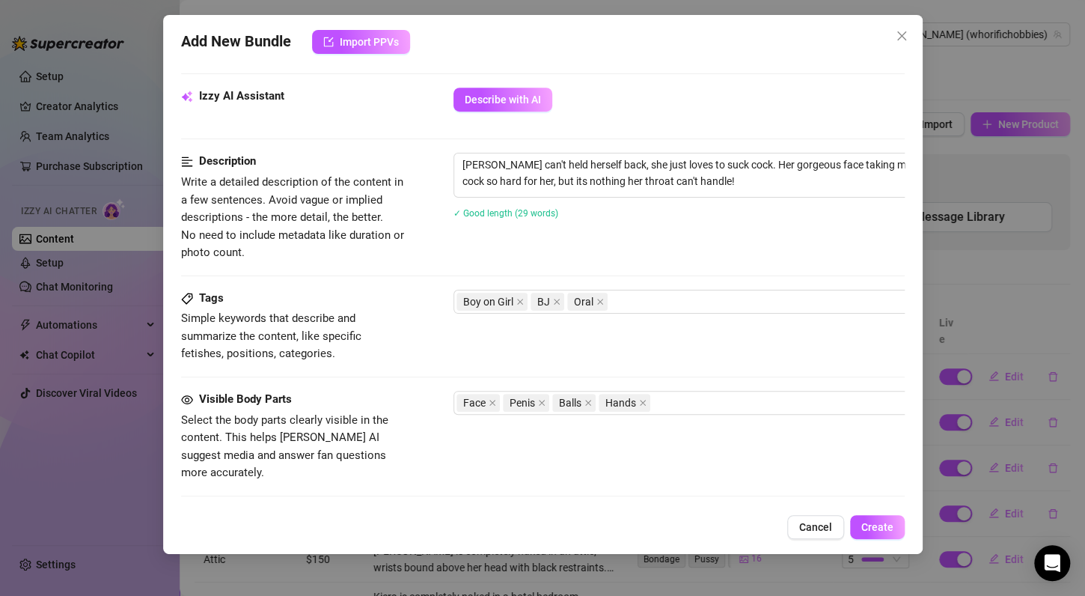
scroll to position [746, 0]
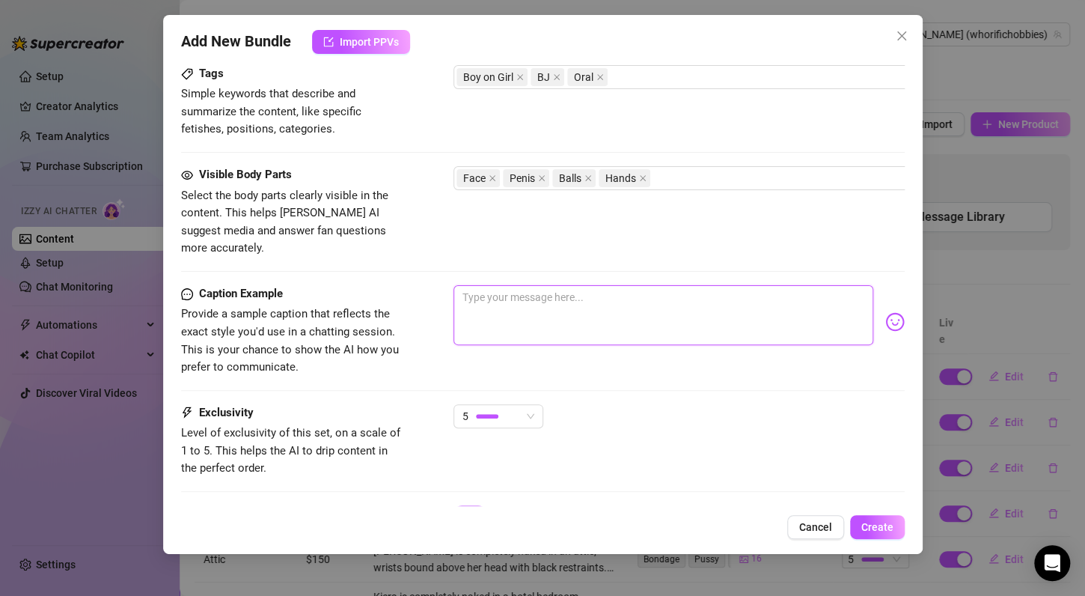
click at [610, 293] on textarea at bounding box center [664, 315] width 420 height 60
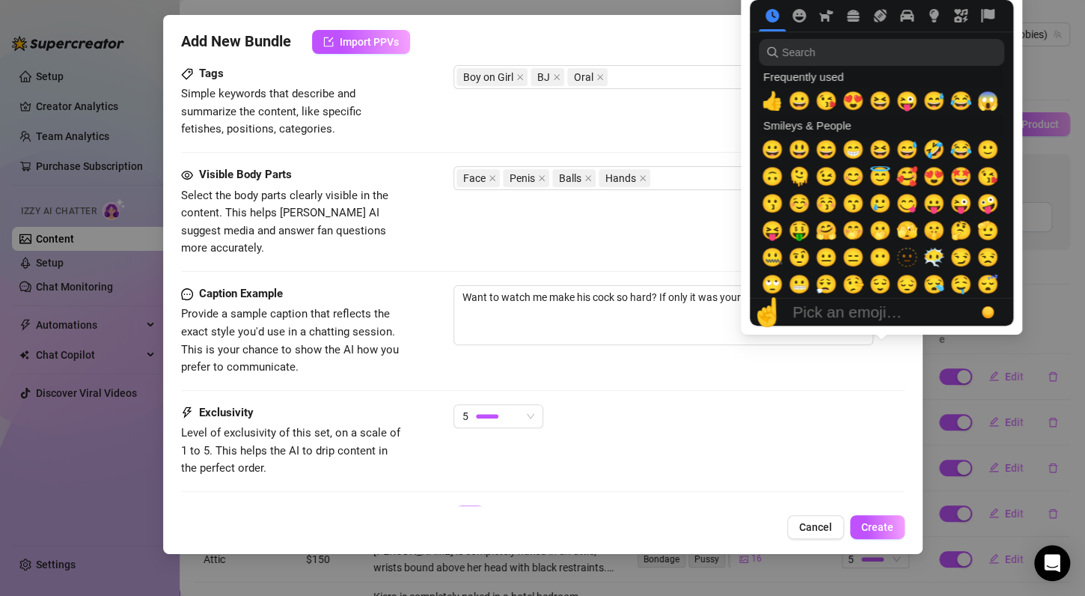
click at [882, 305] on div "Pick an emoji…" at bounding box center [847, 312] width 109 height 18
click at [841, 55] on input "search" at bounding box center [882, 52] width 246 height 27
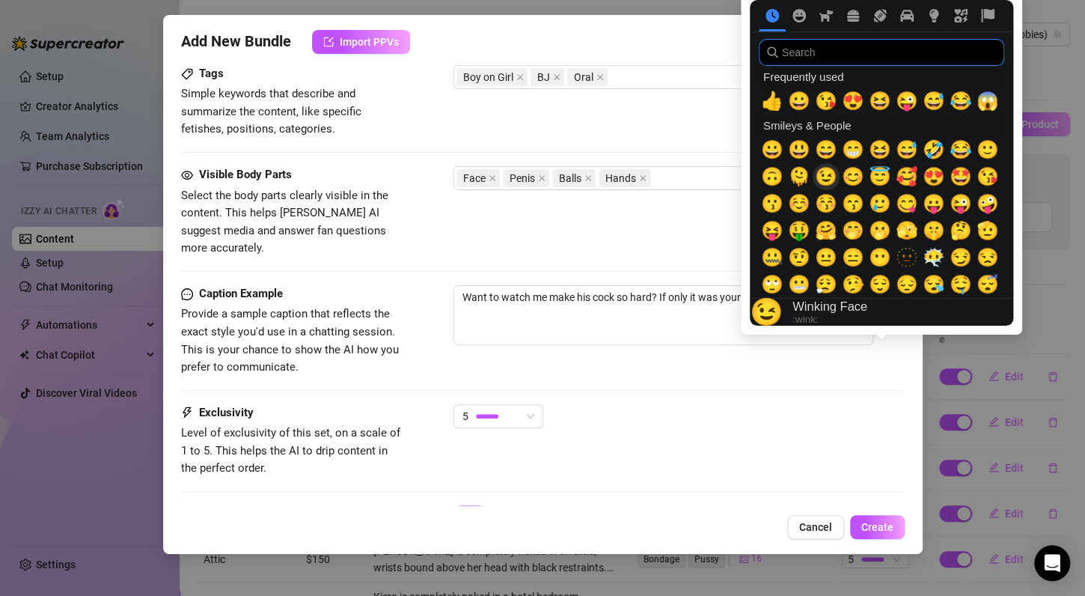
click at [829, 181] on span "😉" at bounding box center [826, 176] width 22 height 21
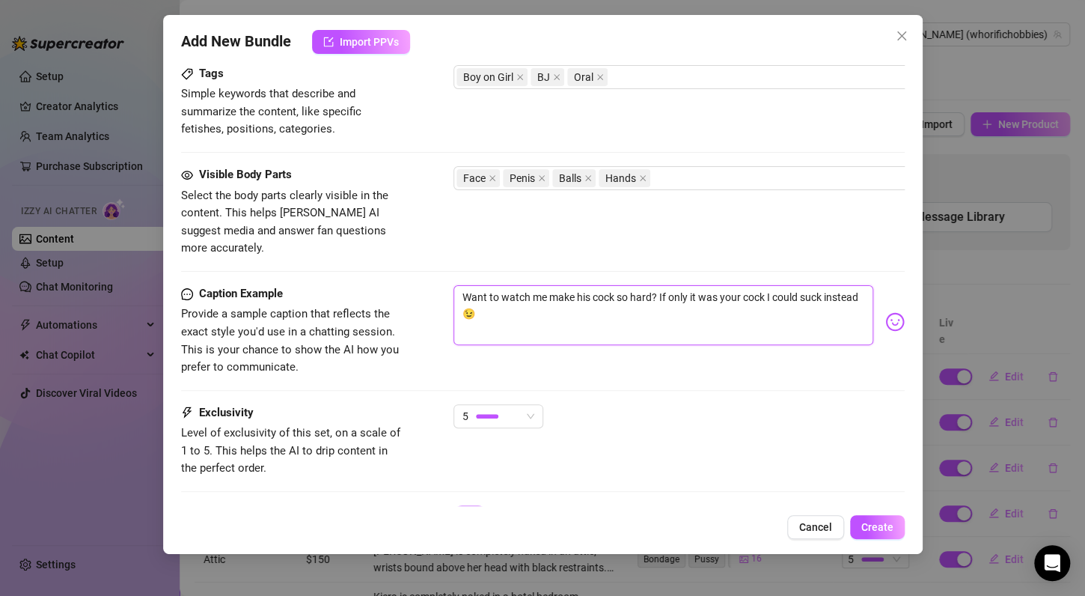
click at [564, 287] on textarea "Want to watch me make his cock so hard? If only it was your cock I could suck i…" at bounding box center [664, 315] width 420 height 60
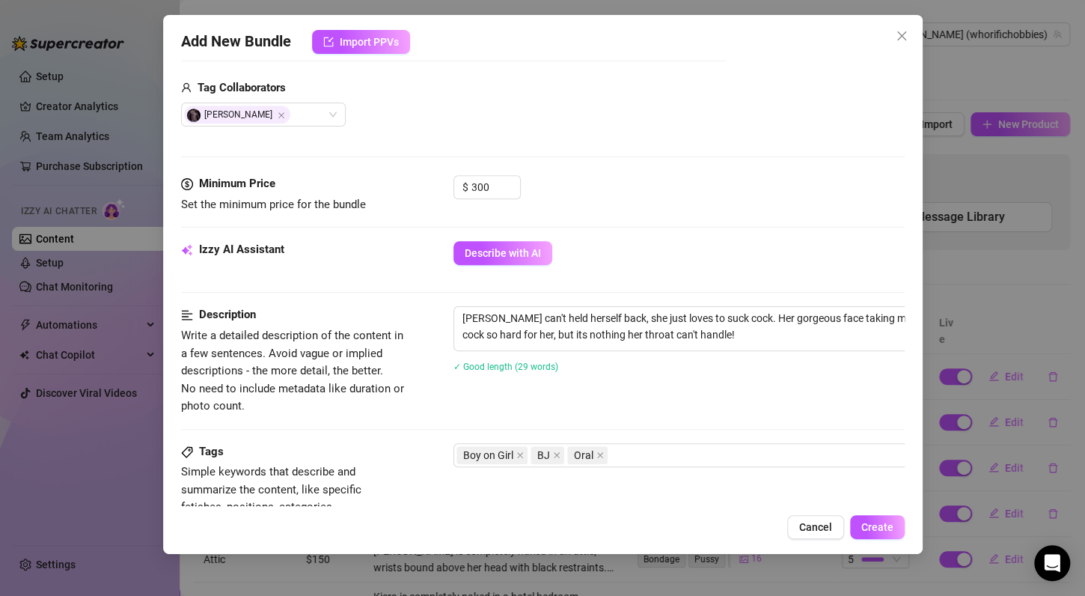
scroll to position [372, 0]
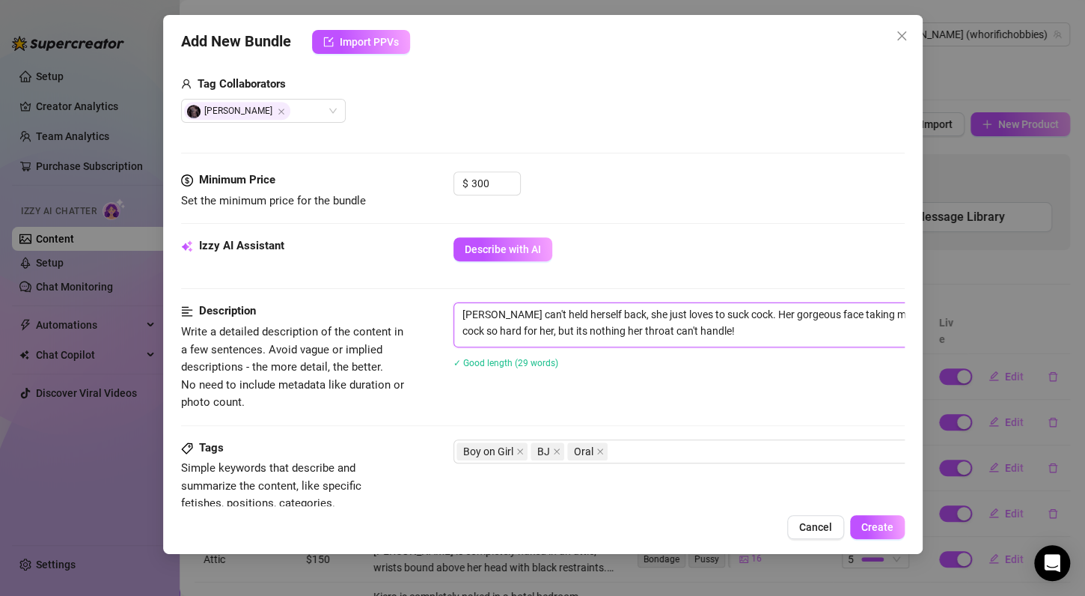
click at [533, 313] on textarea "[PERSON_NAME] can't held herself back, she just loves to suck cock. Her gorgeou…" at bounding box center [715, 322] width 522 height 39
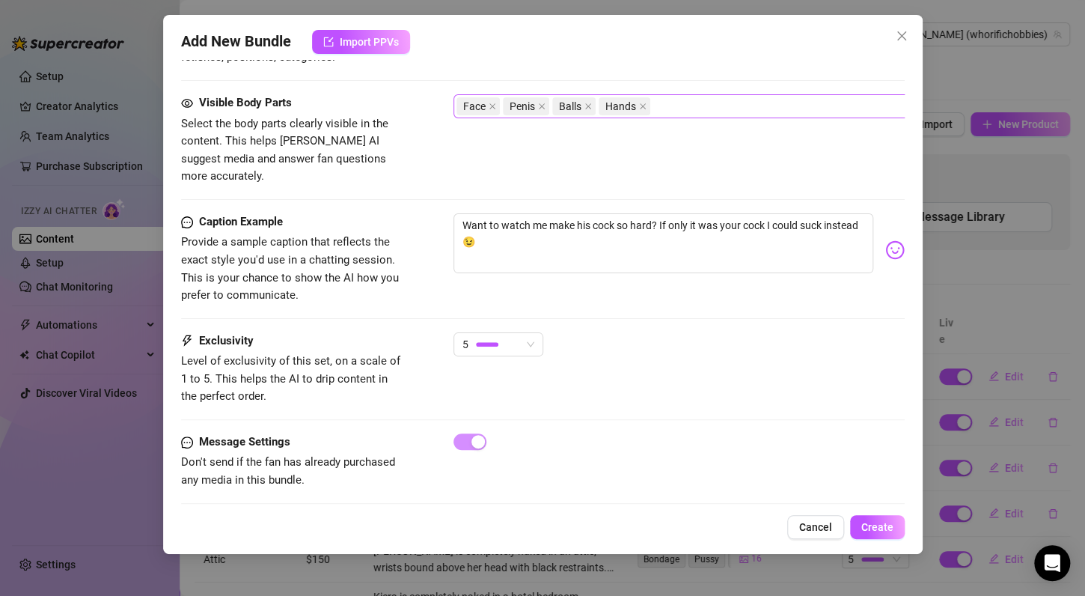
scroll to position [821, 0]
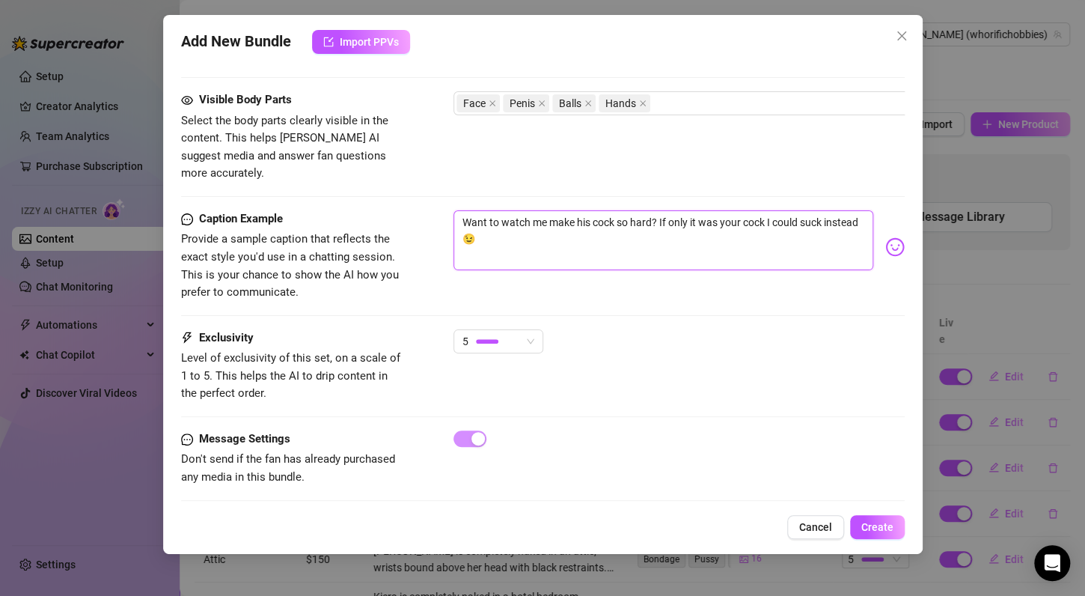
click at [461, 210] on textarea "Want to watch me make his cock so hard? If only it was your cock I could suck i…" at bounding box center [664, 240] width 420 height 60
click at [594, 213] on textarea "I love sucking cock! Want to watch me? If only it was your cock I could suck in…" at bounding box center [664, 240] width 420 height 60
click at [871, 525] on span "Create" at bounding box center [878, 527] width 32 height 12
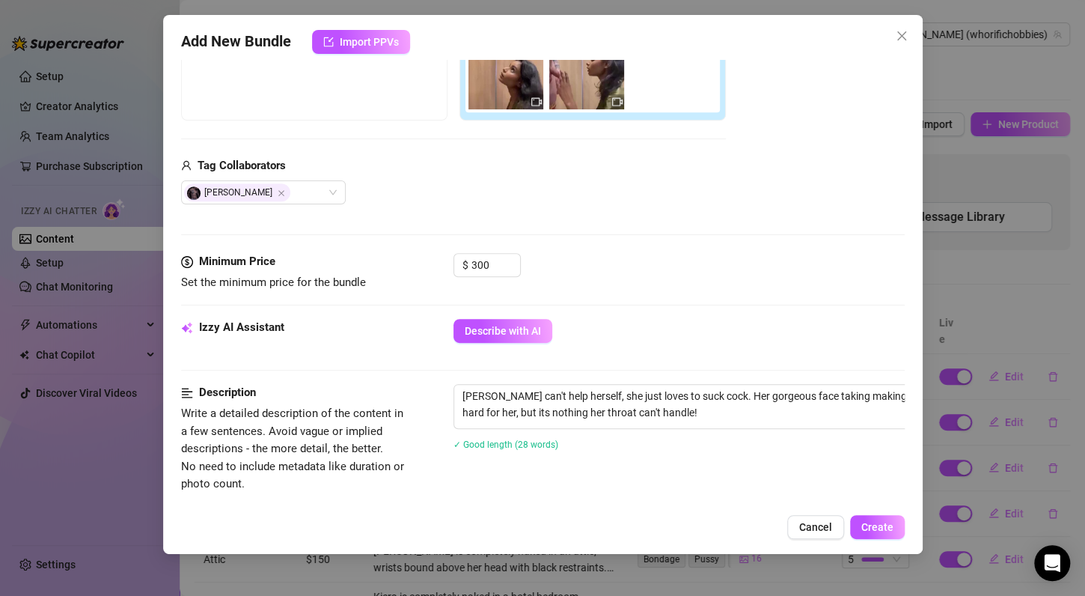
scroll to position [297, 0]
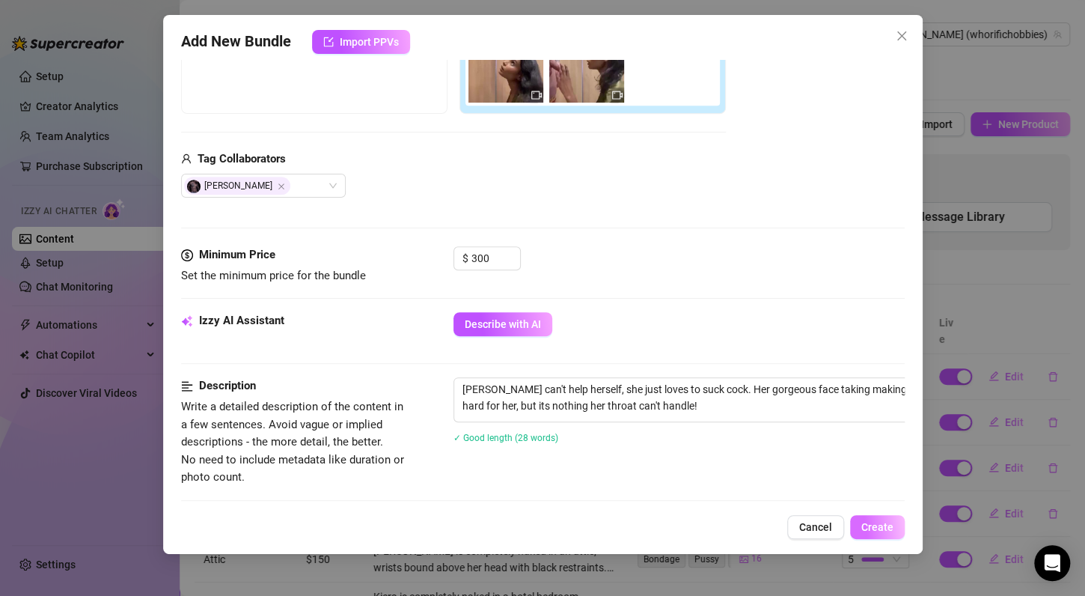
click at [877, 517] on button "Create" at bounding box center [877, 527] width 55 height 24
drag, startPoint x: 496, startPoint y: 252, endPoint x: 448, endPoint y: 243, distance: 48.7
click at [448, 243] on form "Account Kiera (@whorifichobbies) Name Name is for your internal organization on…" at bounding box center [543, 409] width 724 height 1257
click at [880, 537] on button "Create" at bounding box center [877, 527] width 55 height 24
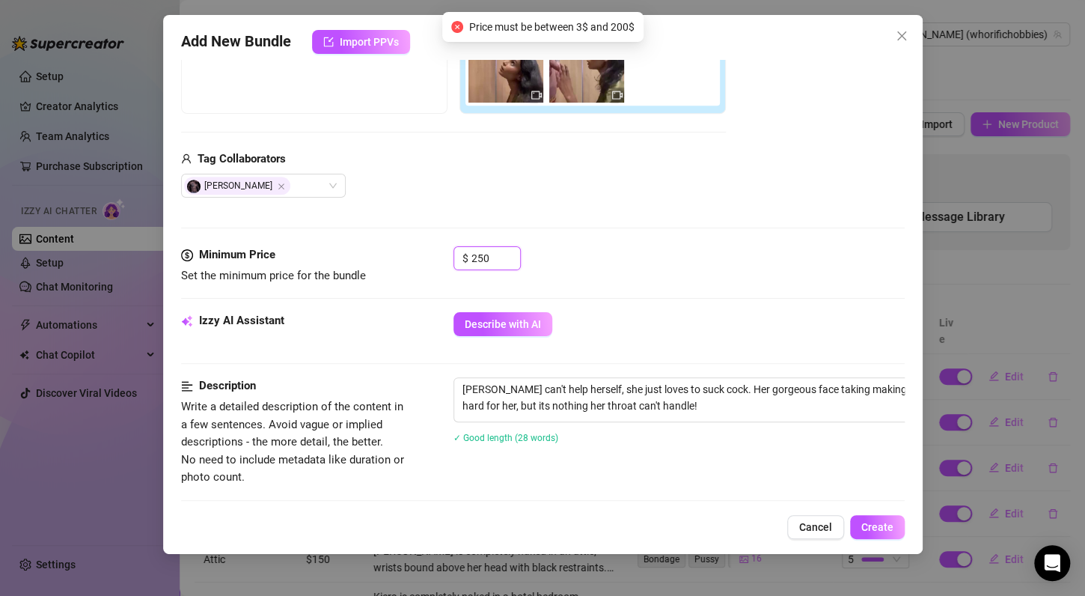
drag, startPoint x: 490, startPoint y: 256, endPoint x: 450, endPoint y: 251, distance: 40.7
click at [450, 251] on div "Minimum Price Set the minimum price for the bundle $ 250" at bounding box center [543, 265] width 724 height 38
click at [652, 246] on div "$ 200" at bounding box center [679, 264] width 451 height 37
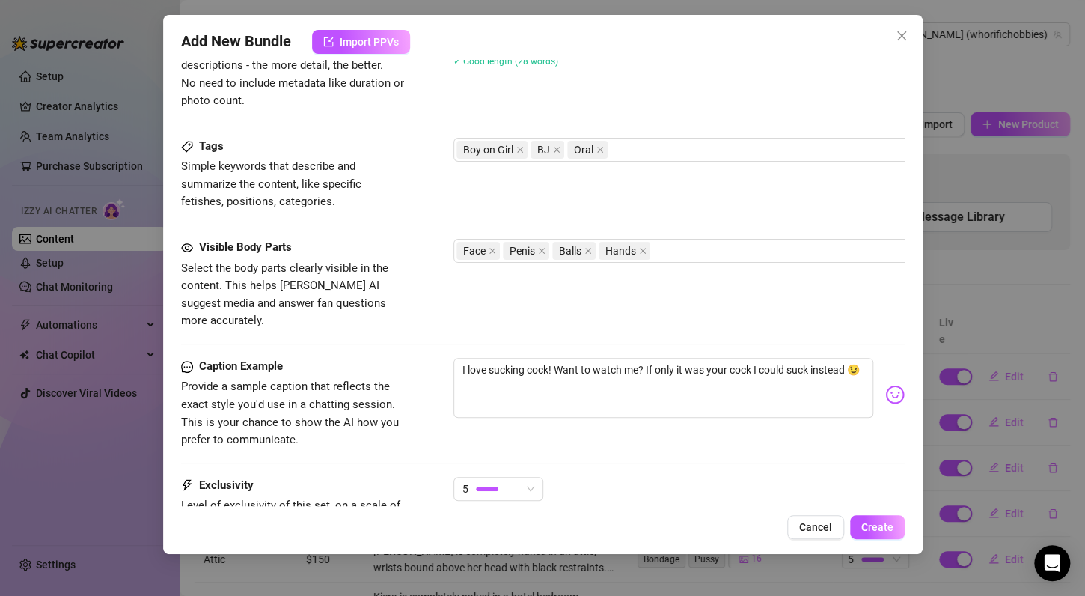
scroll to position [821, 0]
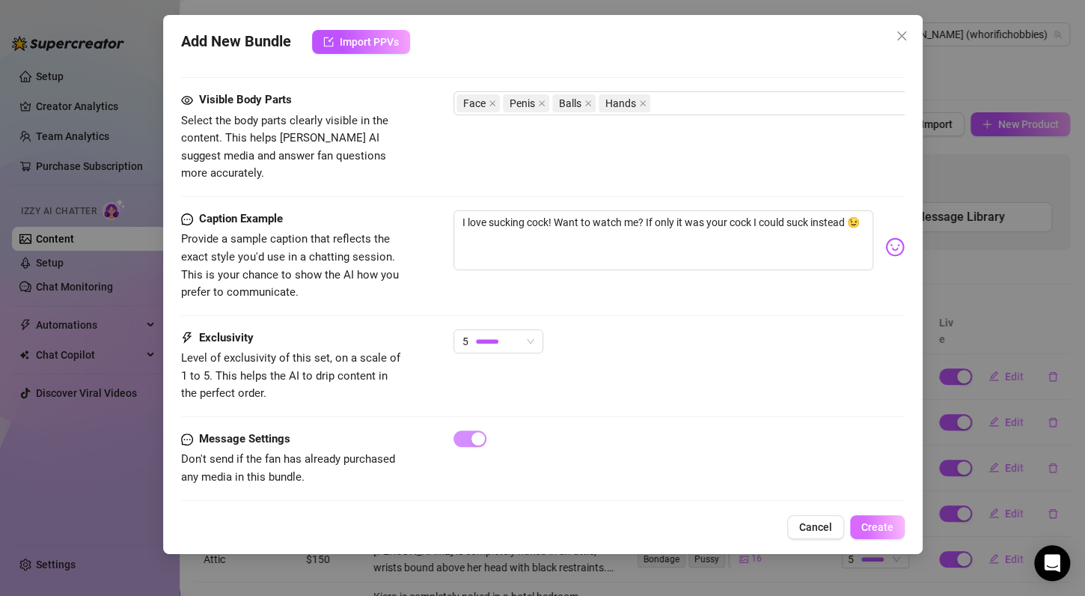
click at [871, 530] on span "Create" at bounding box center [878, 527] width 32 height 12
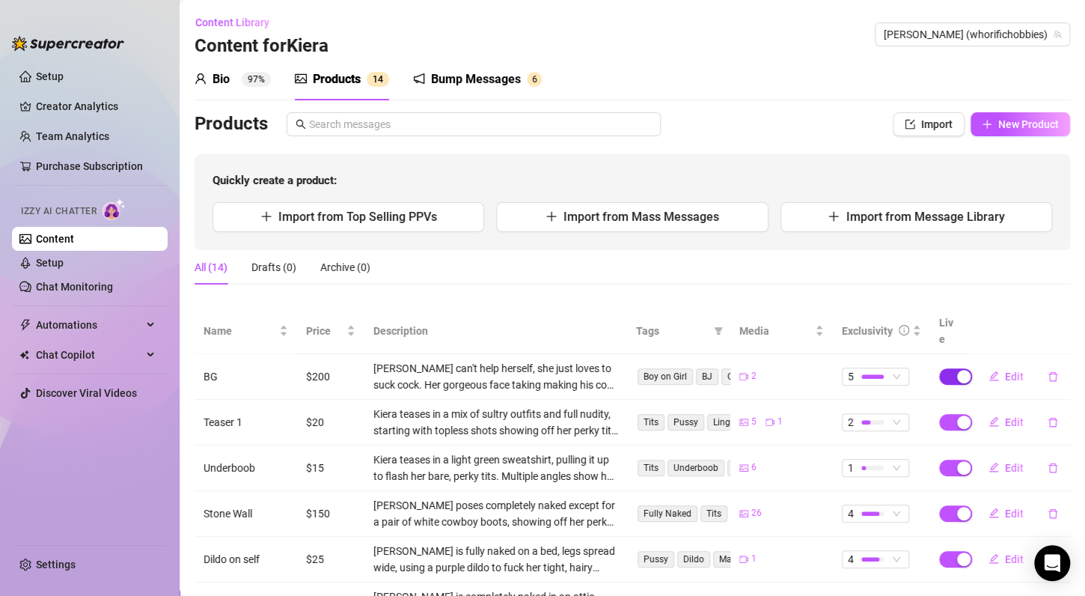
click at [957, 370] on div "button" at bounding box center [963, 376] width 13 height 13
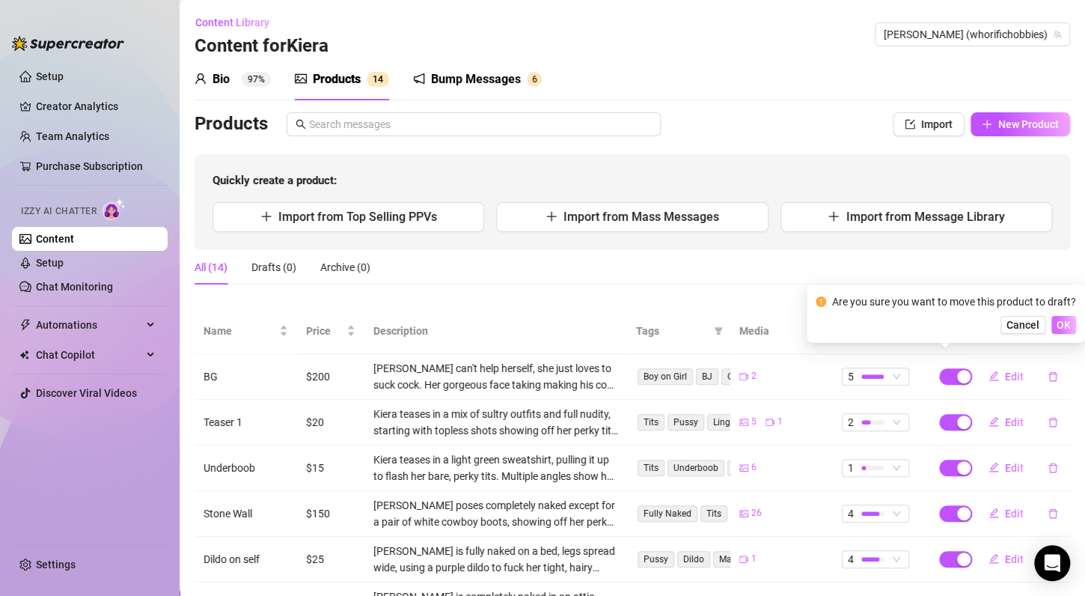
click at [1059, 325] on span "OK" at bounding box center [1064, 325] width 14 height 12
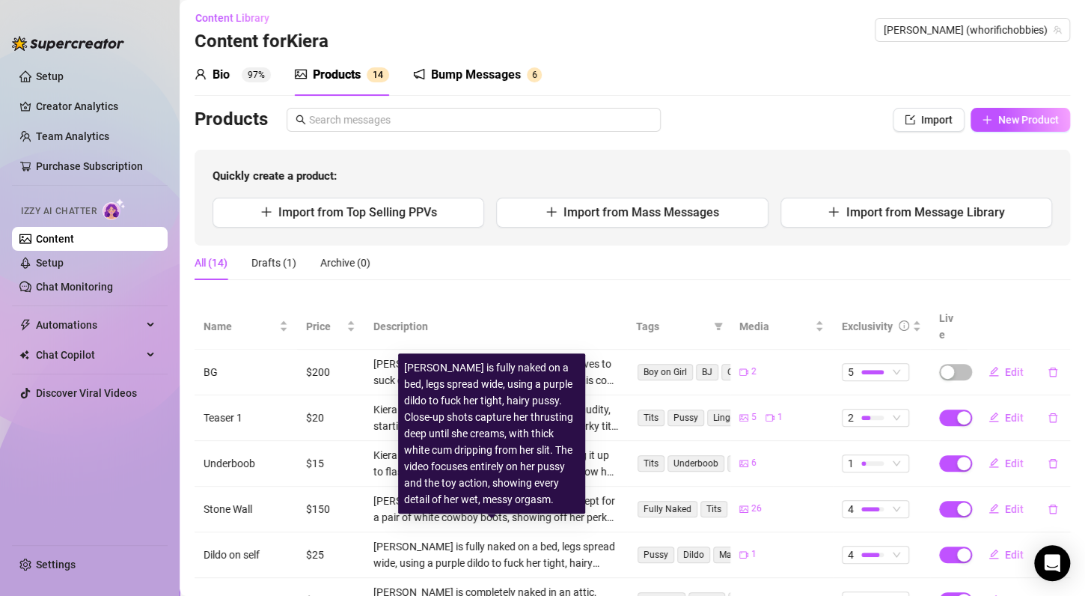
scroll to position [0, 0]
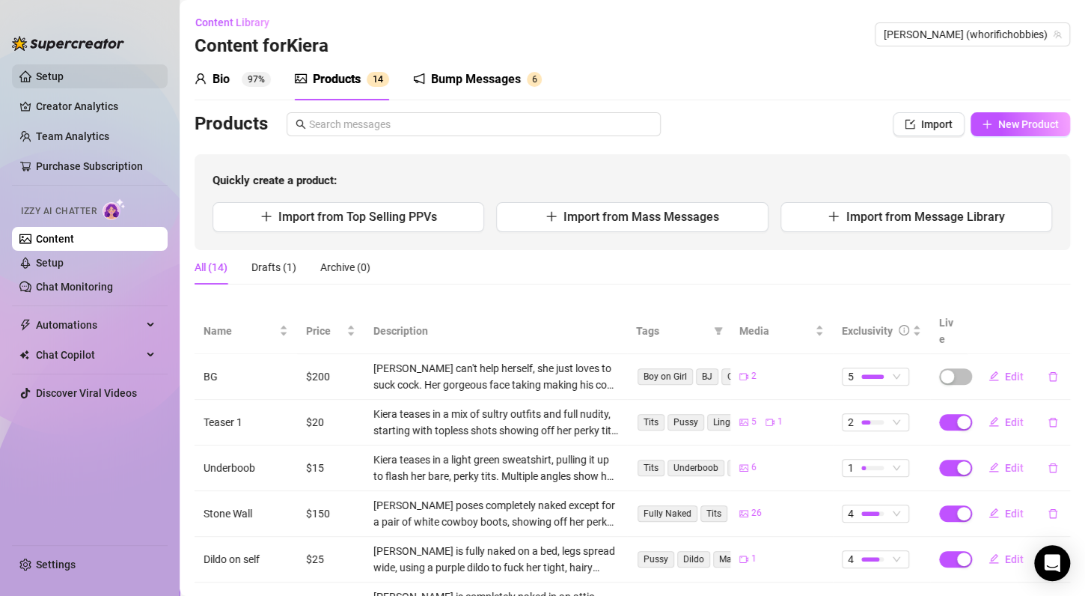
click at [63, 76] on link "Setup" at bounding box center [50, 76] width 28 height 12
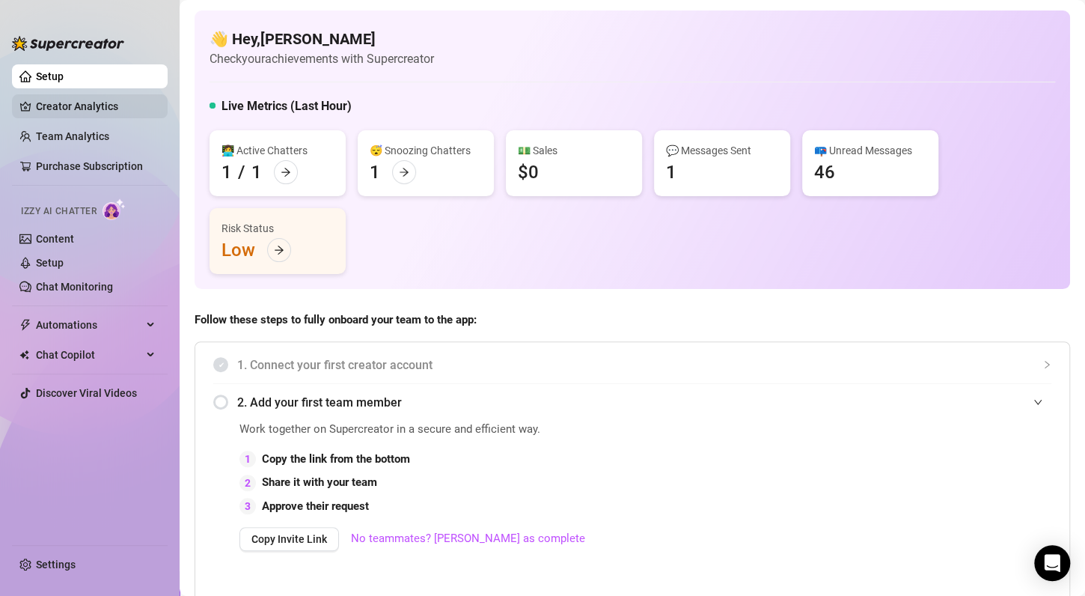
click at [97, 103] on link "Creator Analytics" at bounding box center [96, 106] width 120 height 24
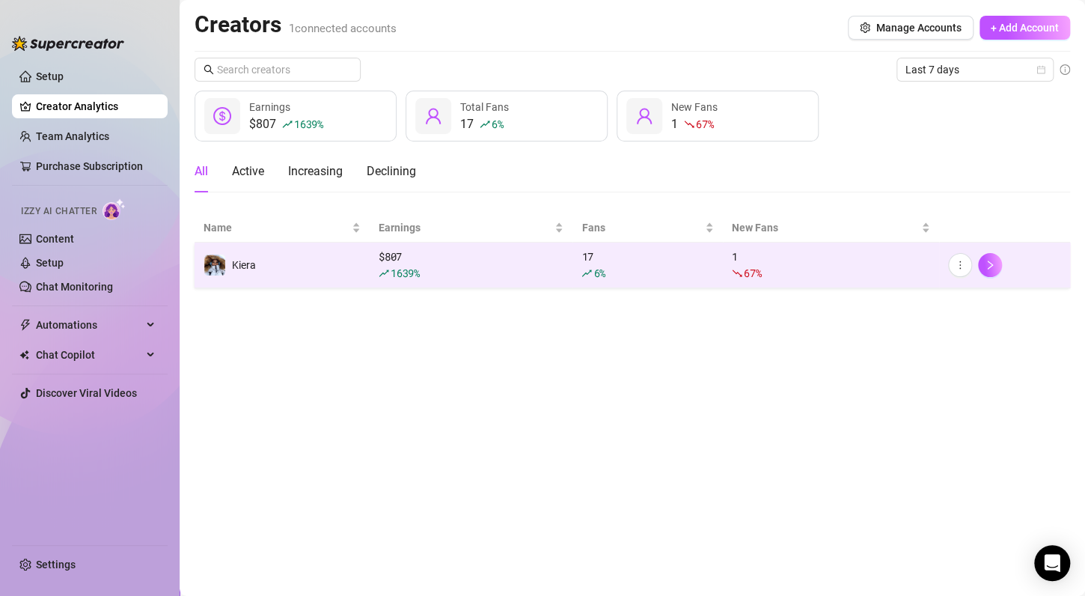
click at [480, 267] on div "1639 %" at bounding box center [471, 273] width 185 height 16
